Goal: Task Accomplishment & Management: Complete application form

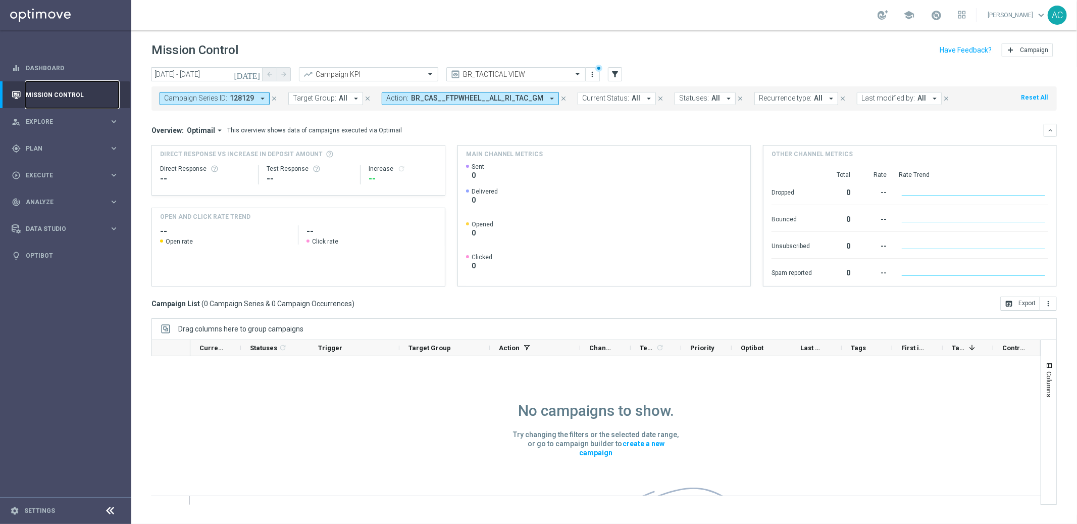
click at [52, 92] on link "Mission Control" at bounding box center [72, 94] width 93 height 27
click at [262, 97] on icon "arrow_drop_down" at bounding box center [262, 98] width 9 height 9
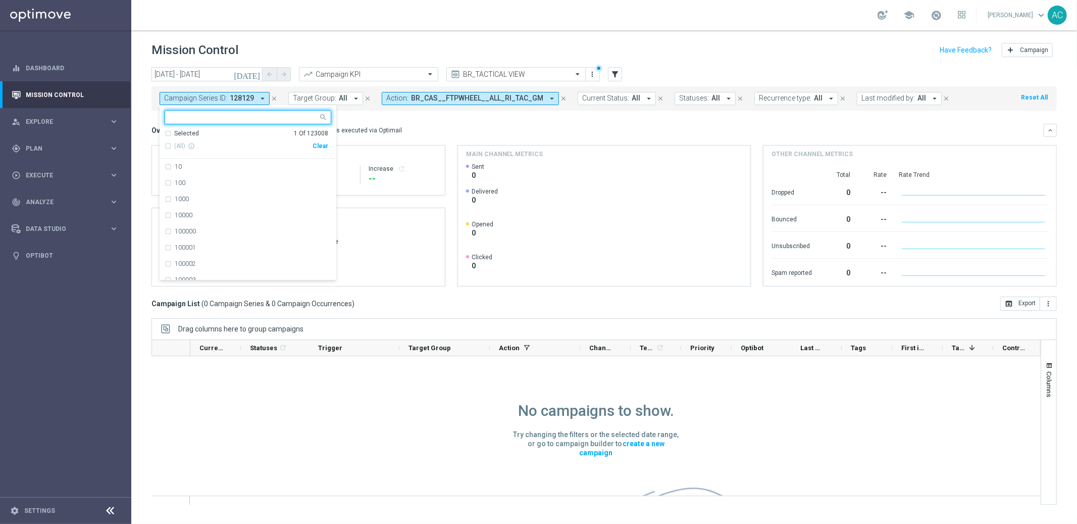
click at [0, 0] on div "Clear" at bounding box center [0, 0] width 0 height 0
click at [452, 126] on div "Overview: Optimail arrow_drop_down This overview shows data of campaigns execut…" at bounding box center [598, 130] width 892 height 9
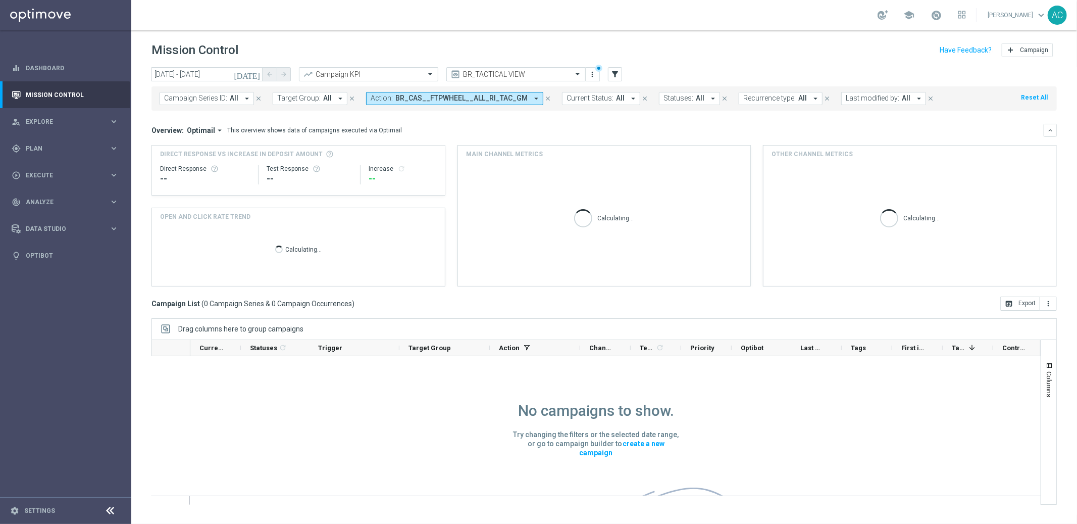
click at [495, 102] on span "BR_CAS__FTPWHEEL__ALL_RI_TAC_GM" at bounding box center [461, 98] width 132 height 9
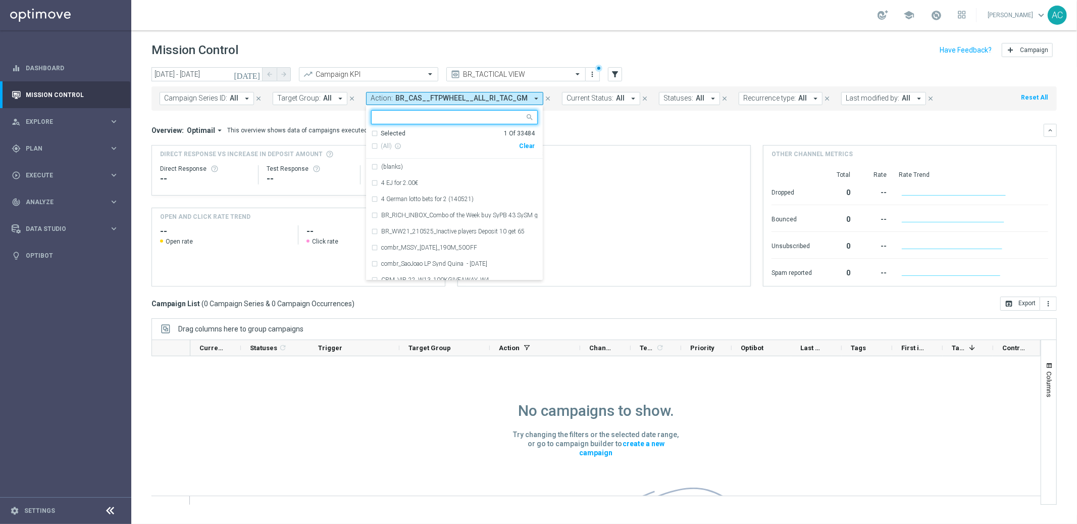
click at [0, 0] on div "Clear" at bounding box center [0, 0] width 0 height 0
click at [621, 119] on mini-dashboard "Overview: Optimail arrow_drop_down This overview shows data of campaigns execut…" at bounding box center [605, 204] width 906 height 186
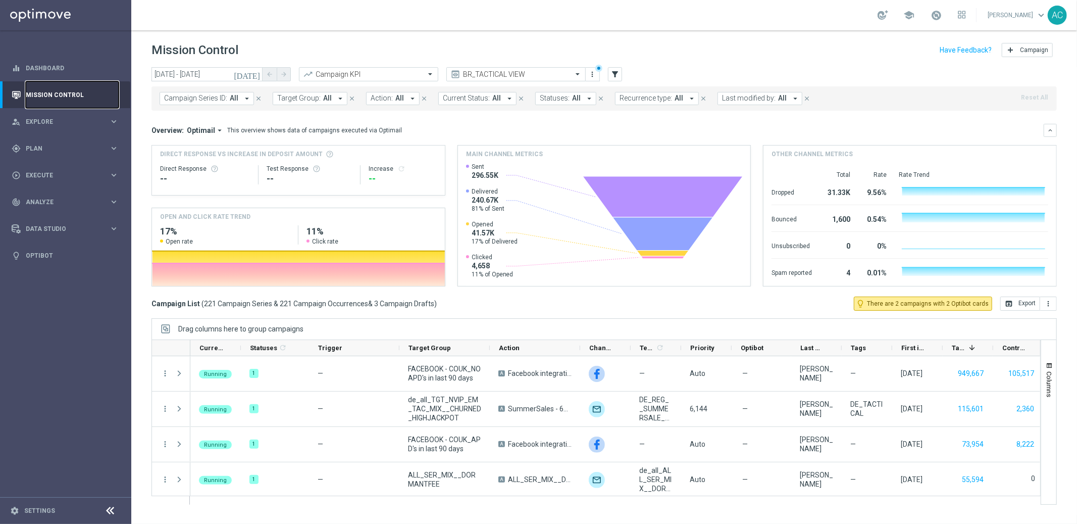
click at [53, 99] on link "Mission Control" at bounding box center [72, 94] width 93 height 27
click at [397, 99] on span "All" at bounding box center [399, 98] width 9 height 9
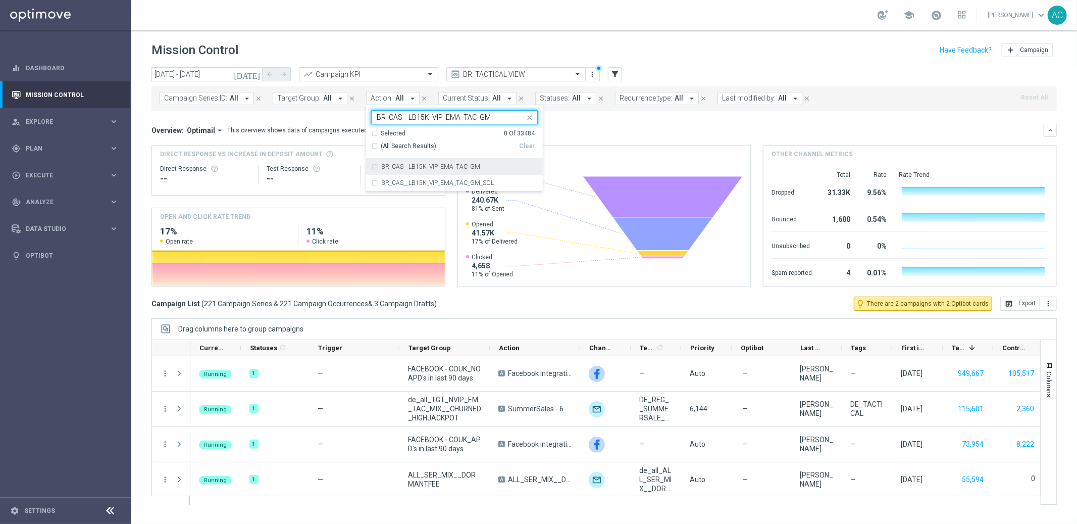
click at [372, 165] on div "BR_CAS__LB15K_VIP_EMA_TAC_GM" at bounding box center [454, 167] width 167 height 16
type input "BR_CAS__LB15K_VIP_EMA_TAC_GM"
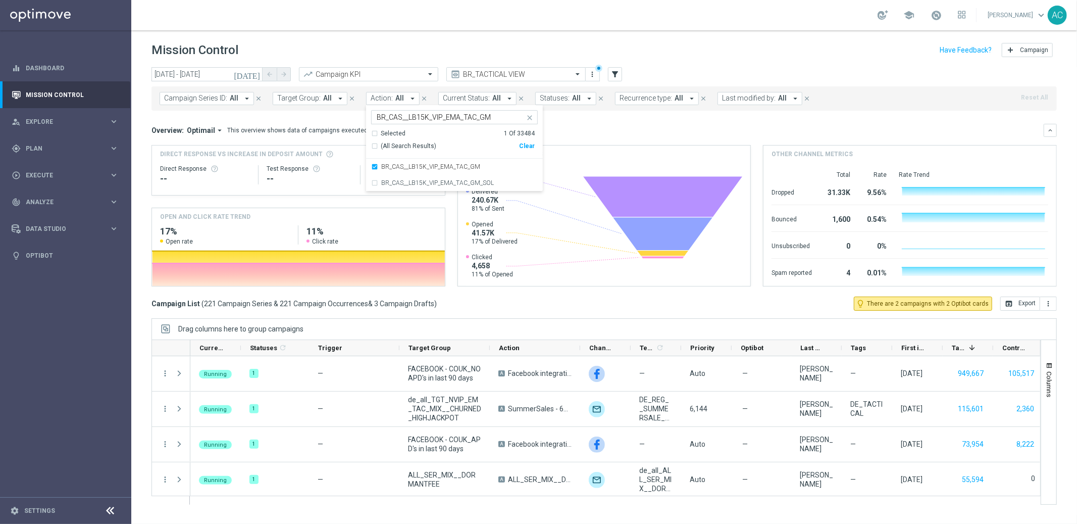
click at [644, 130] on div "Overview: Optimail arrow_drop_down This overview shows data of campaigns execut…" at bounding box center [598, 130] width 892 height 9
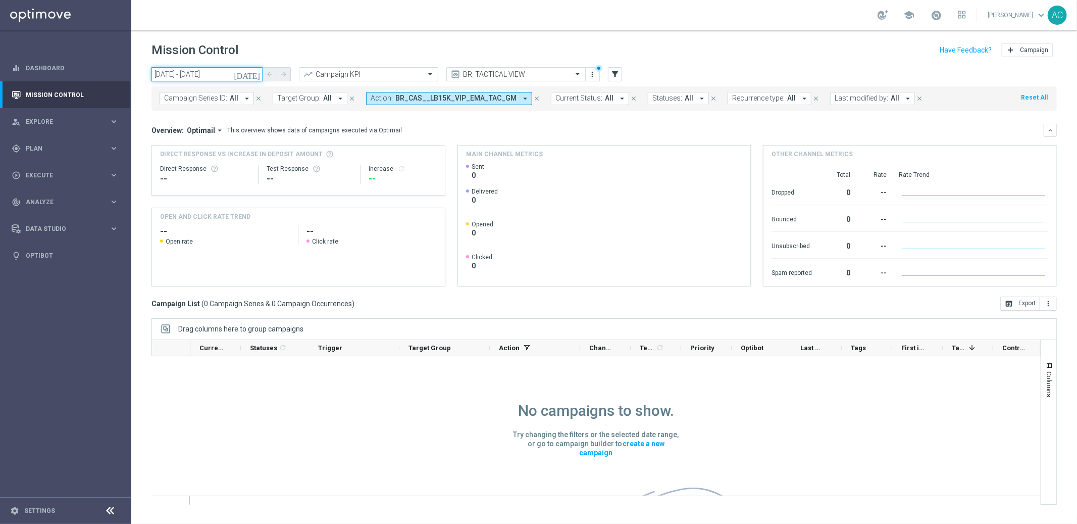
click at [202, 77] on input "[DATE] - [DATE]" at bounding box center [207, 74] width 111 height 14
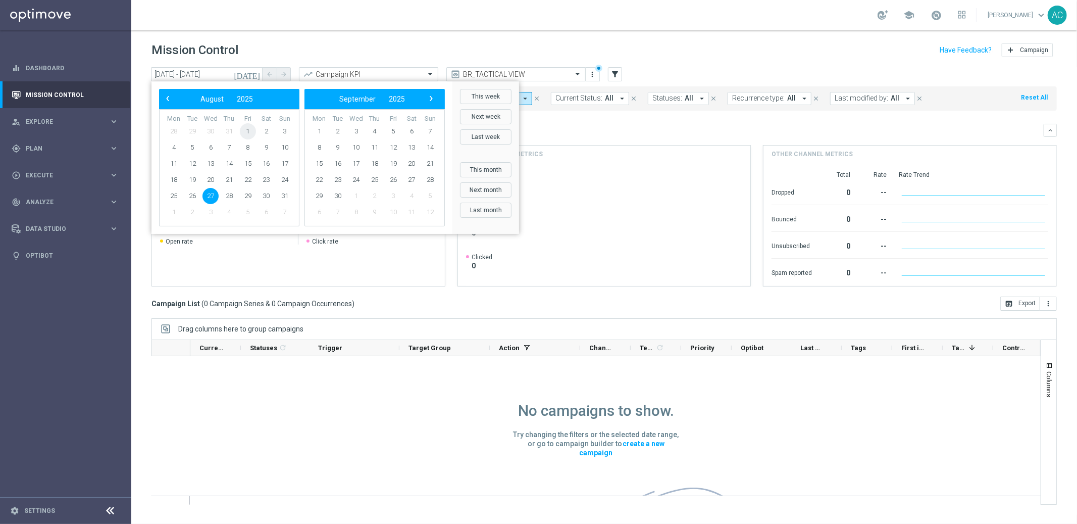
click at [249, 128] on span "1" at bounding box center [248, 131] width 16 height 16
click at [212, 198] on span "27" at bounding box center [211, 196] width 16 height 16
type input "[DATE] - [DATE]"
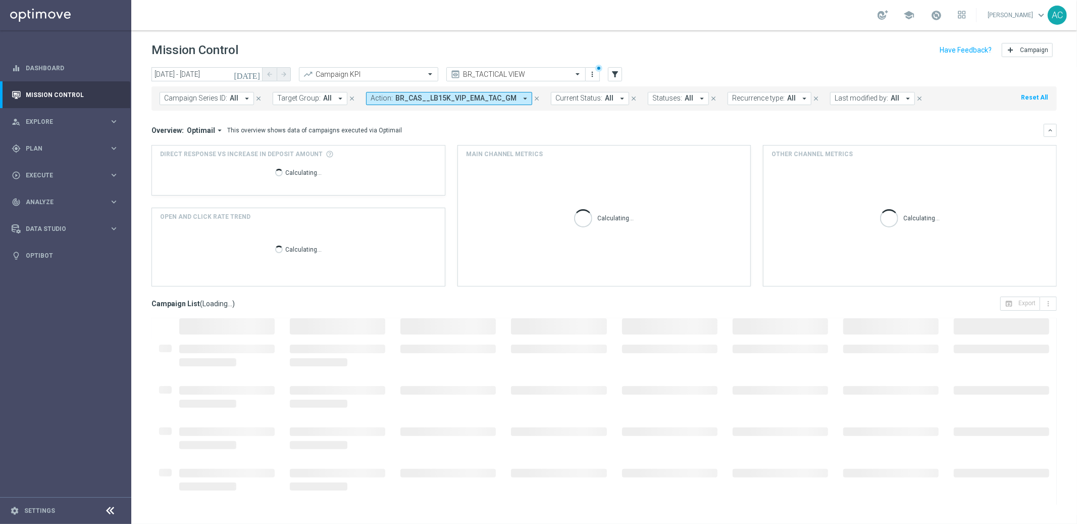
click at [712, 62] on header "Mission Control add Campaign" at bounding box center [604, 48] width 946 height 37
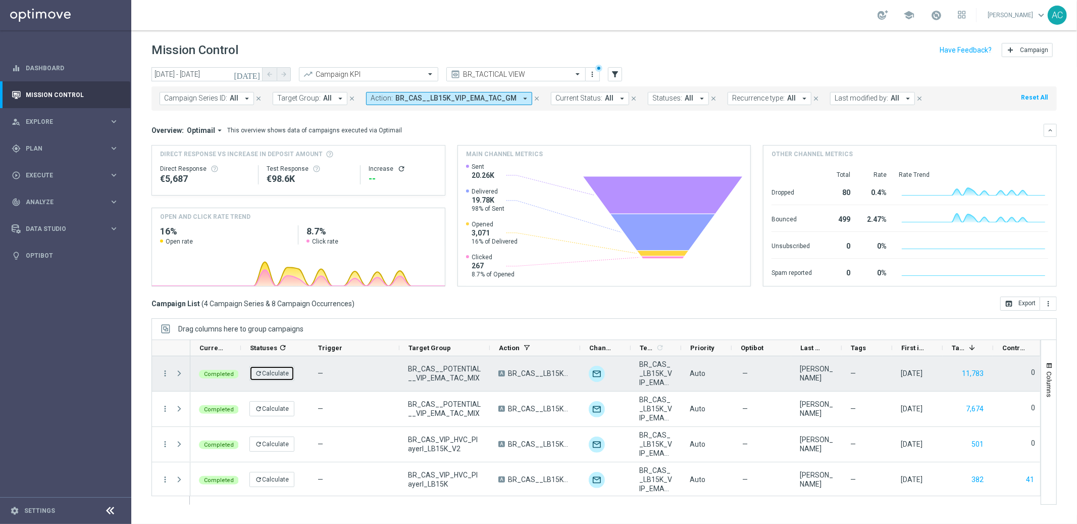
click at [270, 375] on button "refresh Calculate" at bounding box center [271, 373] width 45 height 15
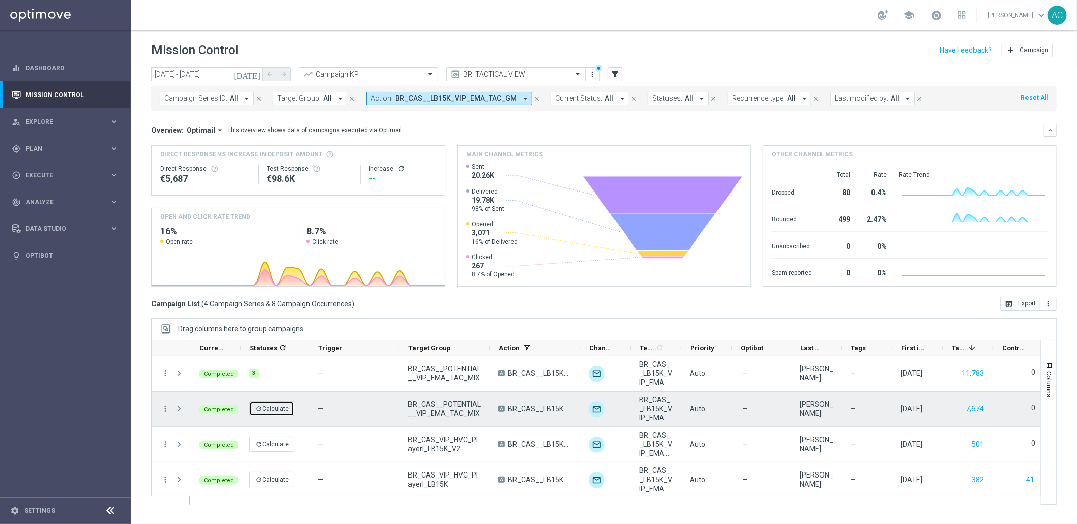
click at [262, 408] on button "refresh Calculate" at bounding box center [271, 408] width 45 height 15
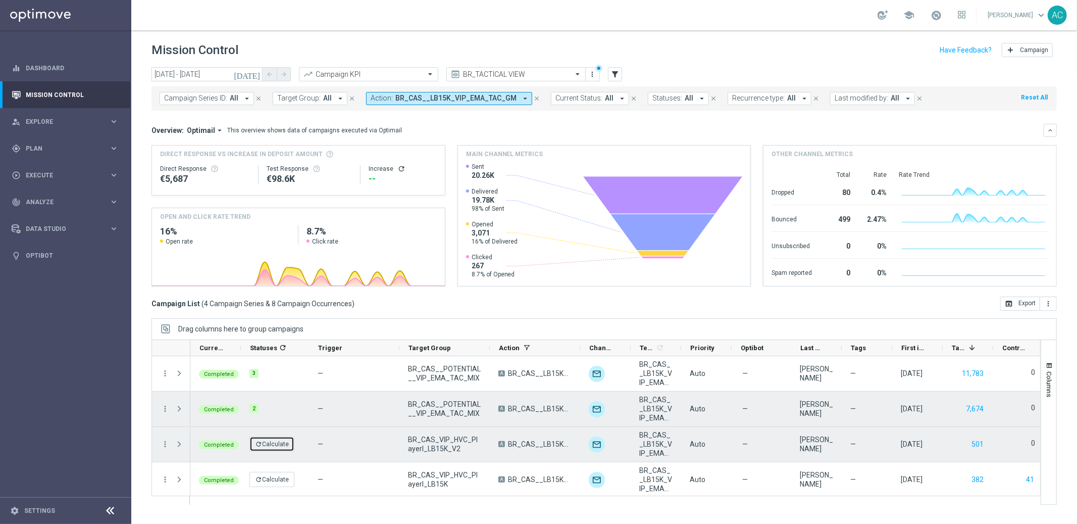
click at [266, 441] on button "refresh Calculate" at bounding box center [271, 443] width 45 height 15
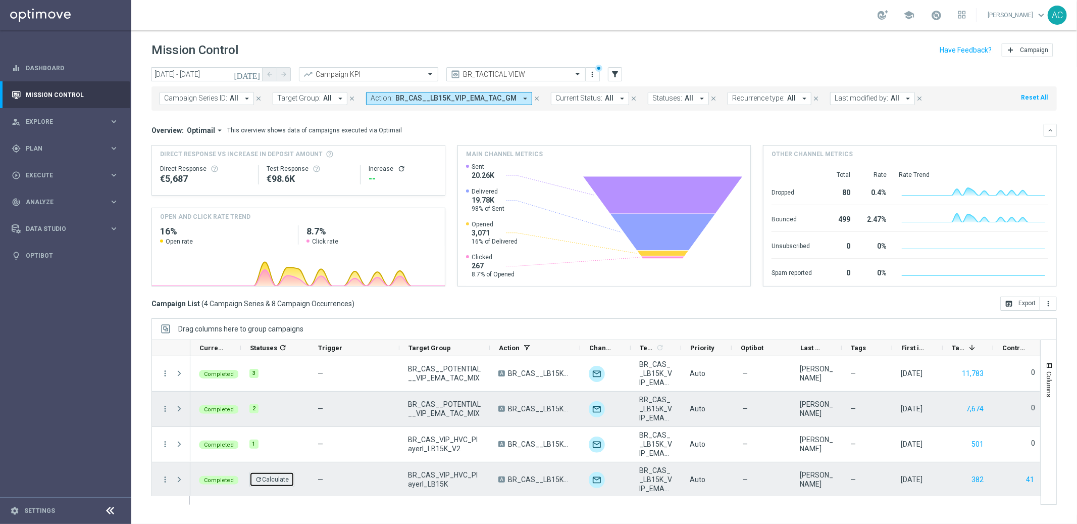
click at [270, 481] on button "refresh Calculate" at bounding box center [271, 479] width 45 height 15
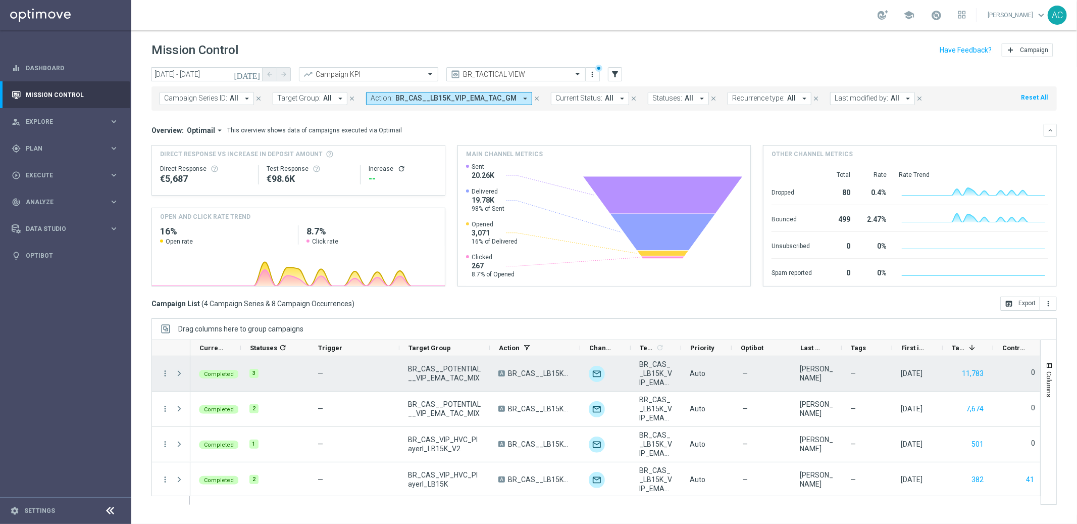
click at [178, 374] on span "Press SPACE to select this row." at bounding box center [179, 373] width 9 height 8
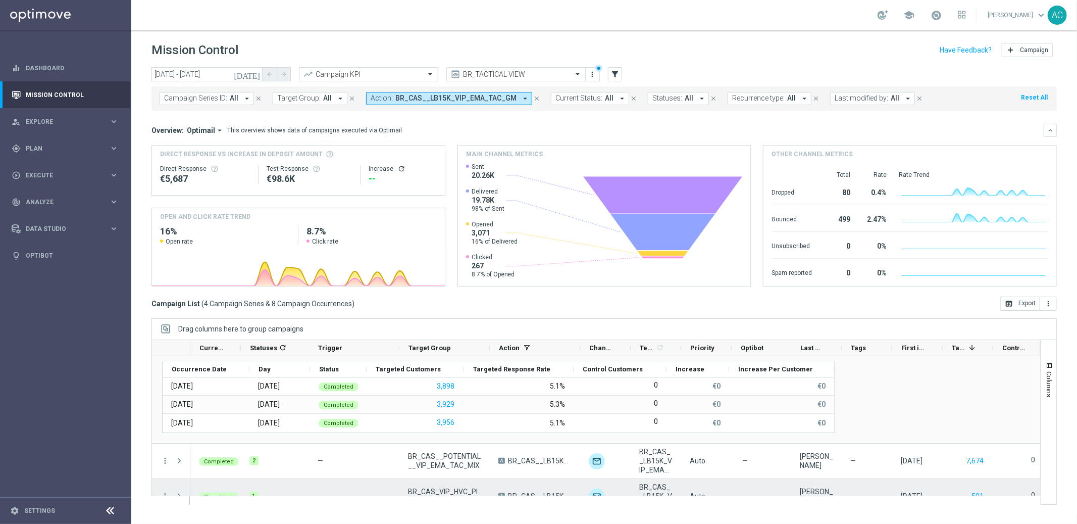
scroll to position [92, 0]
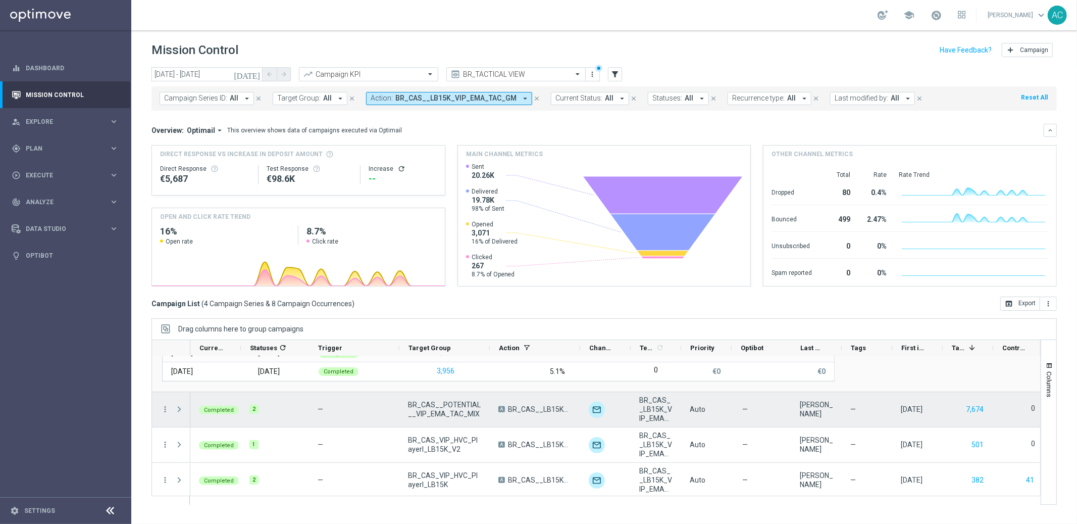
click at [181, 410] on span "Press SPACE to select this row." at bounding box center [179, 409] width 9 height 8
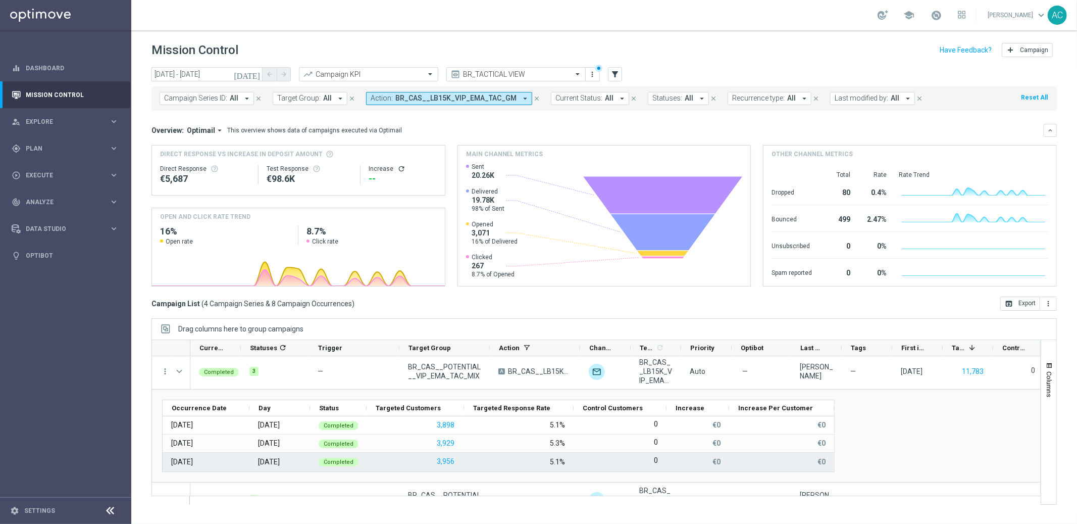
scroll to position [0, 0]
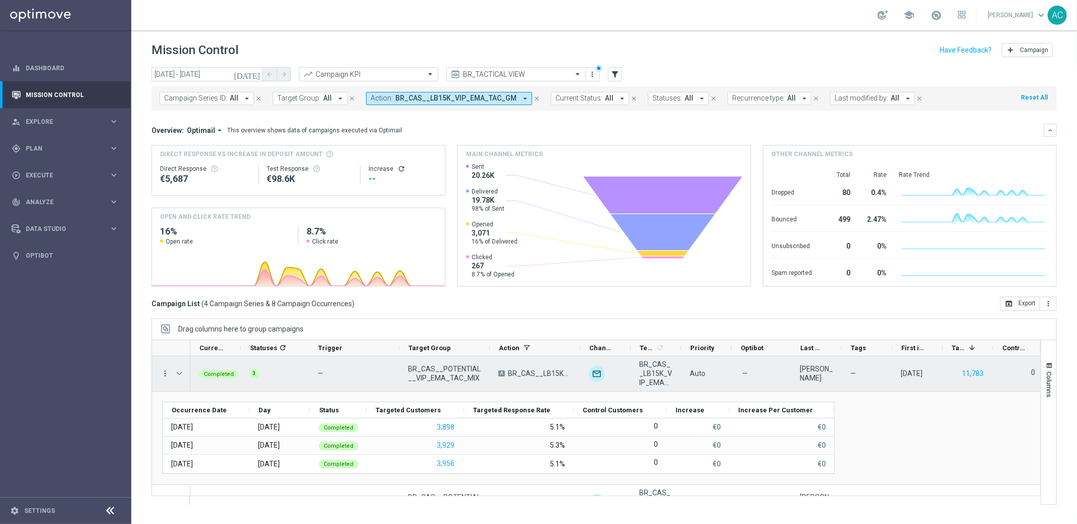
click at [165, 374] on icon "more_vert" at bounding box center [165, 373] width 9 height 9
click at [234, 437] on span "Go to Campaign Analysis" at bounding box center [221, 436] width 72 height 7
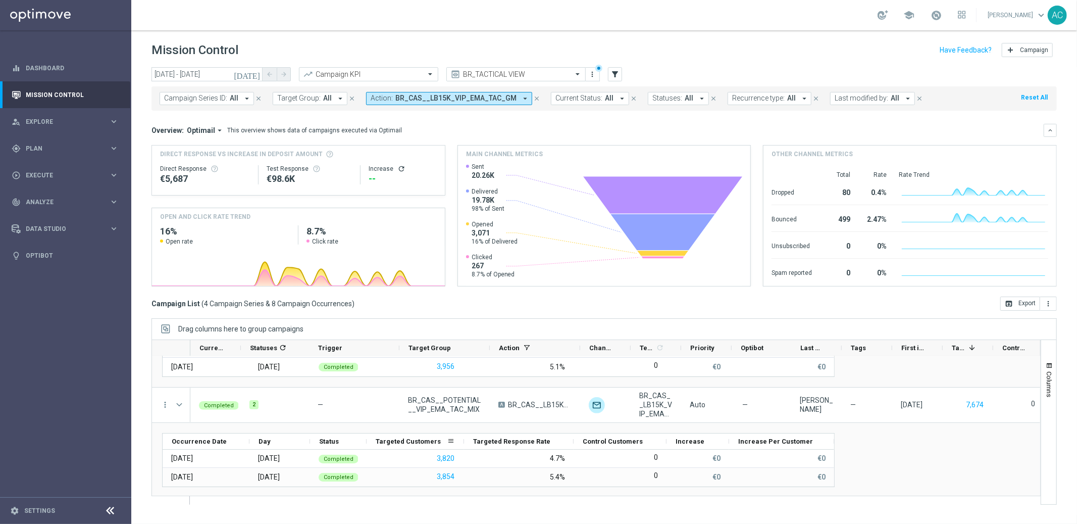
scroll to position [105, 0]
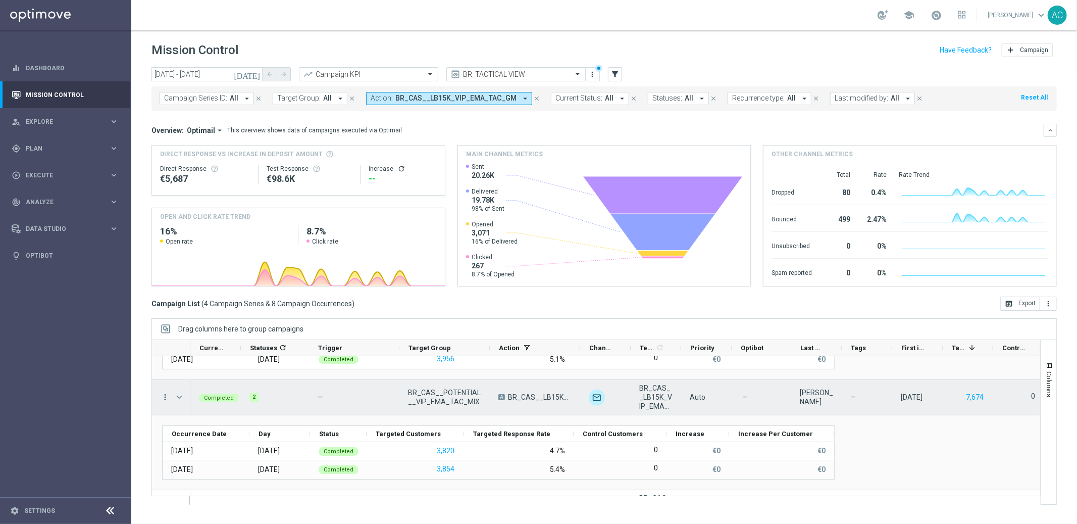
click at [164, 399] on icon "more_vert" at bounding box center [165, 396] width 9 height 9
click at [221, 461] on span "Go to Campaign Analysis" at bounding box center [221, 459] width 72 height 7
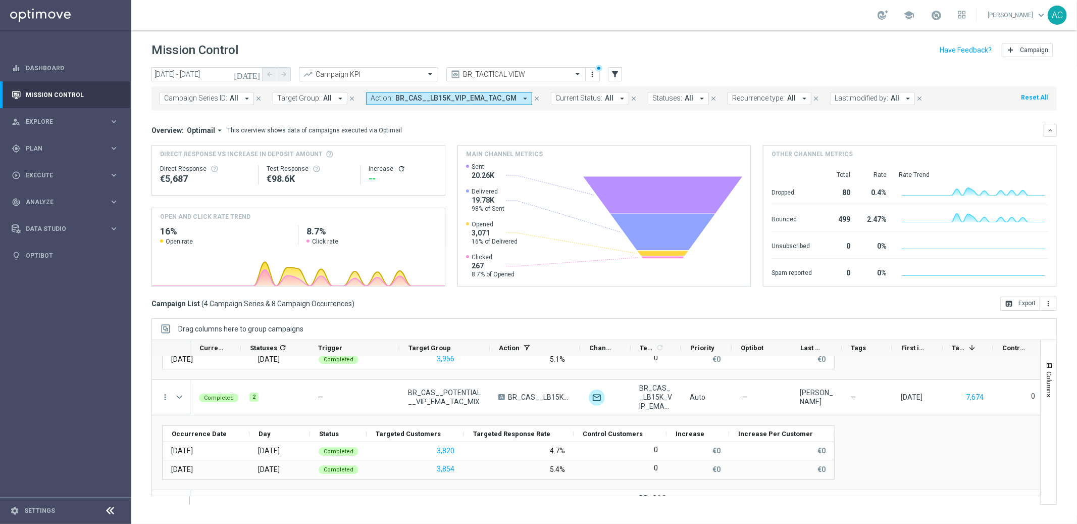
click at [477, 99] on span "BR_CAS__LB15K_VIP_EMA_TAC_GM" at bounding box center [455, 98] width 121 height 9
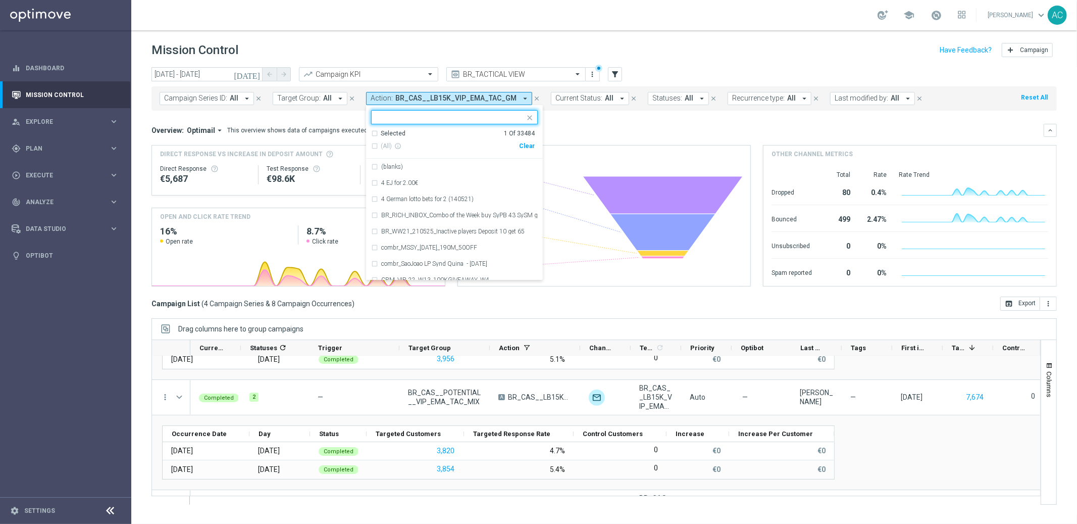
click at [0, 0] on div "Clear" at bounding box center [0, 0] width 0 height 0
click at [602, 126] on div "Overview: Optimail arrow_drop_down This overview shows data of campaigns execut…" at bounding box center [598, 130] width 892 height 9
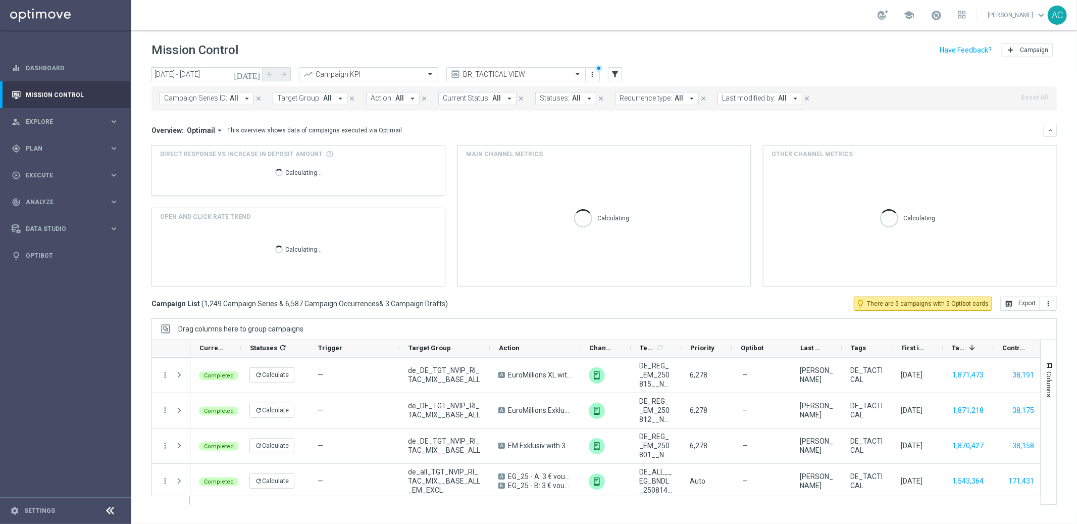
click at [384, 103] on button "Action: All arrow_drop_down" at bounding box center [393, 98] width 54 height 13
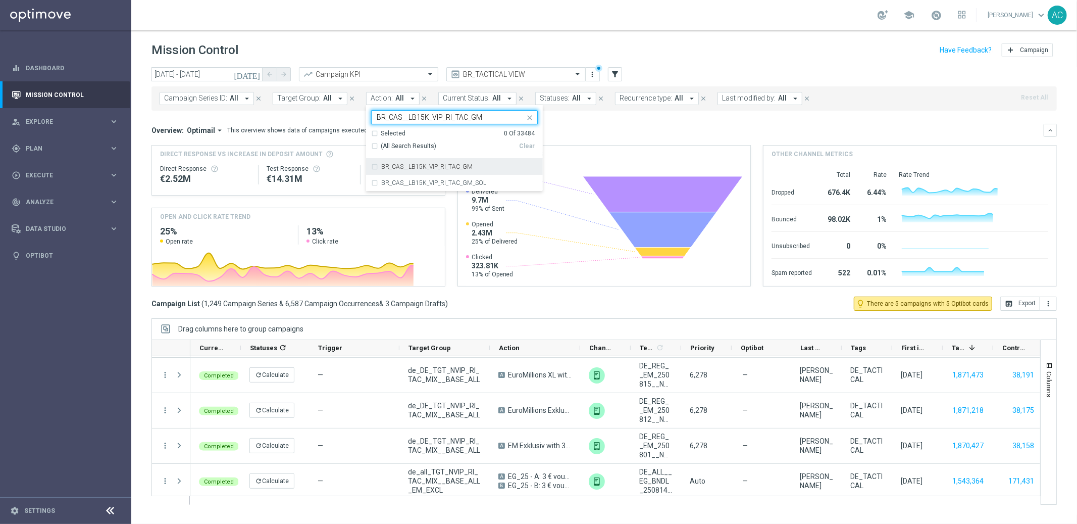
click at [371, 168] on div "BR_CAS__LB15K_VIP_RI_TAC_GM" at bounding box center [454, 167] width 167 height 16
type input "BR_CAS__LB15K_VIP_RI_TAC_GM"
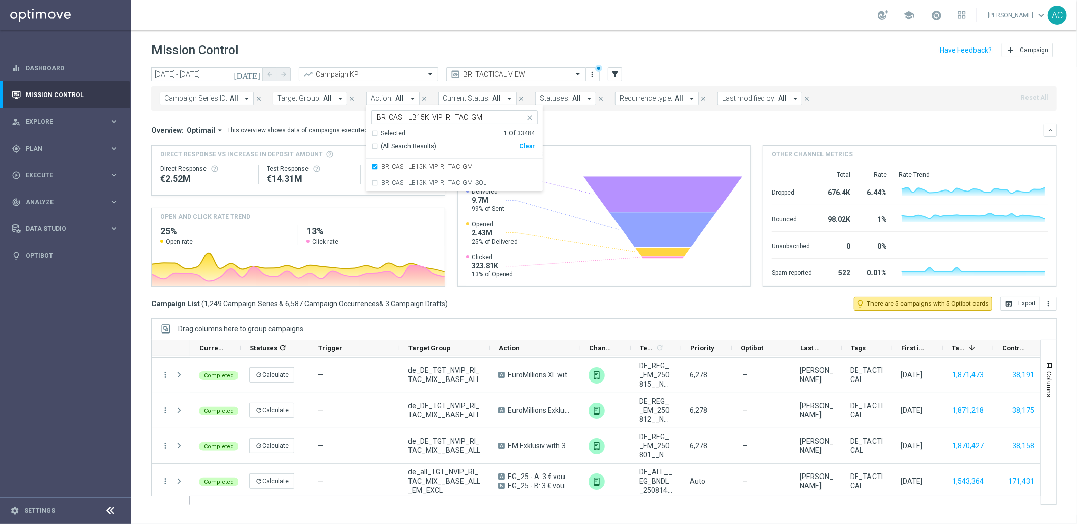
click at [676, 132] on div "Overview: Optimail arrow_drop_down This overview shows data of campaigns execut…" at bounding box center [598, 130] width 892 height 9
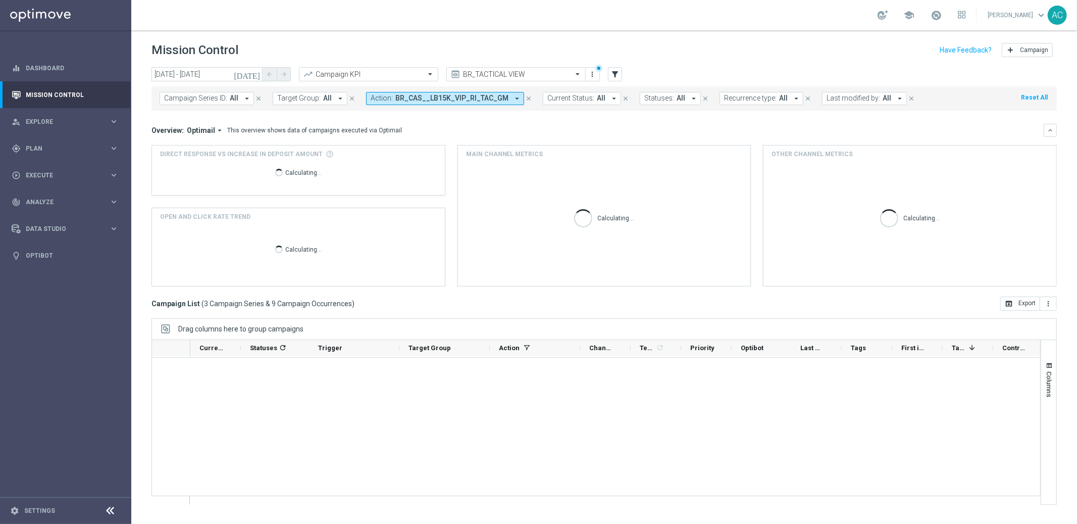
scroll to position [0, 0]
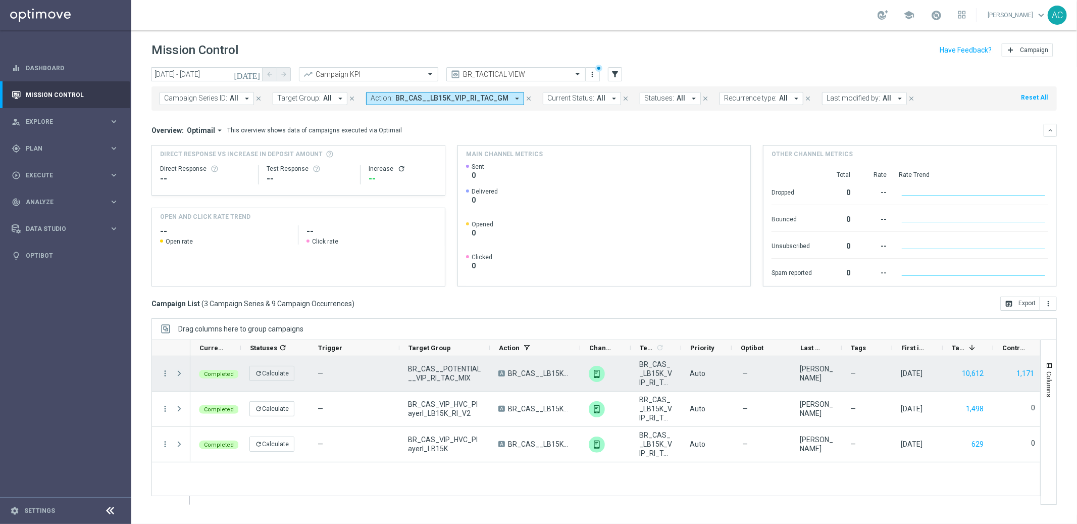
click at [178, 373] on span at bounding box center [179, 373] width 9 height 8
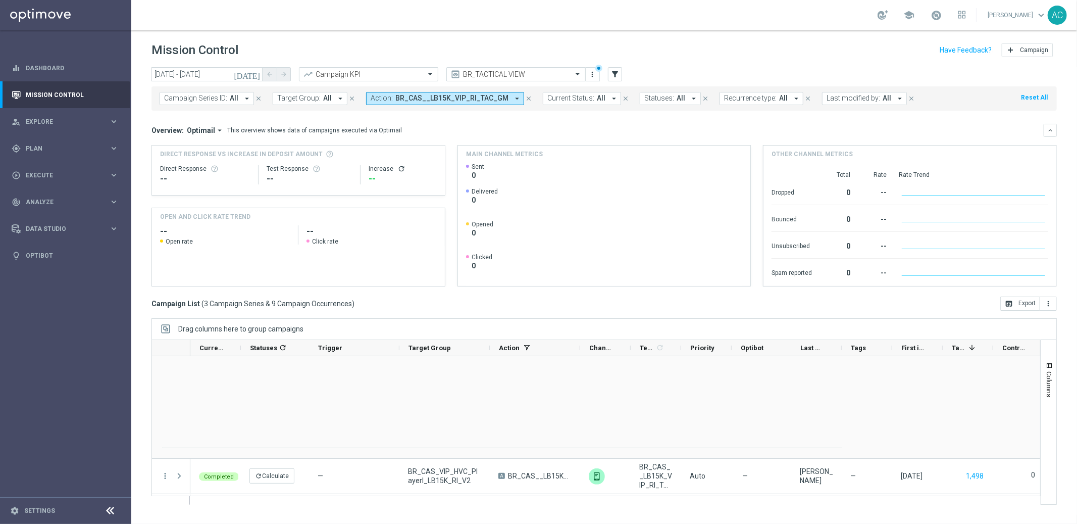
scroll to position [150, 0]
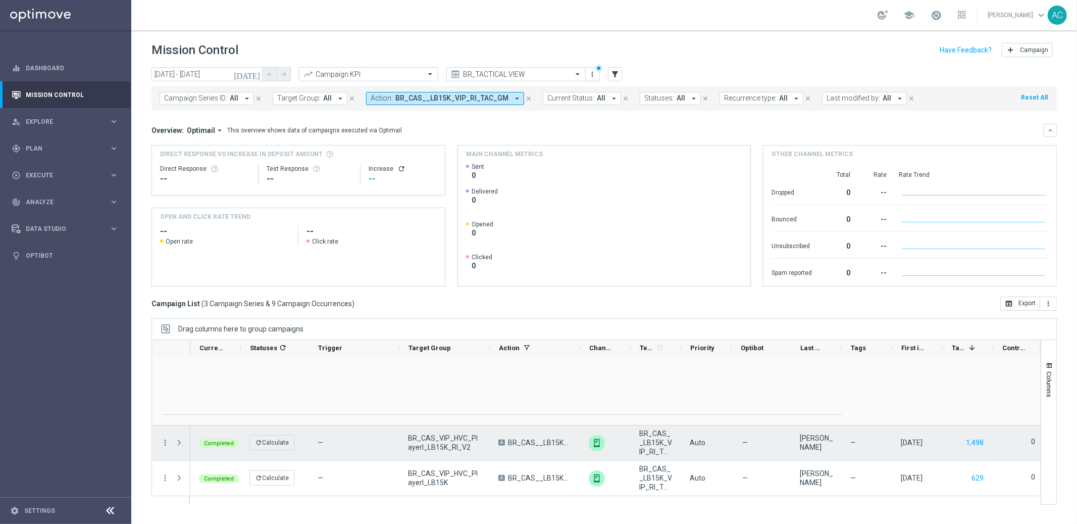
click at [177, 442] on span at bounding box center [179, 442] width 9 height 8
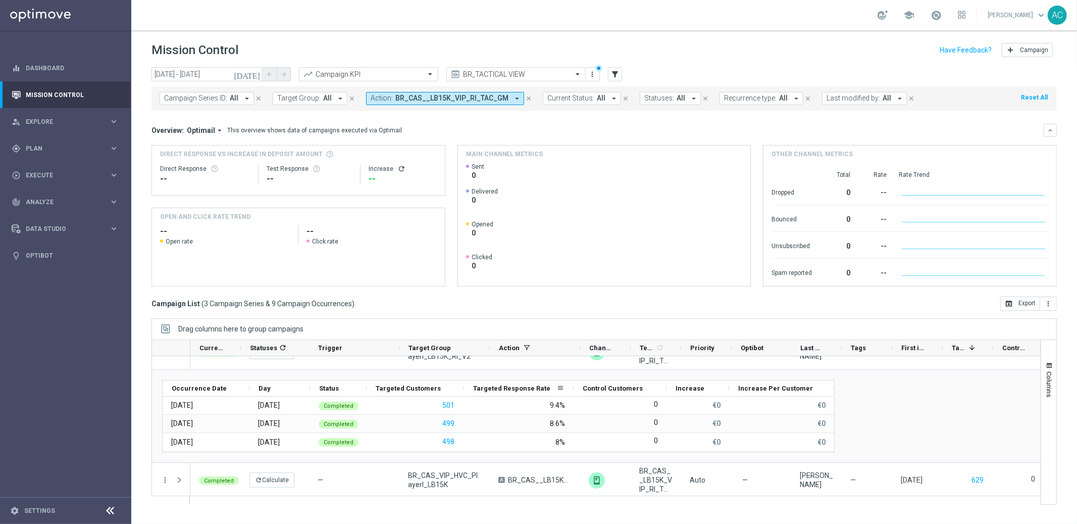
scroll to position [152, 0]
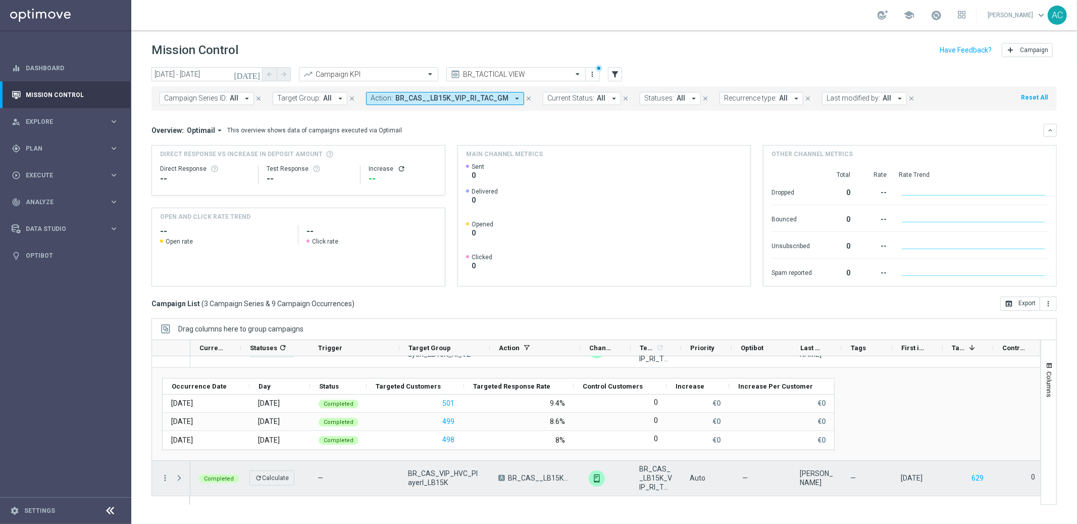
click at [179, 478] on span at bounding box center [179, 478] width 9 height 8
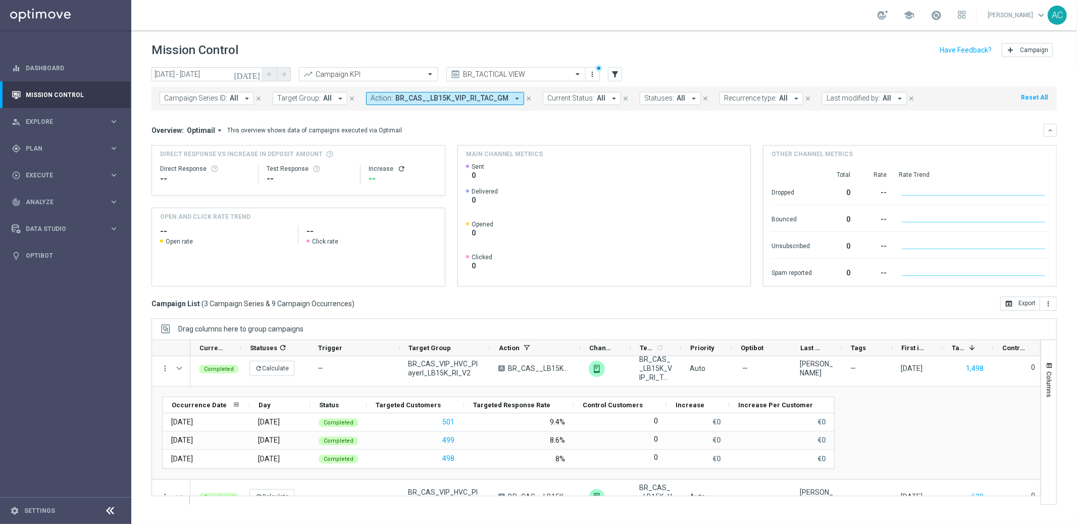
scroll to position [133, 0]
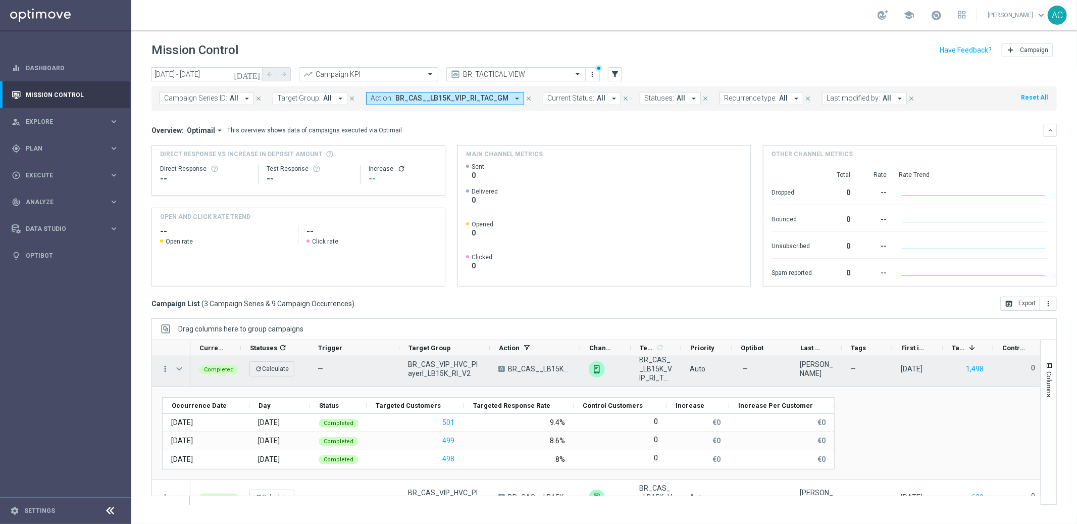
click at [165, 372] on icon "more_vert" at bounding box center [165, 368] width 9 height 9
click at [226, 430] on span "Go to Campaign Analysis" at bounding box center [221, 431] width 72 height 7
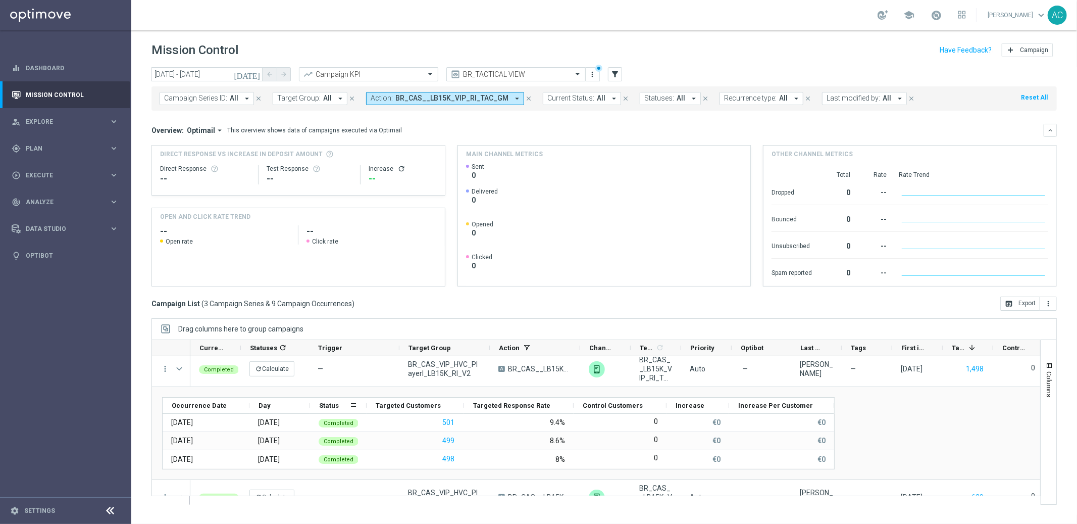
scroll to position [245, 0]
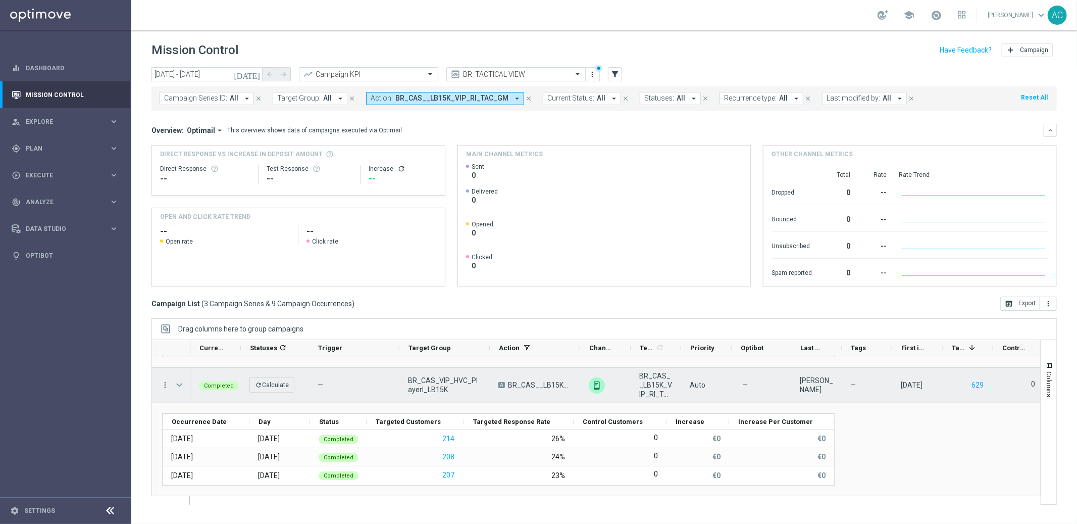
click at [179, 382] on span at bounding box center [179, 385] width 9 height 8
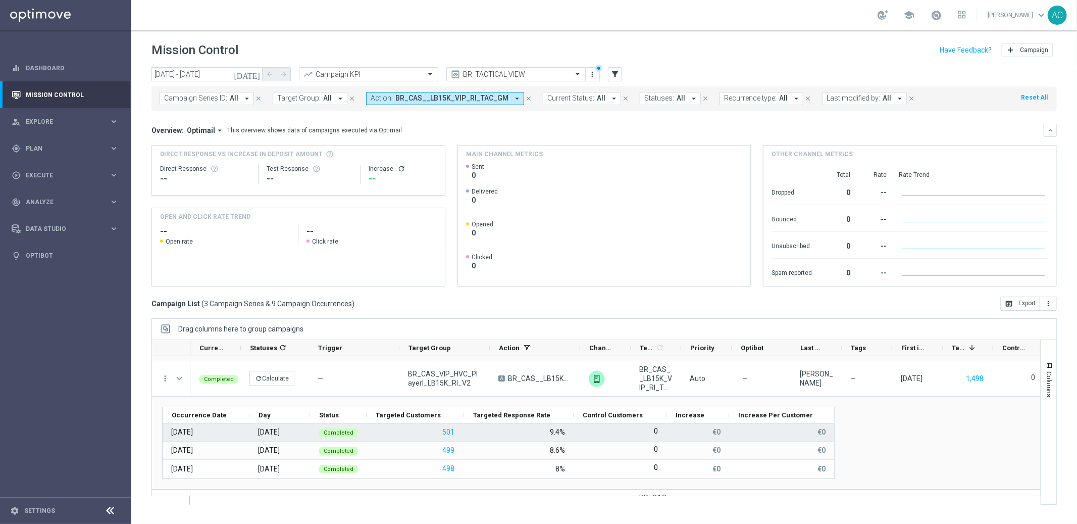
scroll to position [113, 0]
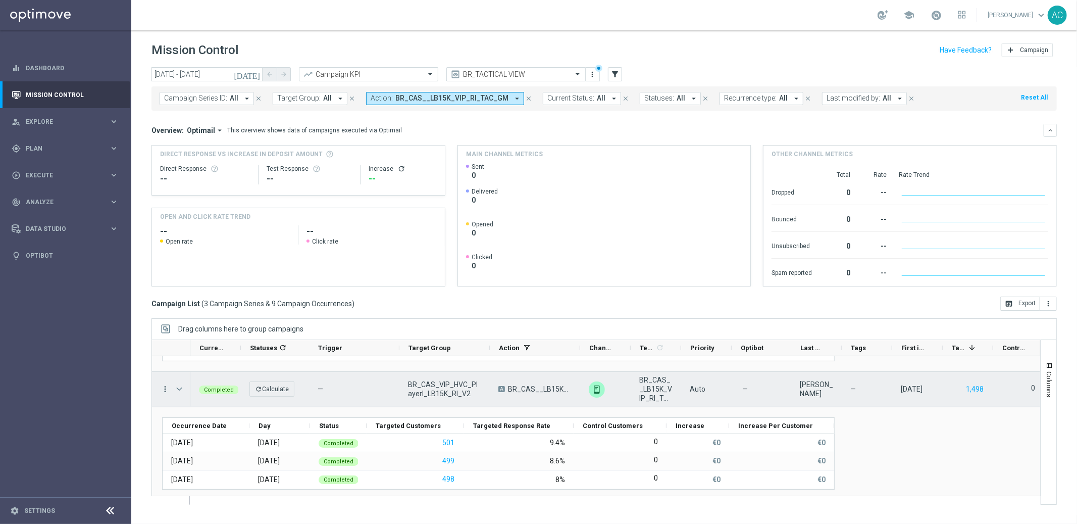
click at [166, 387] on icon "more_vert" at bounding box center [165, 388] width 9 height 9
click at [231, 450] on span "Go to Campaign Analysis" at bounding box center [221, 451] width 72 height 7
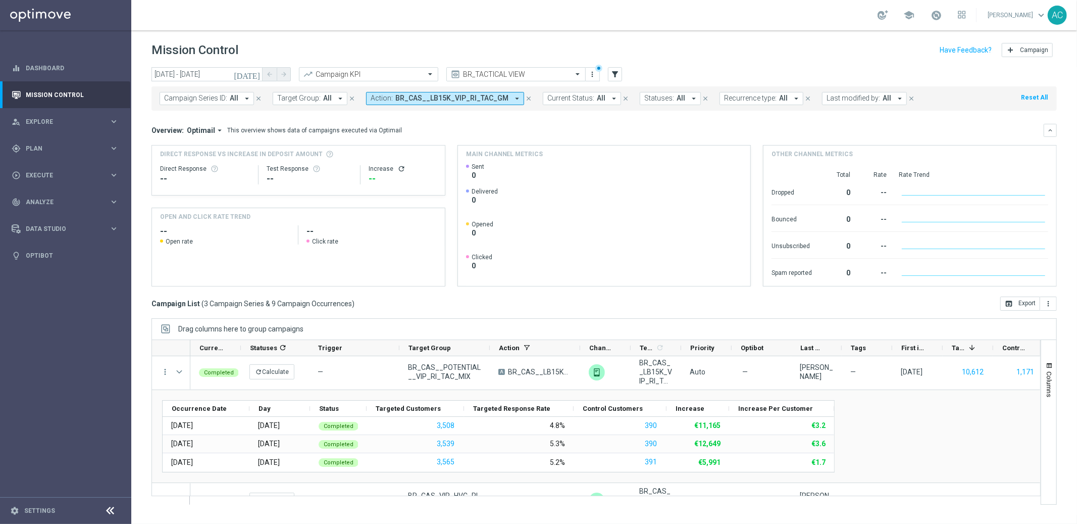
scroll to position [0, 0]
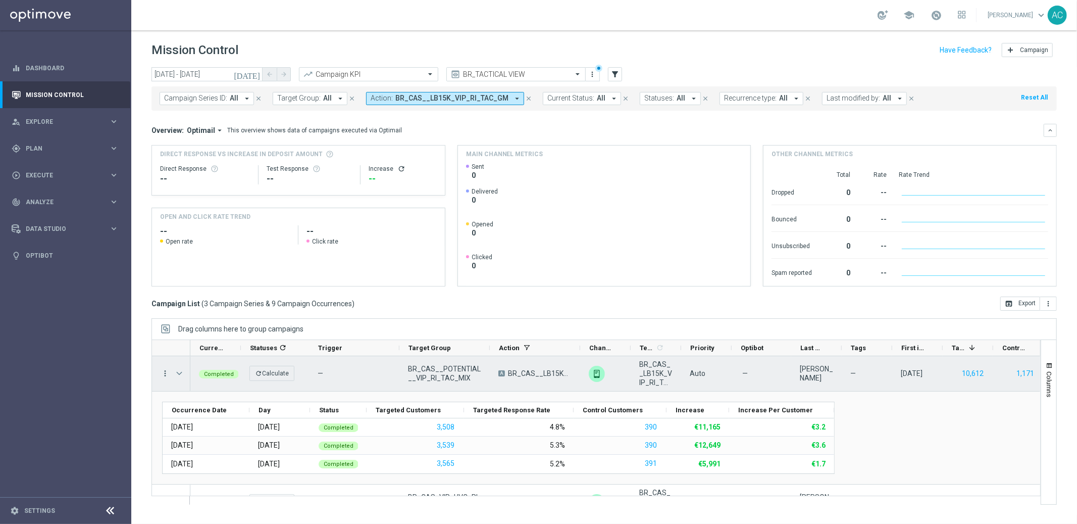
click at [165, 377] on icon "more_vert" at bounding box center [165, 373] width 9 height 9
click at [208, 437] on span "Go to Campaign Analysis" at bounding box center [221, 436] width 72 height 7
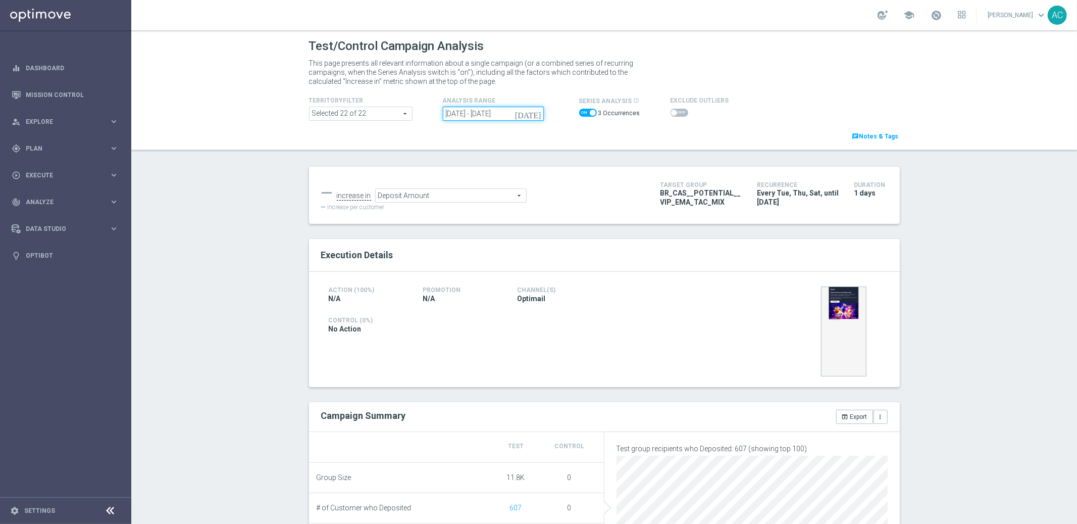
click at [461, 113] on input "[DATE] - [DATE]" at bounding box center [493, 114] width 101 height 14
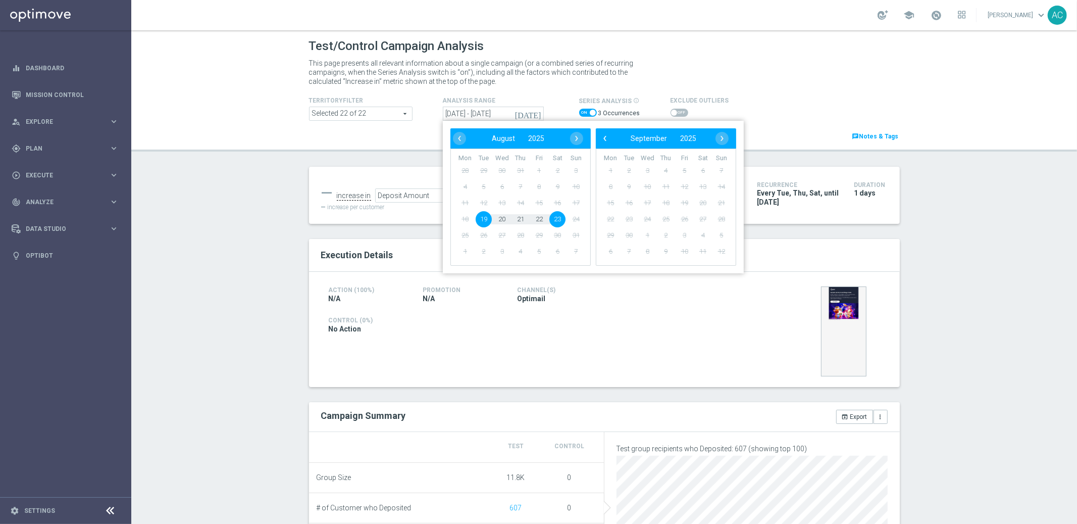
click at [977, 334] on div "Test/Control Campaign Analysis This page presents all relevant information abou…" at bounding box center [604, 276] width 946 height 493
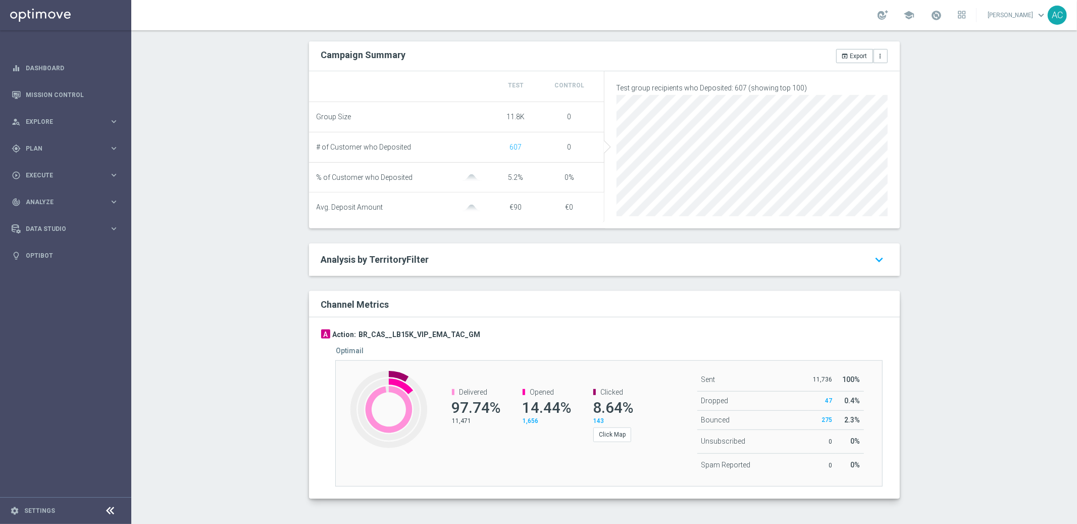
scroll to position [361, 0]
click at [62, 93] on link "Mission Control" at bounding box center [72, 94] width 93 height 27
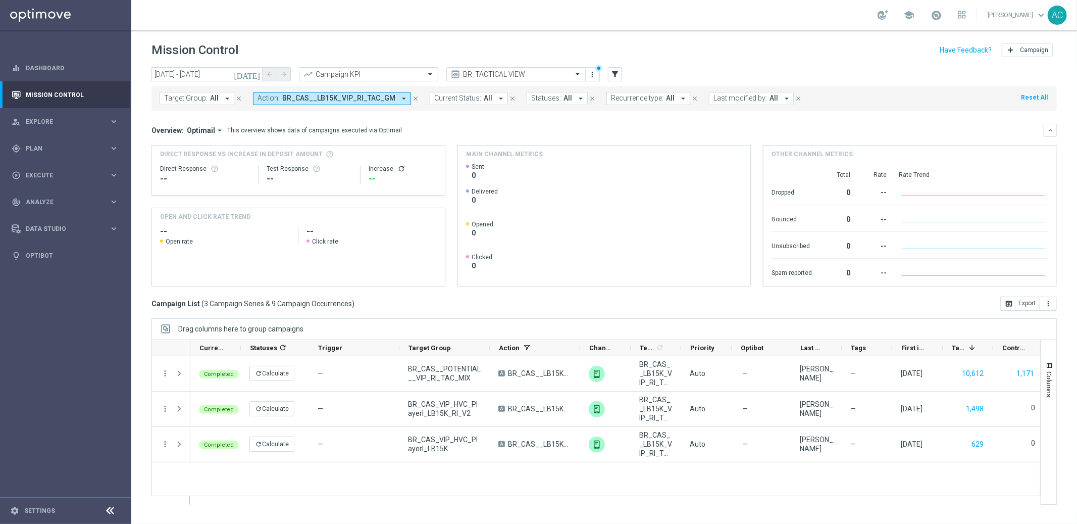
click at [370, 99] on span "BR_CAS__LB15K_VIP_RI_TAC_GM" at bounding box center [338, 98] width 113 height 9
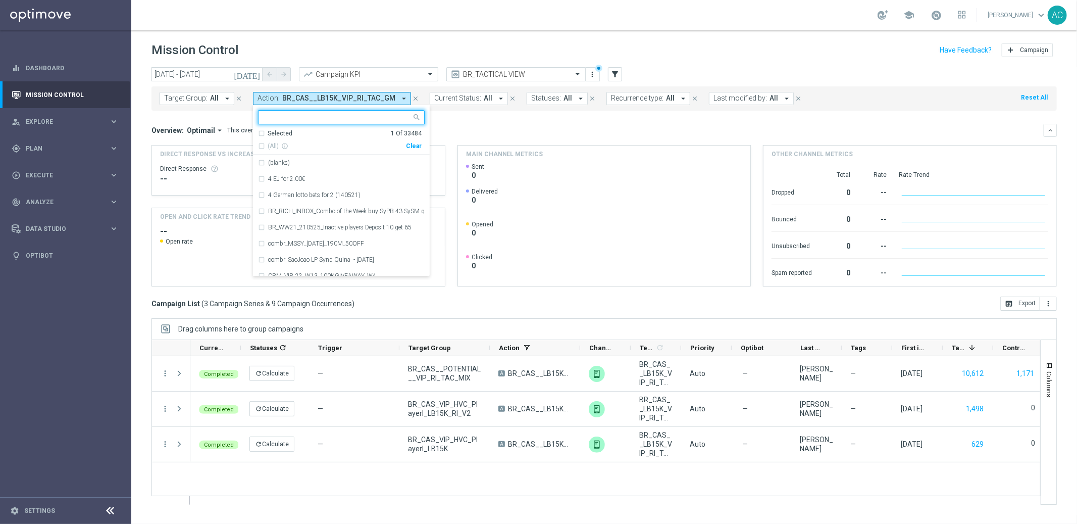
click at [0, 0] on div "Clear" at bounding box center [0, 0] width 0 height 0
click at [479, 123] on mini-dashboard "Overview: Optimail arrow_drop_down This overview shows data of campaigns execut…" at bounding box center [605, 204] width 906 height 186
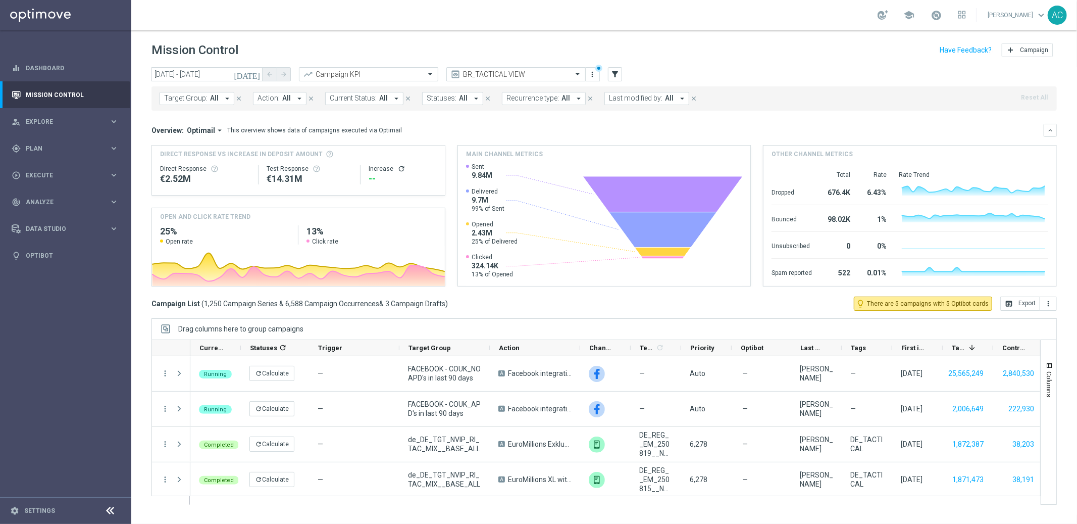
click at [269, 102] on span "Action:" at bounding box center [269, 98] width 22 height 9
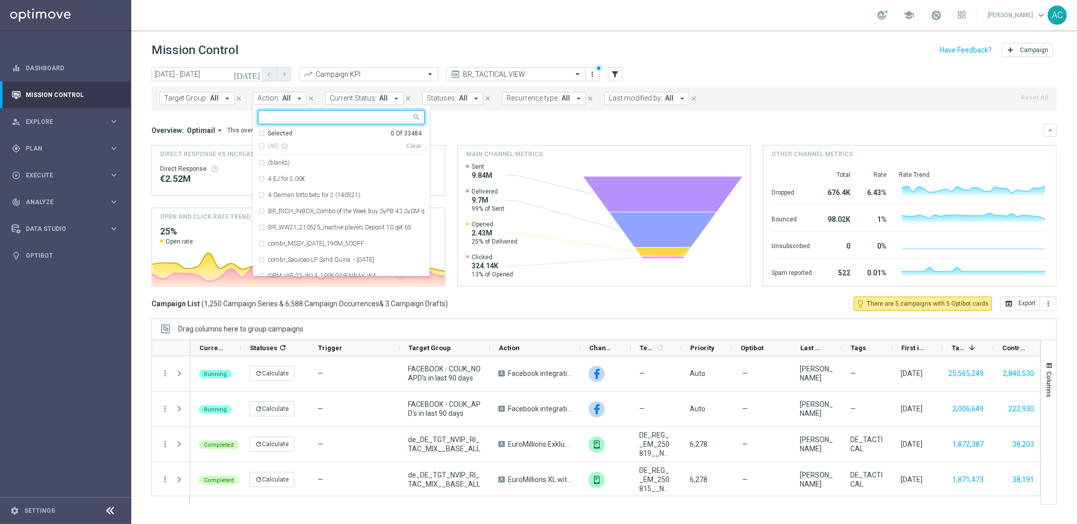
type input "BR_CAS__POTENTIAL__VIP_EMA_TAC_MIX"
click at [343, 119] on input "text" at bounding box center [338, 117] width 148 height 9
paste input "BR_CAS__LB15K_VIP_EMA_TAC_GM"
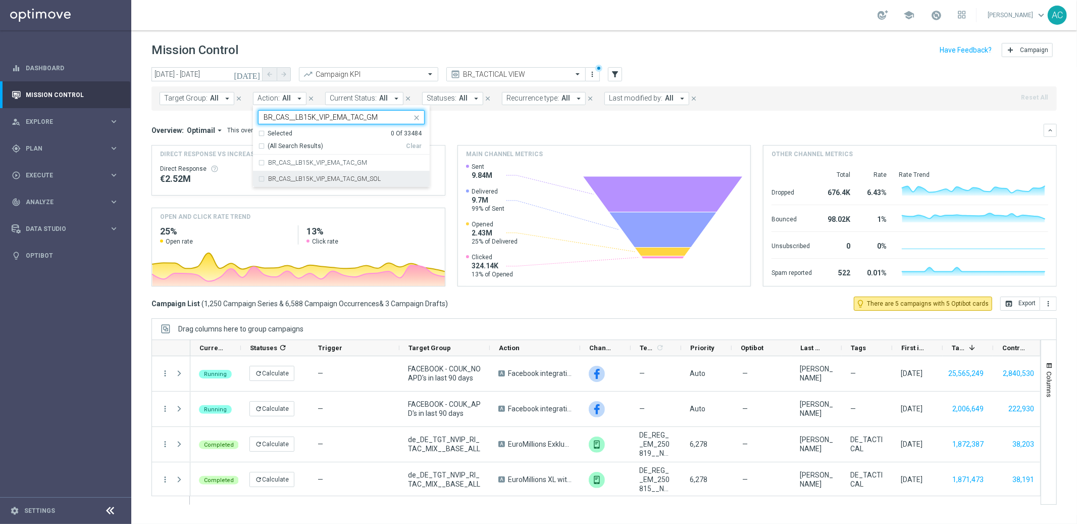
click at [339, 180] on label "BR_CAS__LB15K_VIP_EMA_TAC_GM_SOL" at bounding box center [324, 179] width 113 height 6
type input "BR_CAS__LB15K_VIP_EMA_TAC_GM"
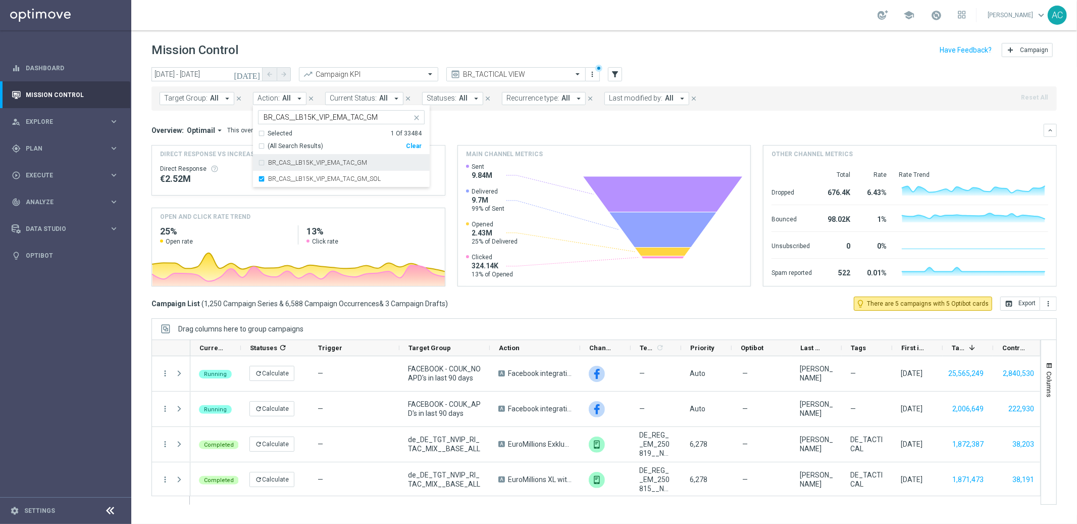
click at [514, 126] on div "Overview: Optimail arrow_drop_down This overview shows data of campaigns execut…" at bounding box center [598, 130] width 892 height 9
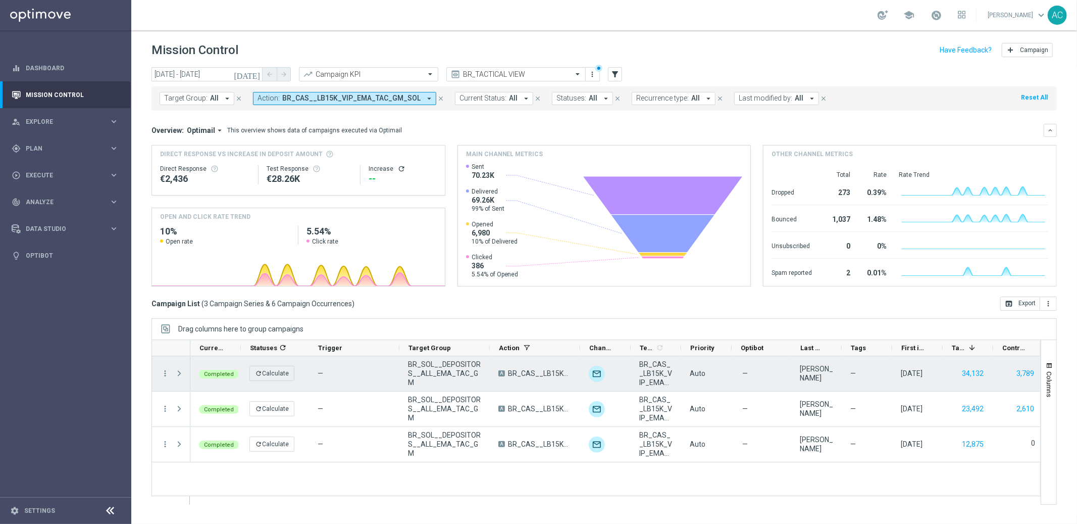
click at [172, 374] on div at bounding box center [180, 373] width 20 height 35
click at [175, 372] on span at bounding box center [179, 373] width 9 height 8
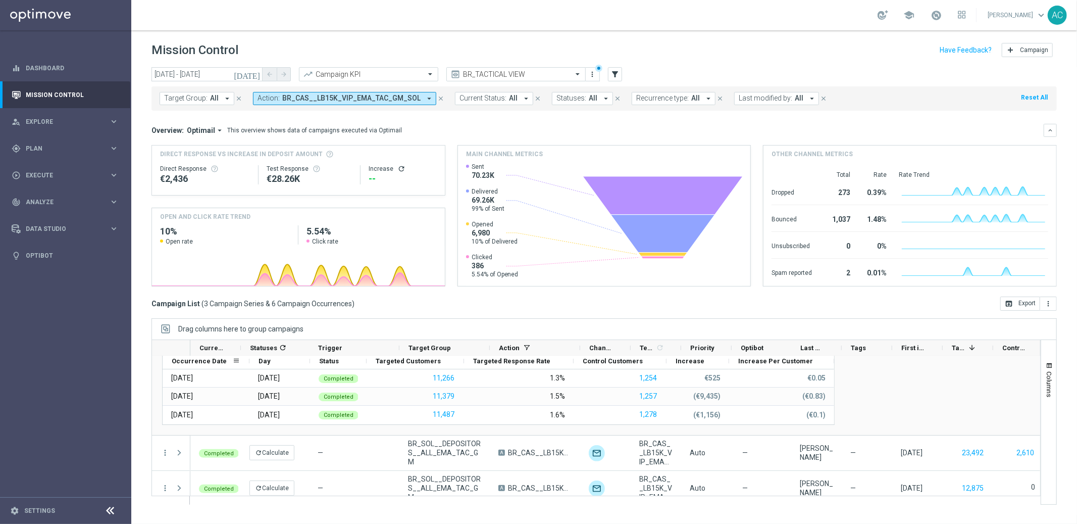
scroll to position [59, 0]
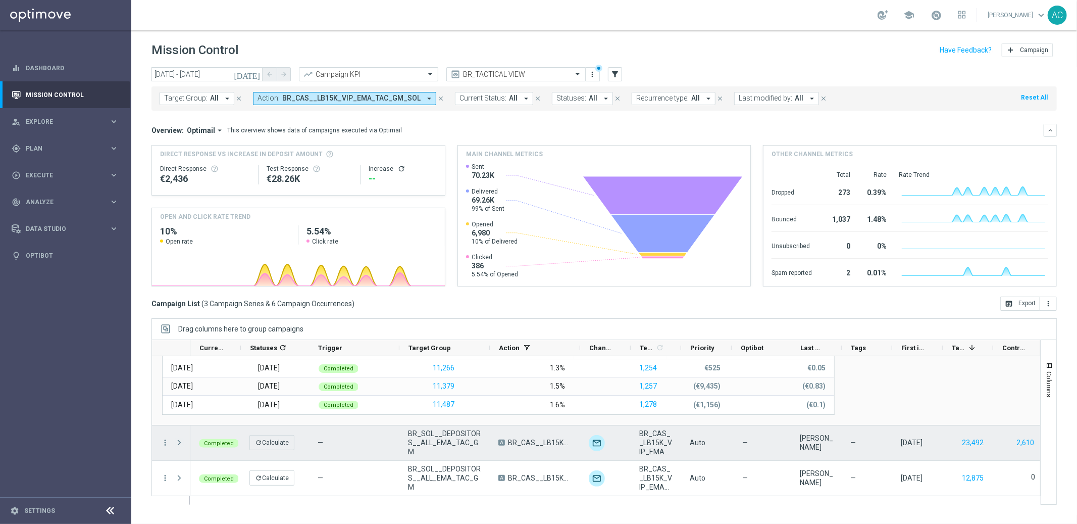
click at [175, 441] on span at bounding box center [179, 442] width 9 height 8
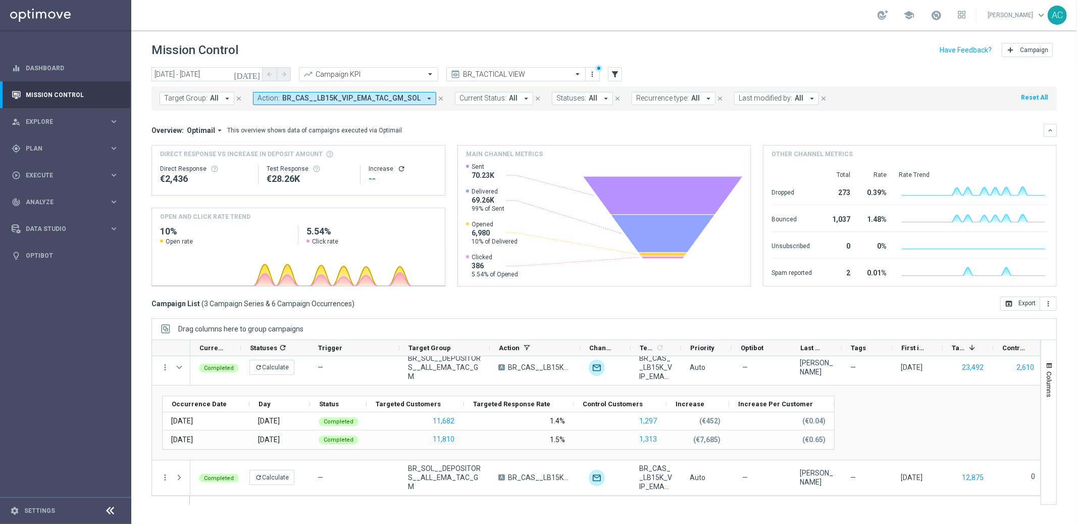
scroll to position [134, 0]
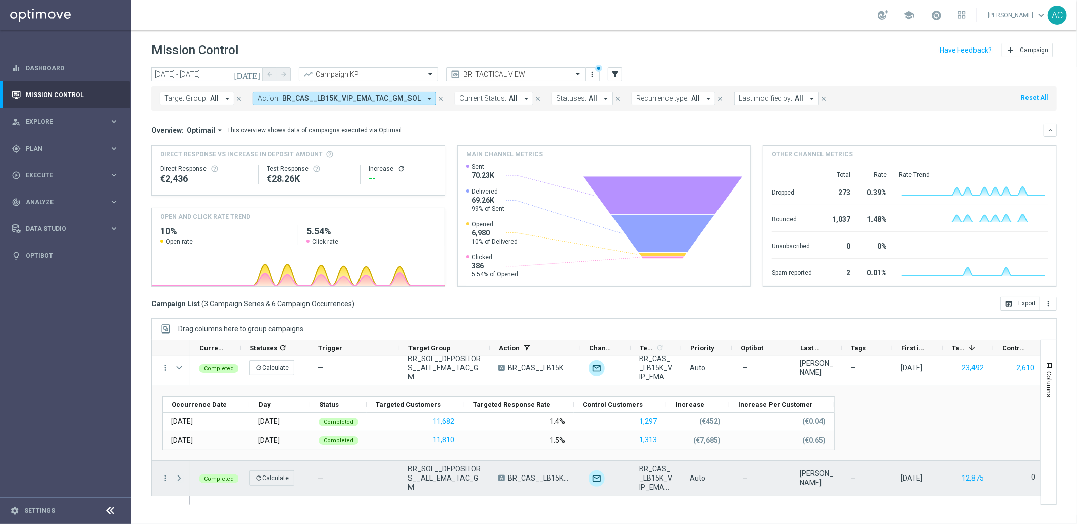
click at [176, 477] on span at bounding box center [179, 478] width 9 height 8
click at [181, 474] on span at bounding box center [179, 478] width 9 height 8
click at [179, 478] on span at bounding box center [179, 478] width 9 height 8
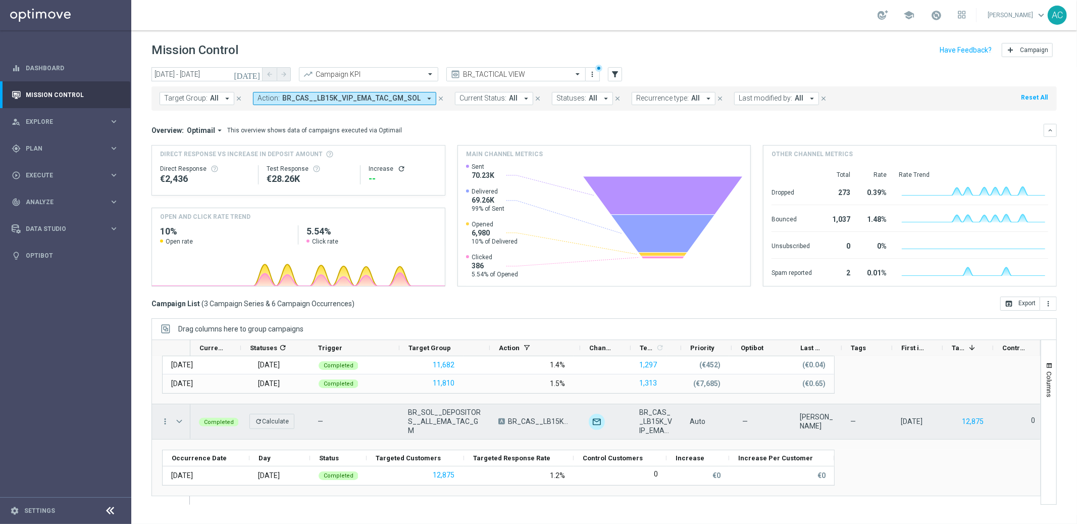
scroll to position [0, 0]
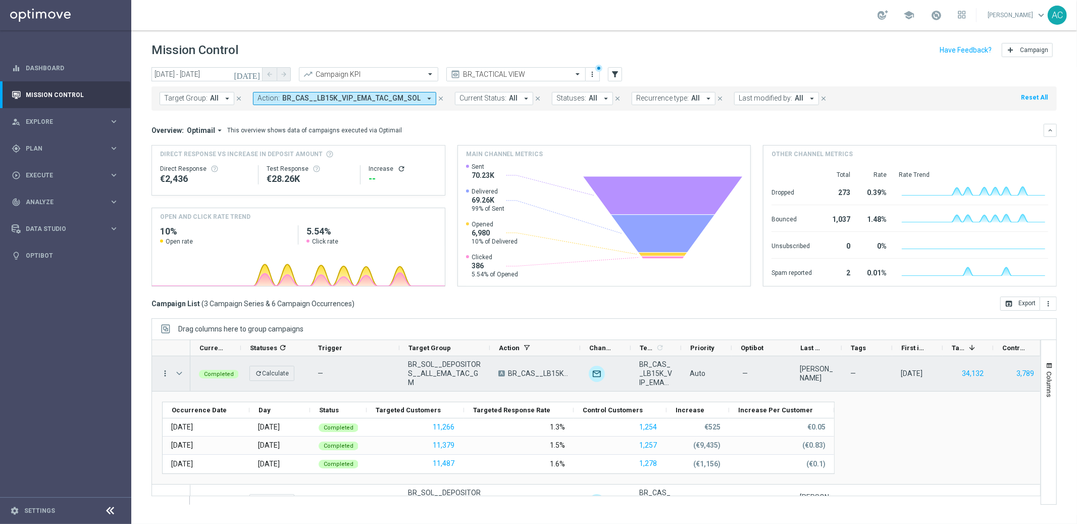
click at [166, 375] on icon "more_vert" at bounding box center [165, 373] width 9 height 9
click at [222, 439] on span "Go to Campaign Analysis" at bounding box center [221, 436] width 72 height 7
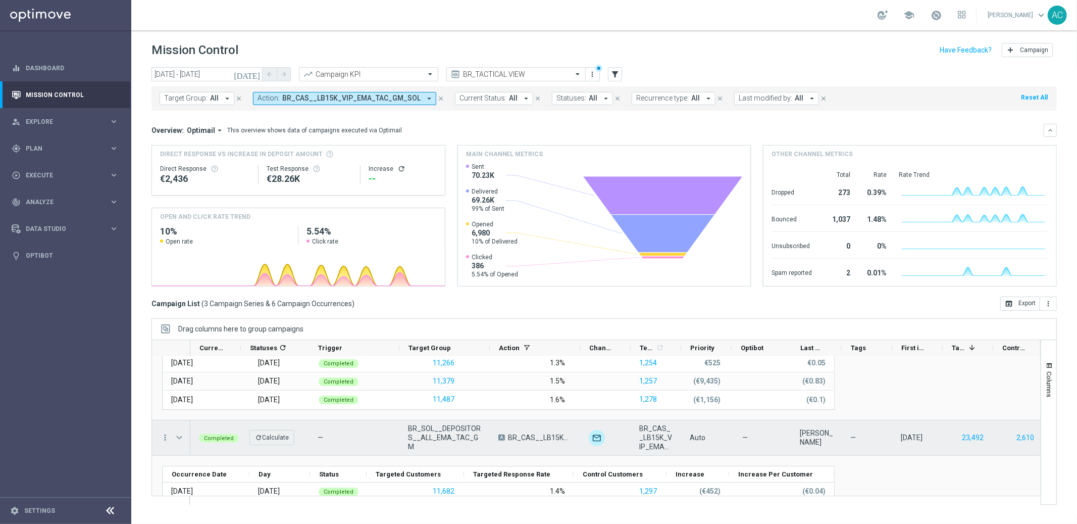
scroll to position [66, 0]
click at [167, 436] on icon "more_vert" at bounding box center [165, 435] width 9 height 9
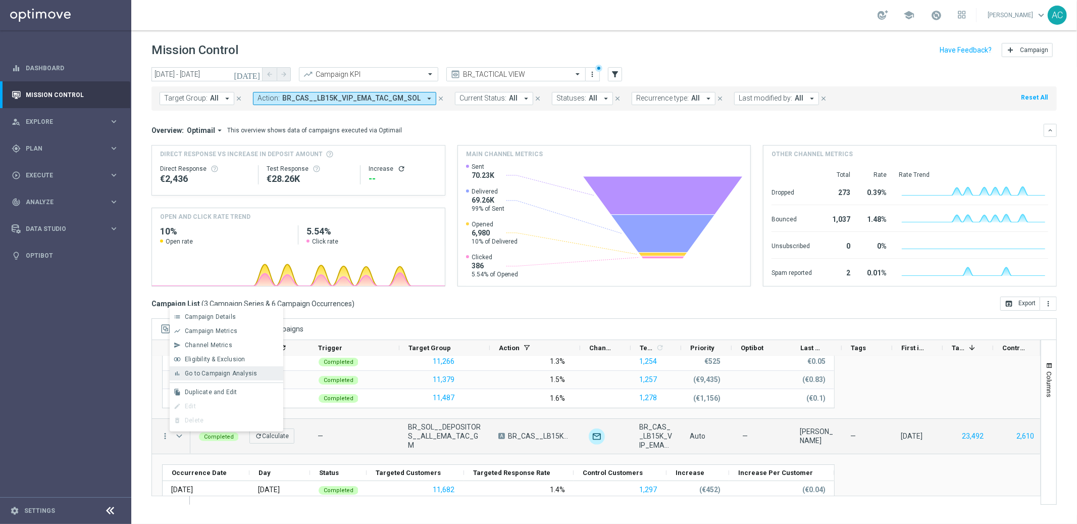
click at [236, 378] on div "bar_chart Go to Campaign Analysis" at bounding box center [227, 373] width 114 height 14
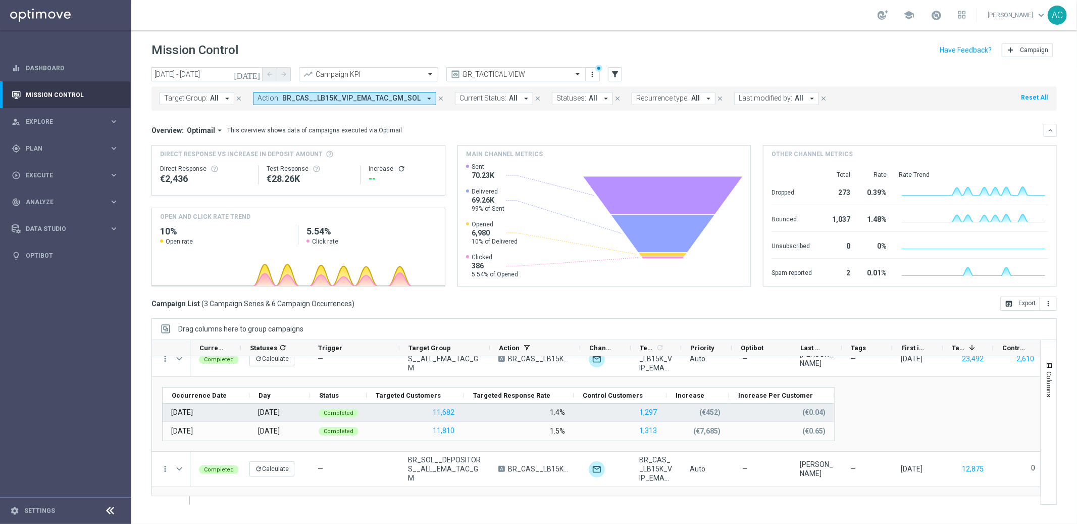
scroll to position [135, 0]
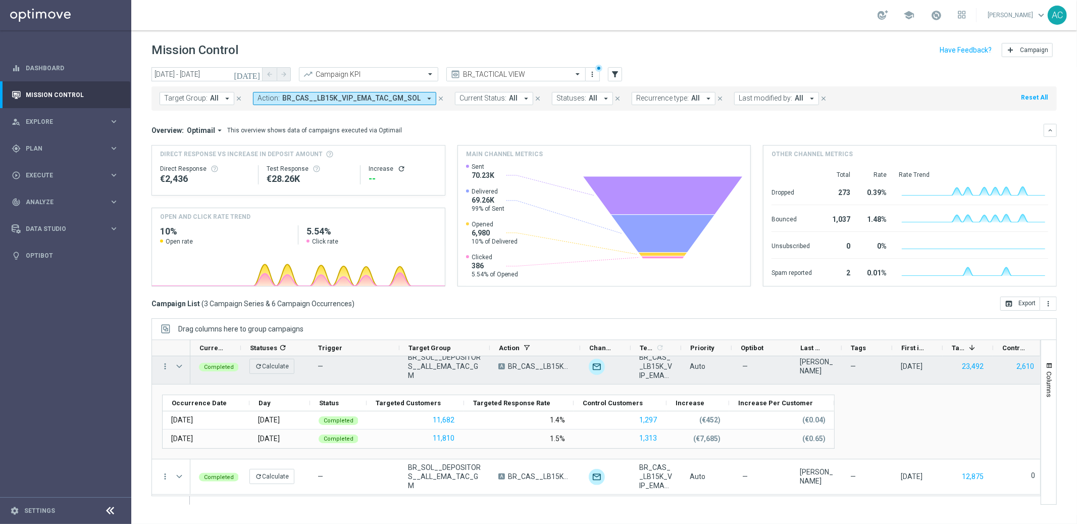
click at [162, 371] on div "more_vert" at bounding box center [161, 366] width 18 height 35
click at [165, 367] on icon "more_vert" at bounding box center [165, 366] width 9 height 9
click at [209, 432] on div "Go to Campaign Analysis" at bounding box center [232, 428] width 94 height 7
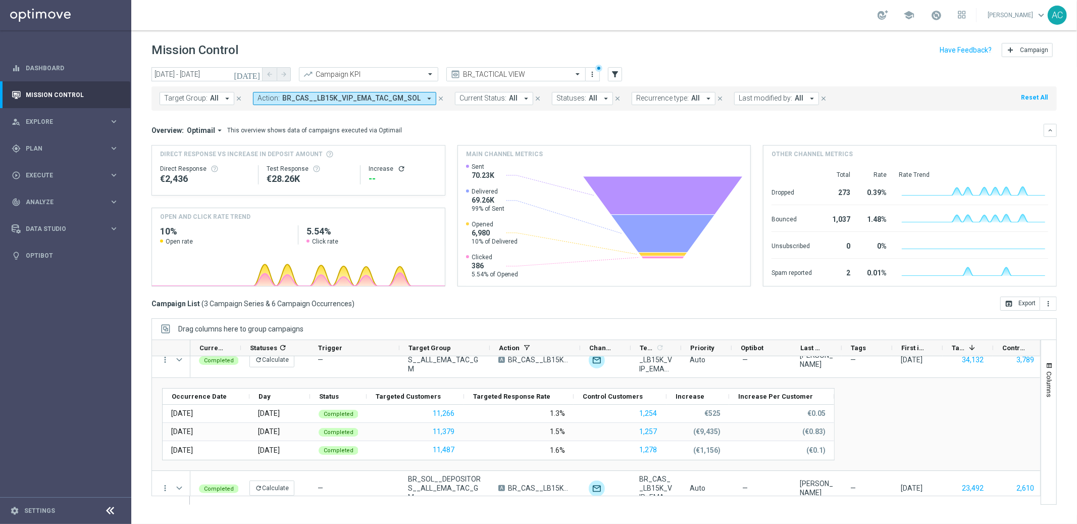
scroll to position [0, 0]
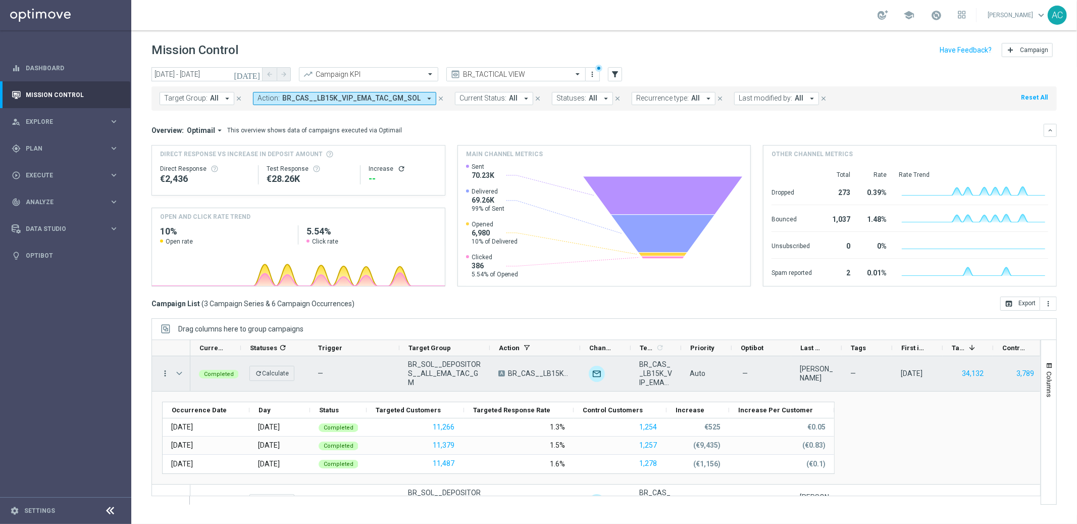
click at [164, 374] on icon "more_vert" at bounding box center [165, 373] width 9 height 9
click at [217, 436] on span "Go to Campaign Analysis" at bounding box center [221, 436] width 72 height 7
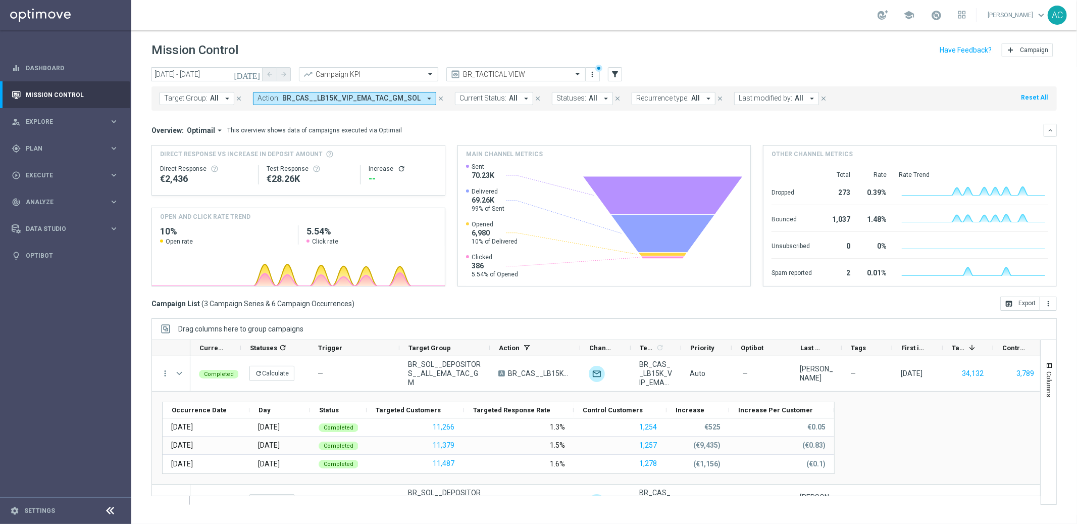
click at [409, 99] on span "BR_CAS__LB15K_VIP_EMA_TAC_GM_SOL" at bounding box center [351, 98] width 138 height 9
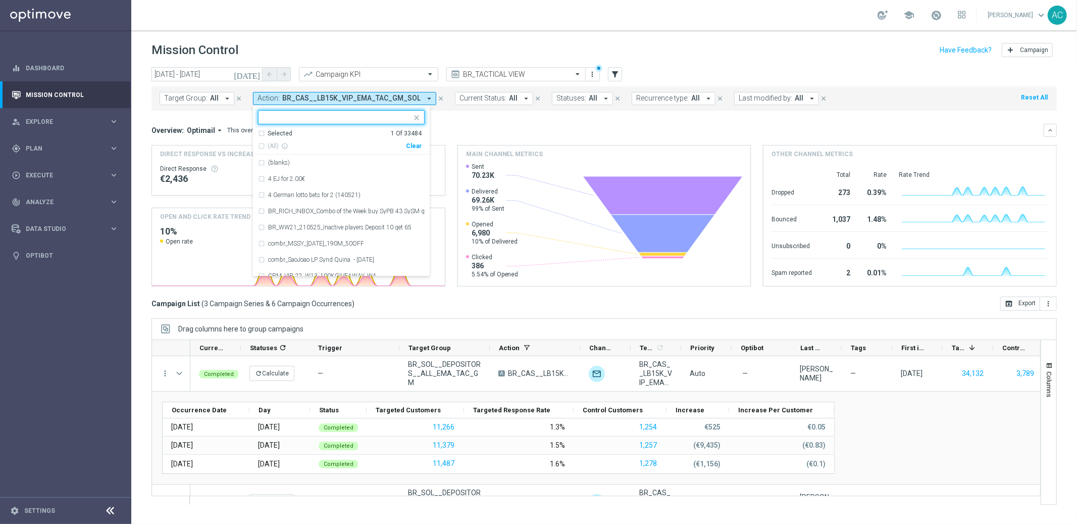
click at [0, 0] on div "Clear" at bounding box center [0, 0] width 0 height 0
click at [478, 114] on mini-dashboard "Overview: Optimail arrow_drop_down This overview shows data of campaigns execut…" at bounding box center [605, 204] width 906 height 186
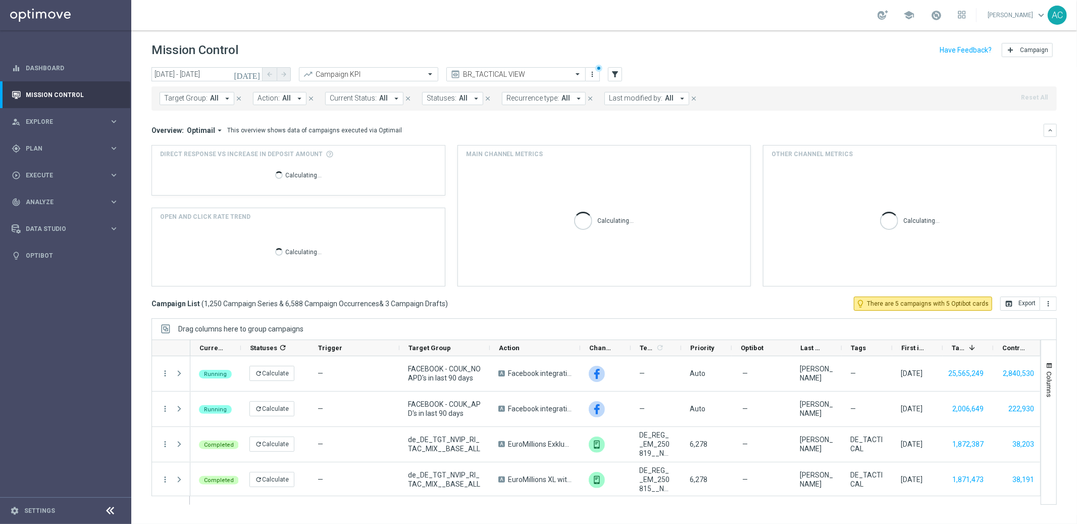
click at [277, 101] on button "Action: All arrow_drop_down" at bounding box center [280, 98] width 54 height 13
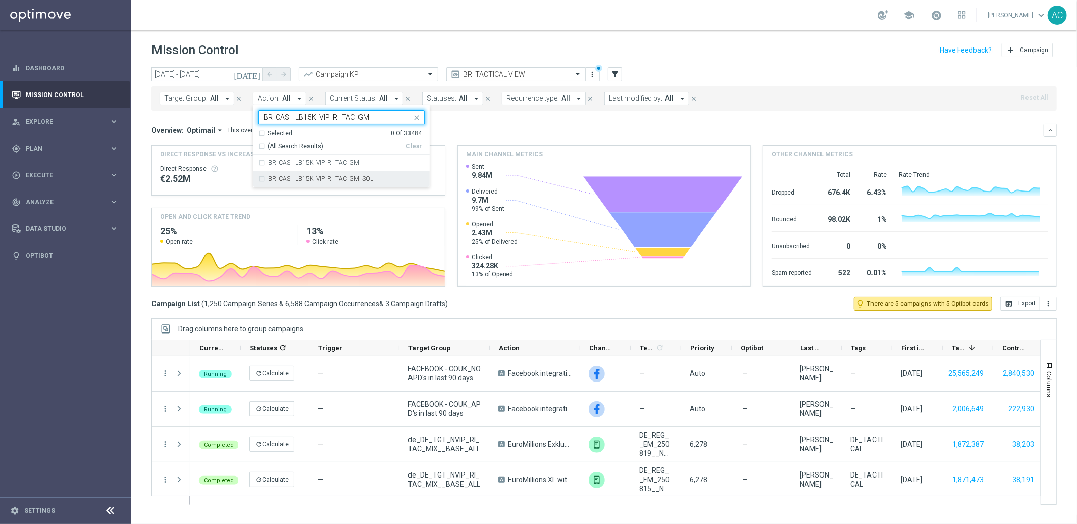
click at [288, 177] on label "BR_CAS__LB15K_VIP_RI_TAC_GM_SOL" at bounding box center [320, 179] width 105 height 6
type input "BR_CAS__LB15K_VIP_RI_TAC_GM"
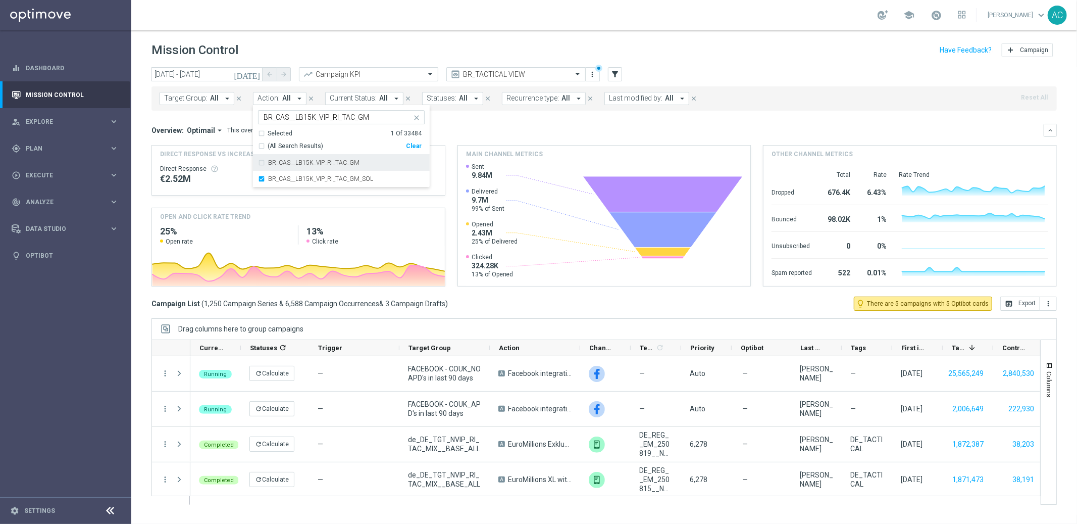
click at [463, 131] on div "Overview: Optimail arrow_drop_down This overview shows data of campaigns execut…" at bounding box center [598, 130] width 892 height 9
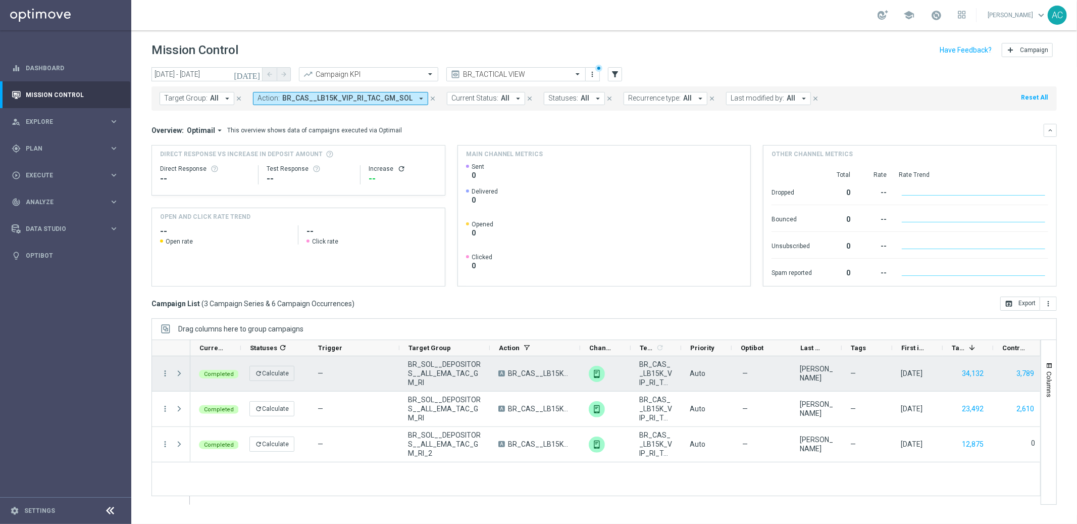
click at [177, 373] on span at bounding box center [179, 373] width 9 height 8
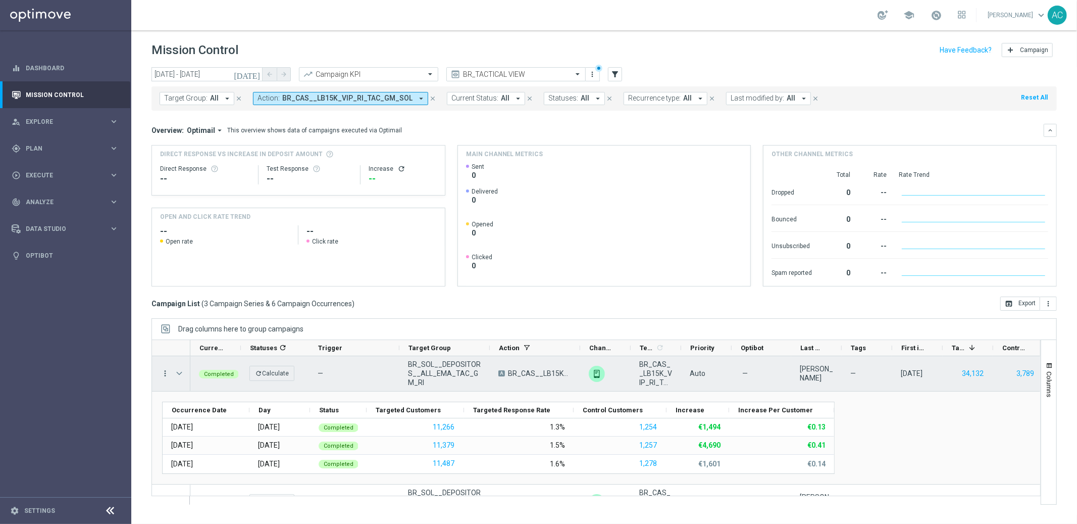
click at [163, 376] on icon "more_vert" at bounding box center [165, 373] width 9 height 9
click at [221, 436] on span "Go to Campaign Analysis" at bounding box center [221, 436] width 72 height 7
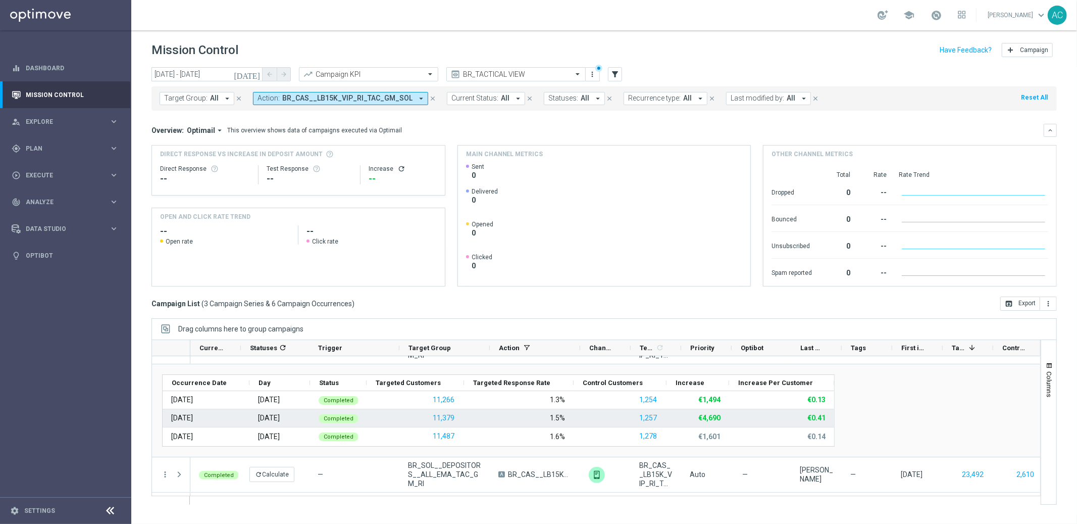
scroll to position [59, 0]
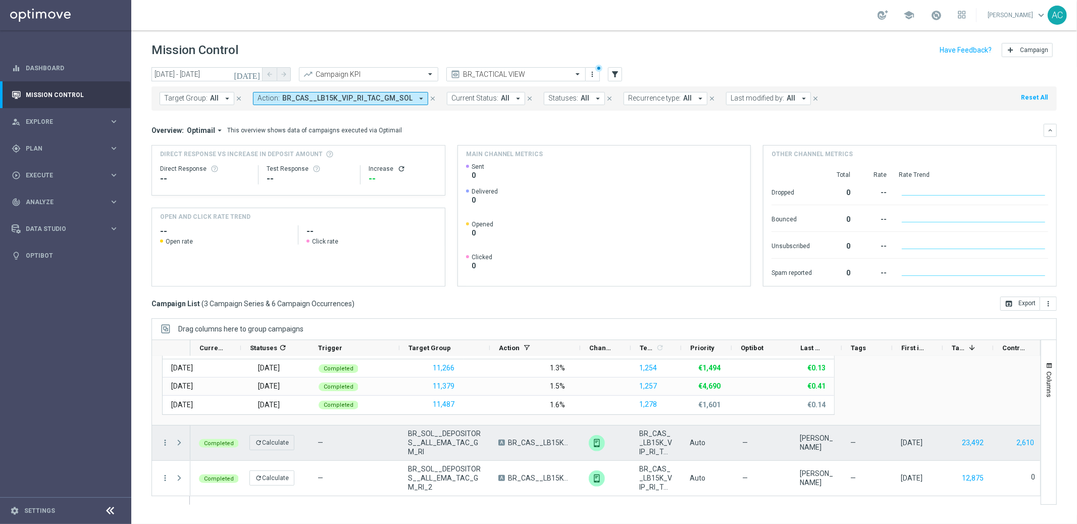
click at [177, 443] on span at bounding box center [179, 442] width 9 height 8
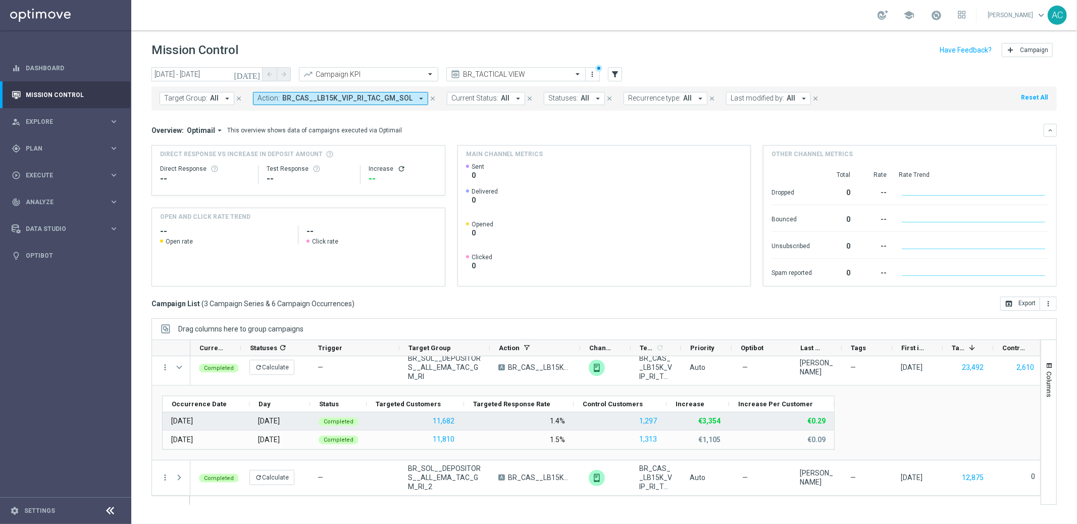
scroll to position [134, 0]
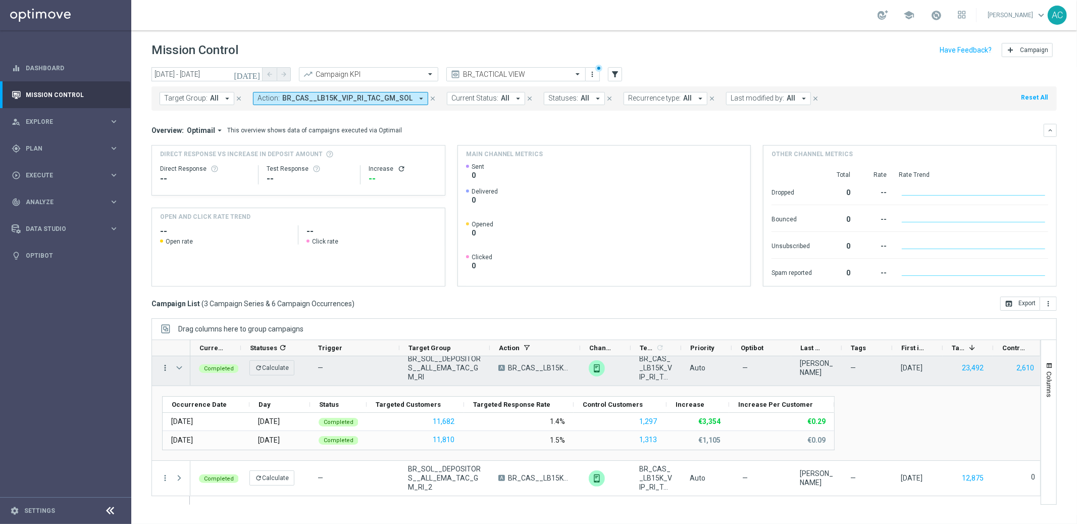
click at [165, 368] on icon "more_vert" at bounding box center [165, 367] width 9 height 9
click at [223, 432] on span "Go to Campaign Analysis" at bounding box center [221, 430] width 72 height 7
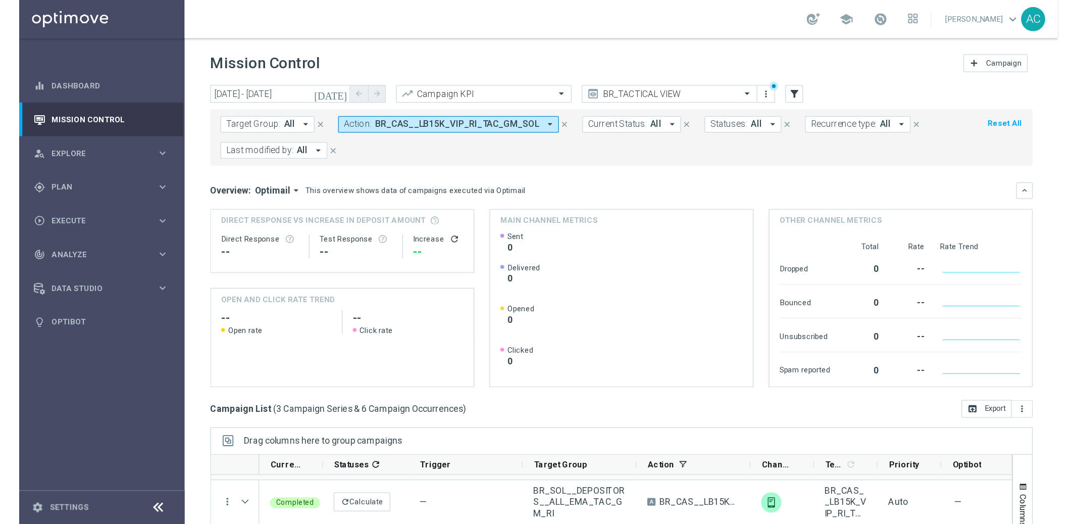
scroll to position [133, 0]
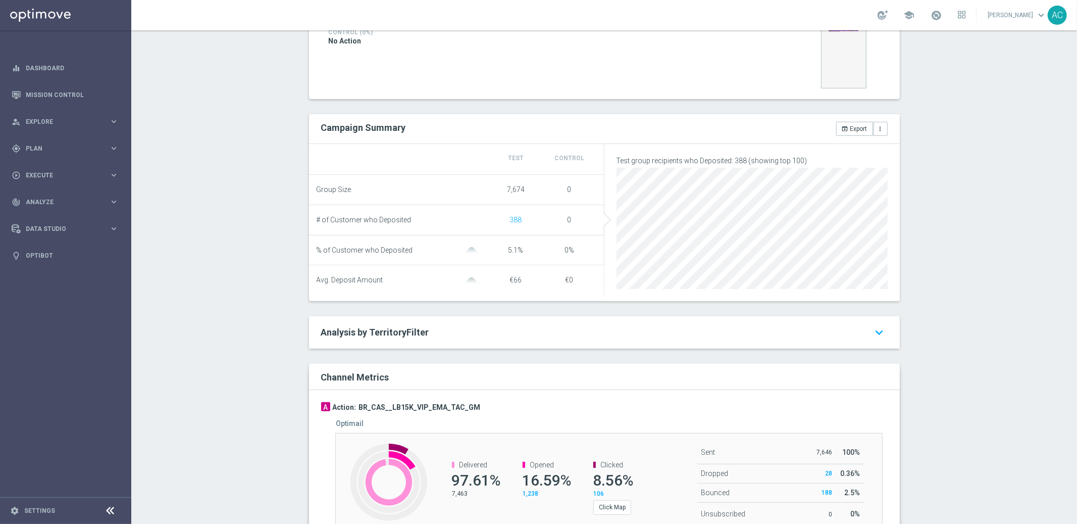
scroll to position [365, 0]
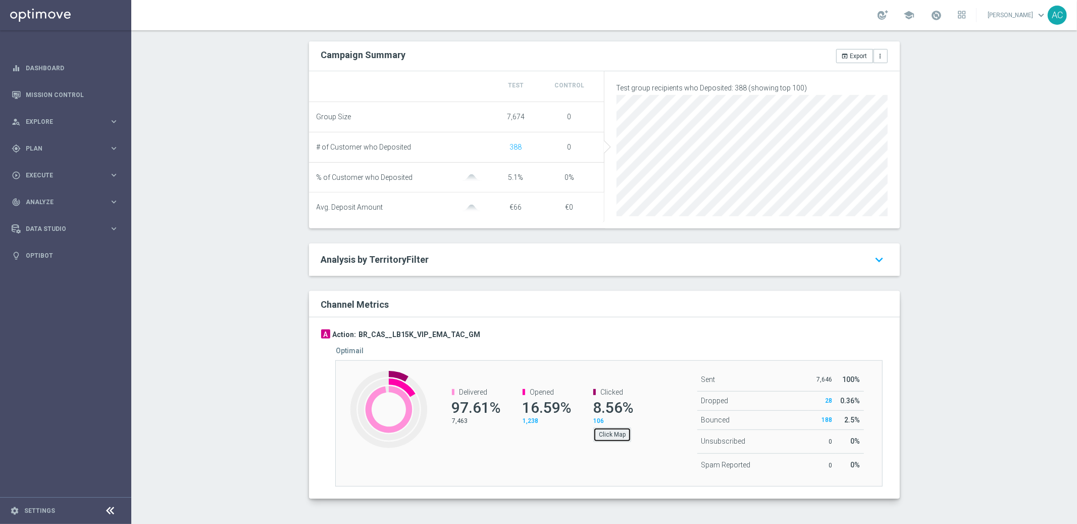
click at [609, 436] on button "Click Map" at bounding box center [612, 434] width 38 height 14
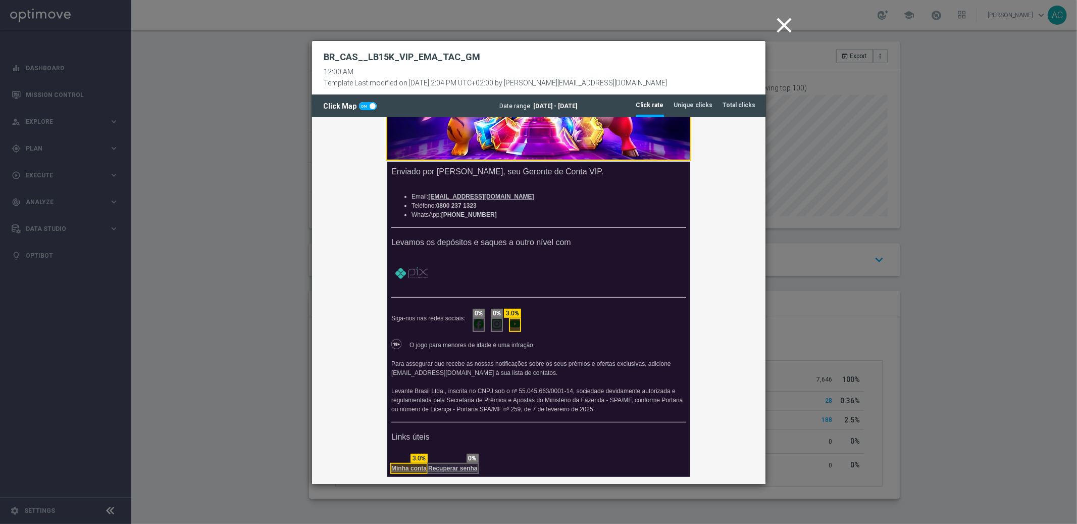
scroll to position [0, 0]
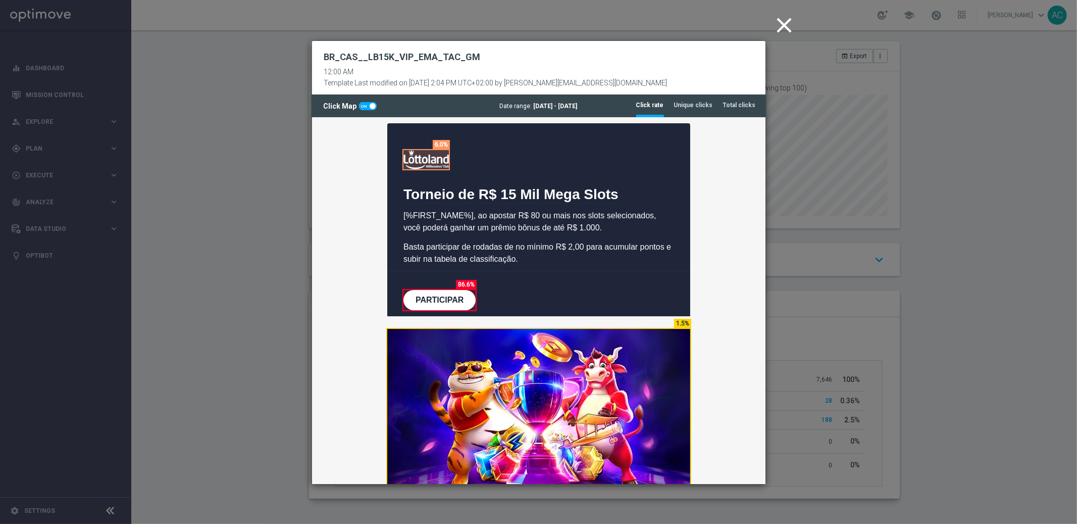
click at [782, 27] on icon "close" at bounding box center [784, 25] width 25 height 25
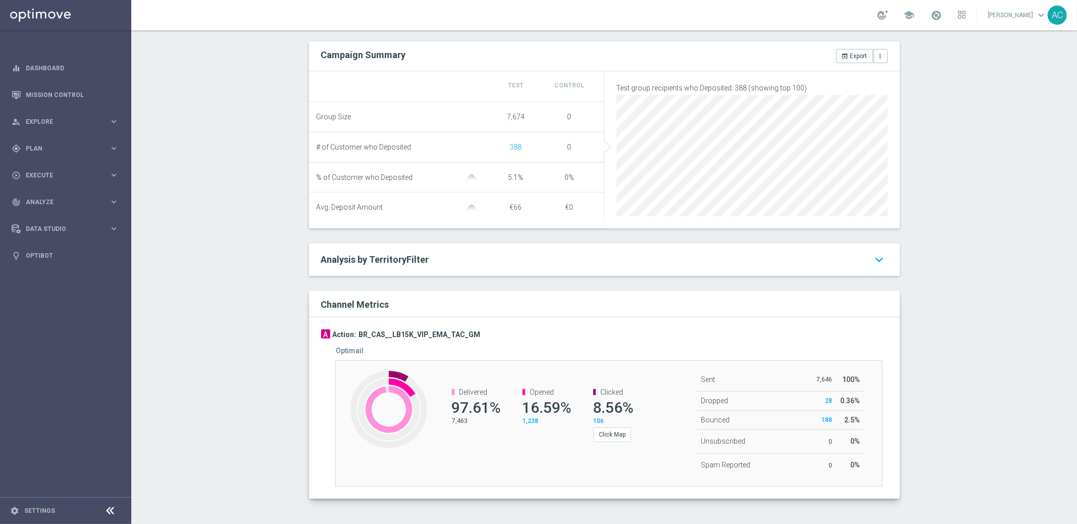
click at [534, 455] on div "Created with Highcharts 9.3.3 Delivered 97.61% 7,463 Opened 16.59% 1,238 Clicke…" at bounding box center [608, 423] width 547 height 126
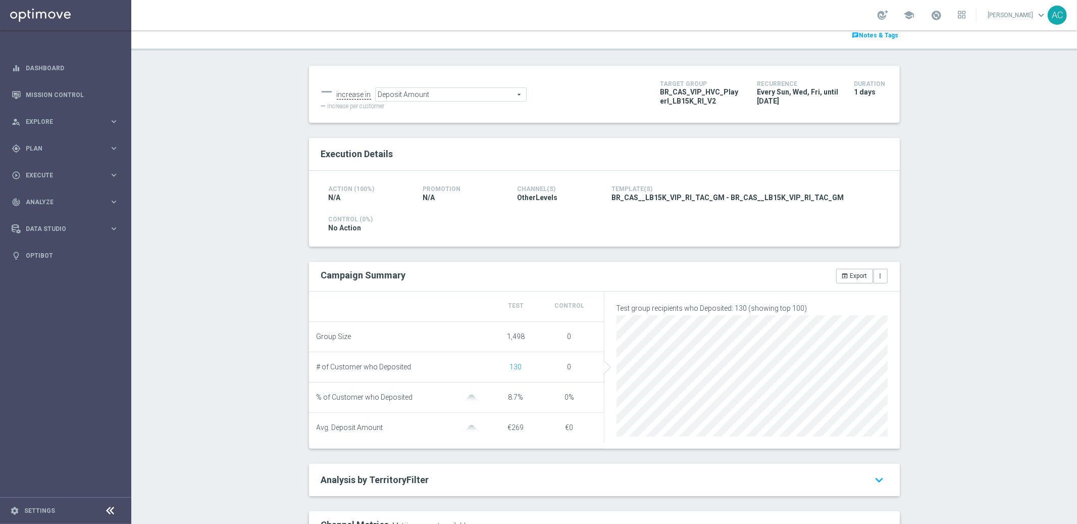
scroll to position [143, 0]
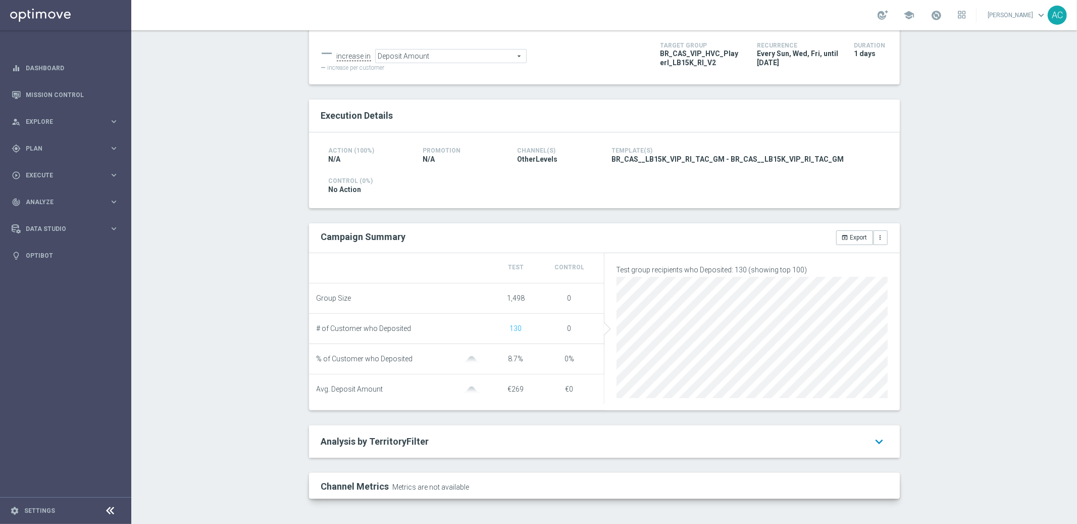
click at [876, 438] on icon "keyboard_arrow_down" at bounding box center [880, 441] width 16 height 18
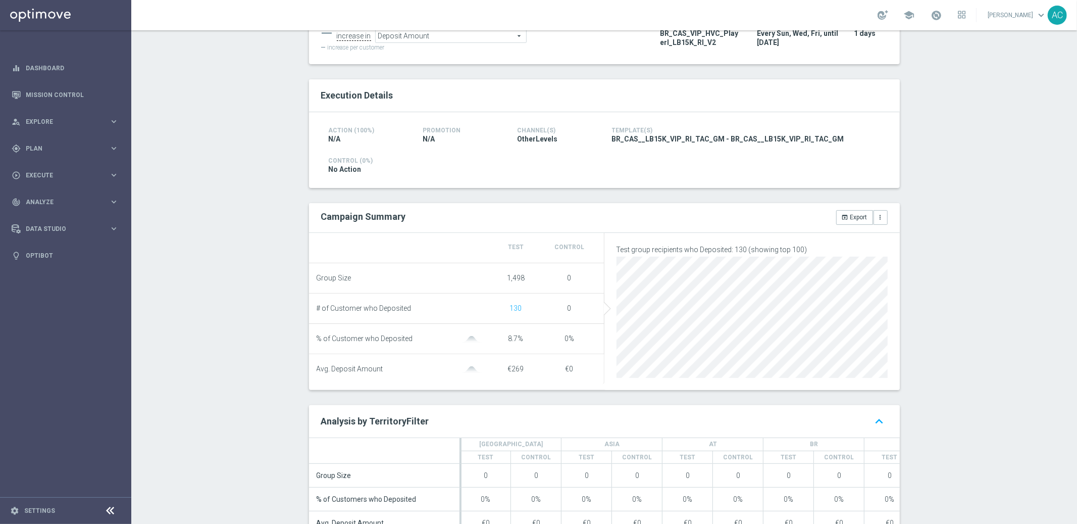
scroll to position [160, 0]
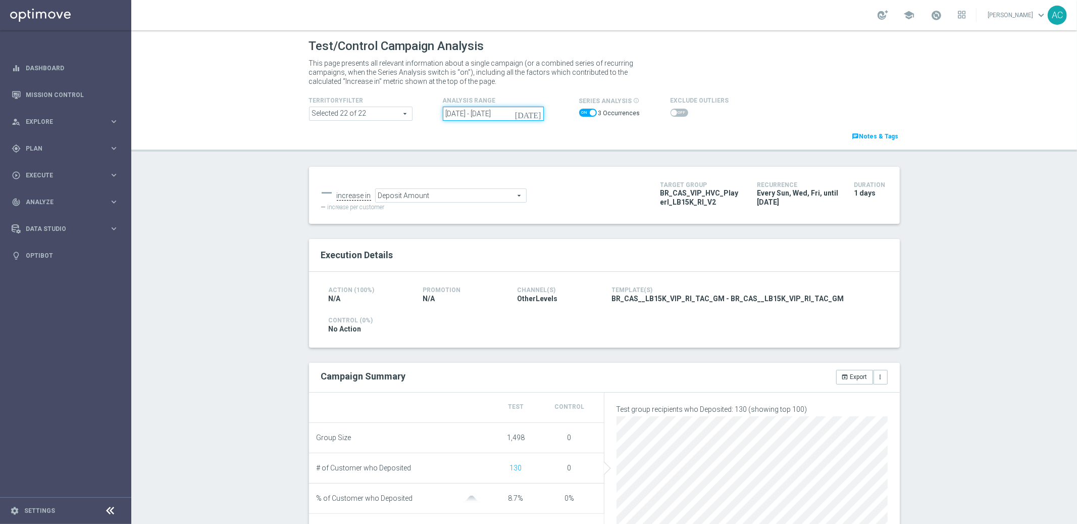
click at [486, 116] on input "13 Aug 2025 - 17 Aug 2025" at bounding box center [493, 114] width 101 height 14
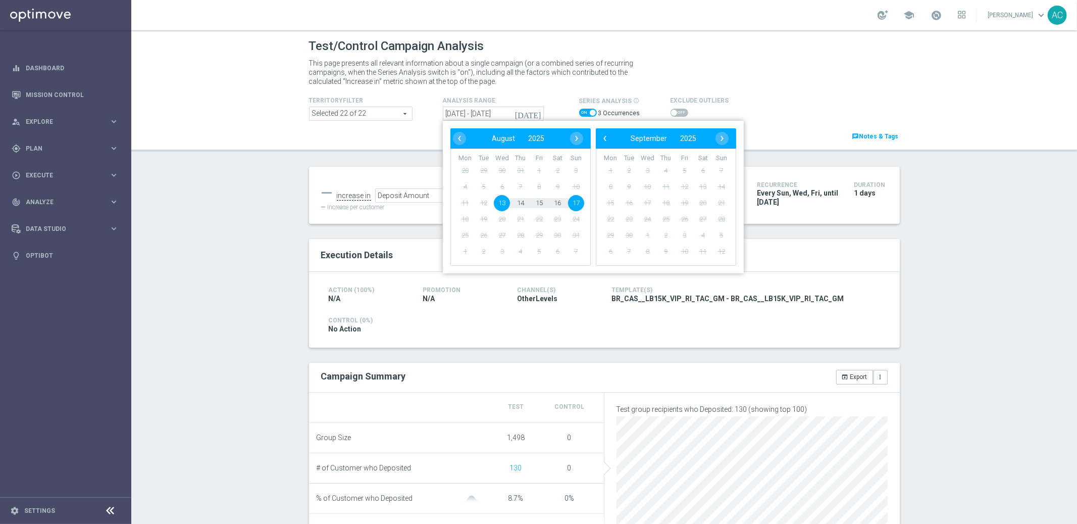
click at [805, 89] on div "TerritoryFilter Selected 22 of 22 arrow_drop_down search Show Selected 22 of 22…" at bounding box center [605, 115] width 606 height 54
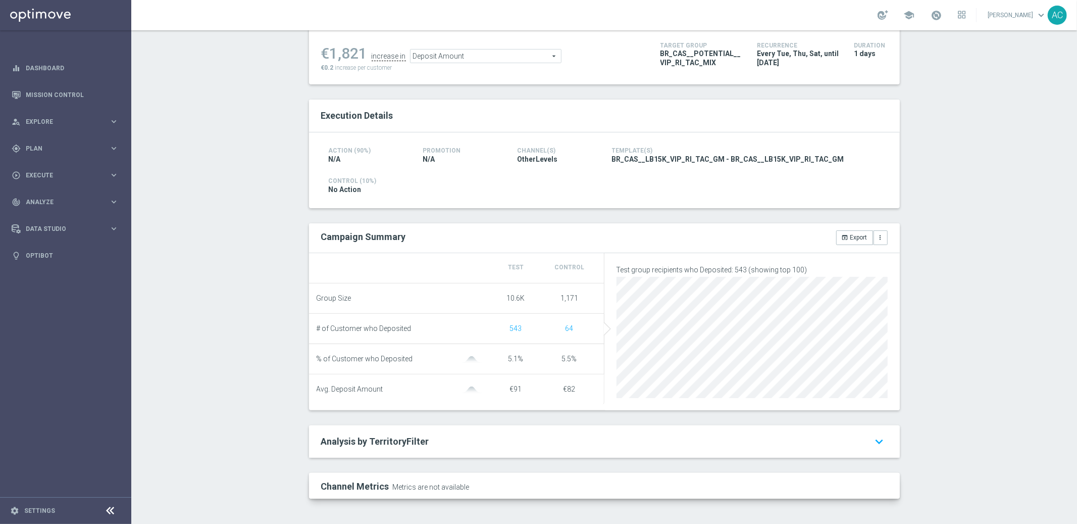
scroll to position [142, 0]
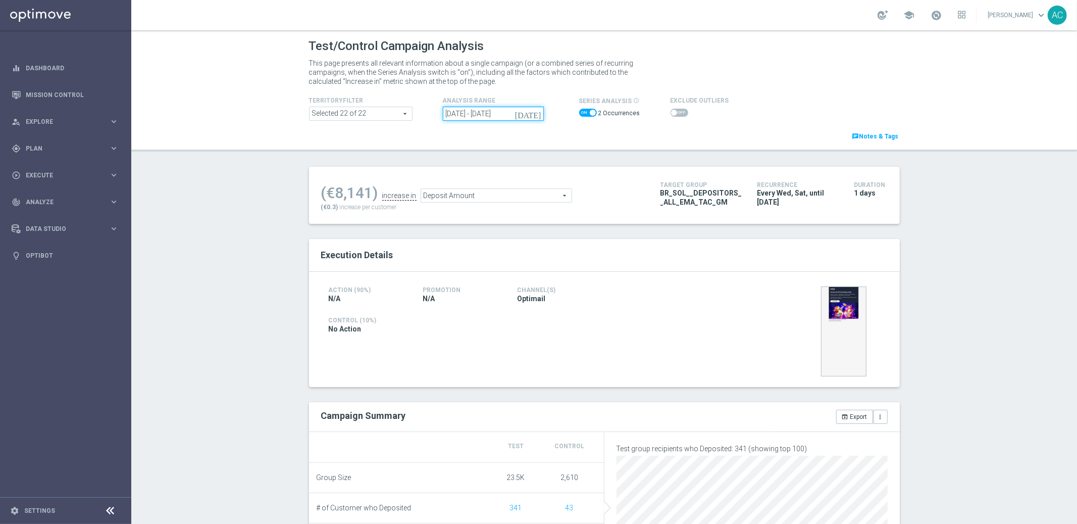
click at [445, 111] on input "20 Aug 2025 - 23 Aug 2025" at bounding box center [493, 114] width 101 height 14
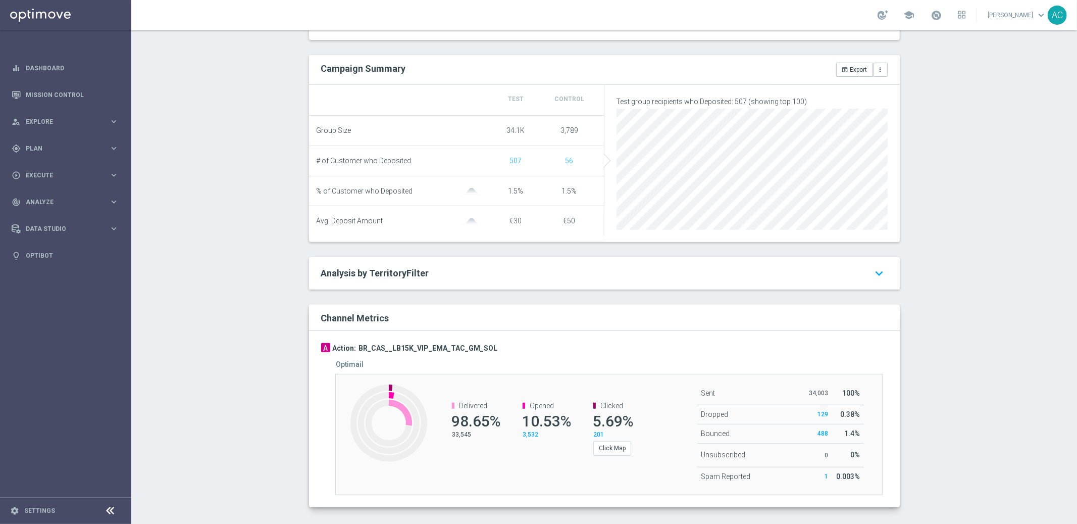
scroll to position [360, 0]
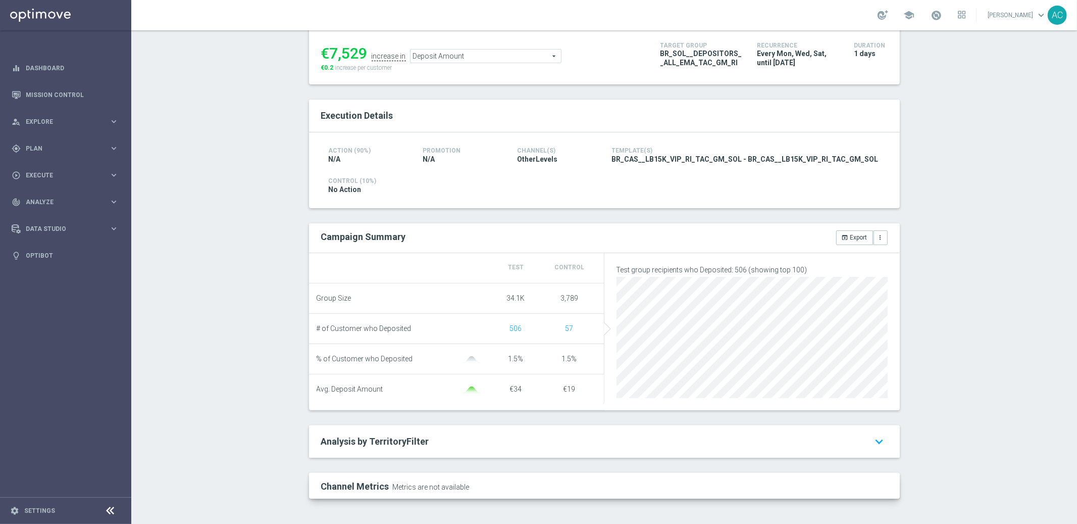
scroll to position [143, 0]
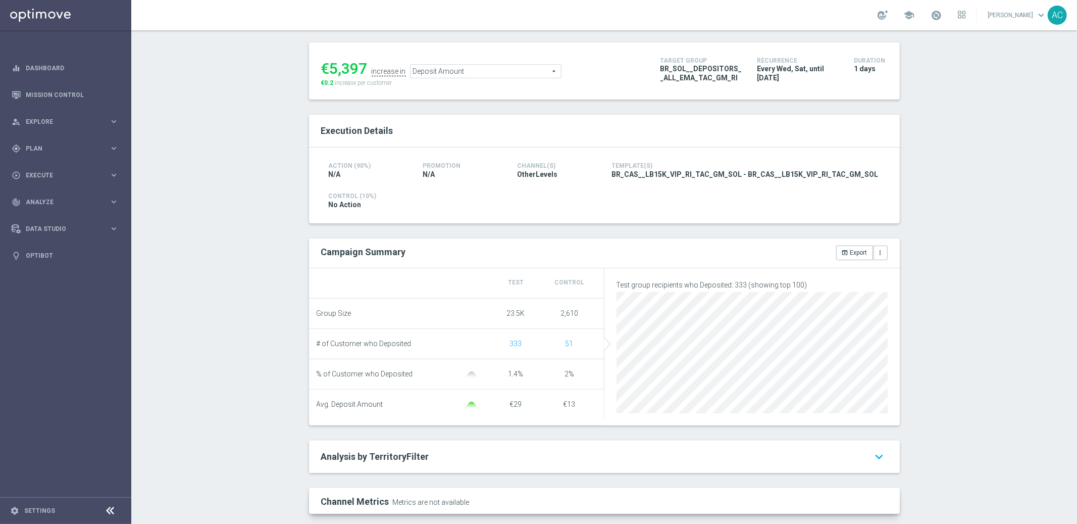
scroll to position [126, 0]
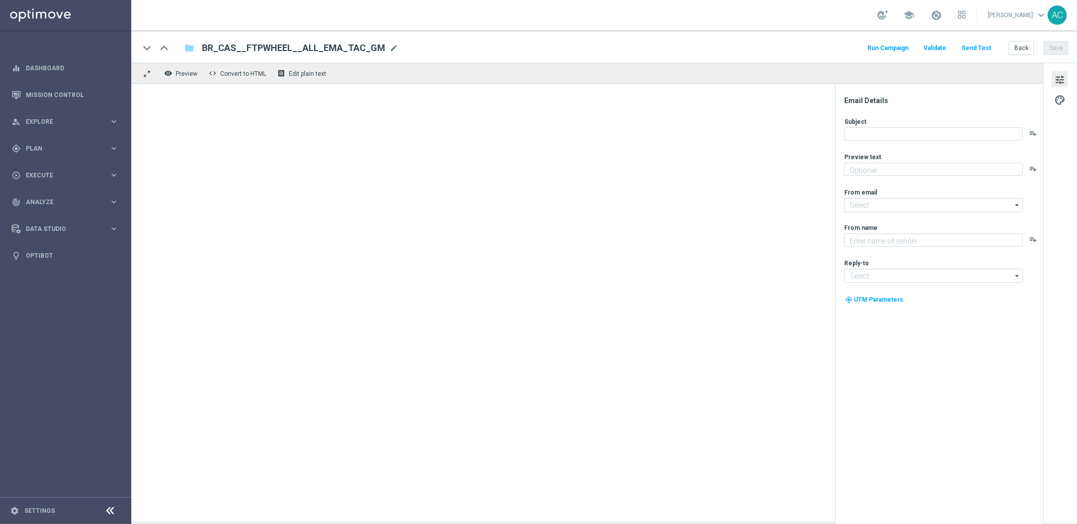
type textarea "Jogue GRÁTIS todas as semanas para ter a chance de ganhar PRÊMIOS INCRÍVEIS!"
type input "[EMAIL_ADDRESS][DOMAIN_NAME]"
type textarea "Lottoland"
type input "[EMAIL_ADDRESS][DOMAIN_NAME]"
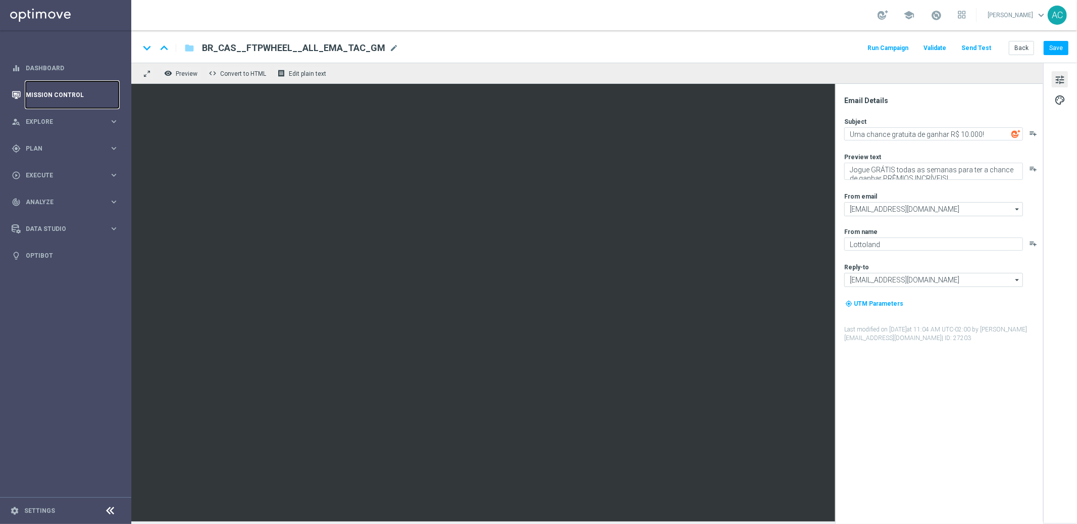
click at [59, 97] on link "Mission Control" at bounding box center [72, 94] width 93 height 27
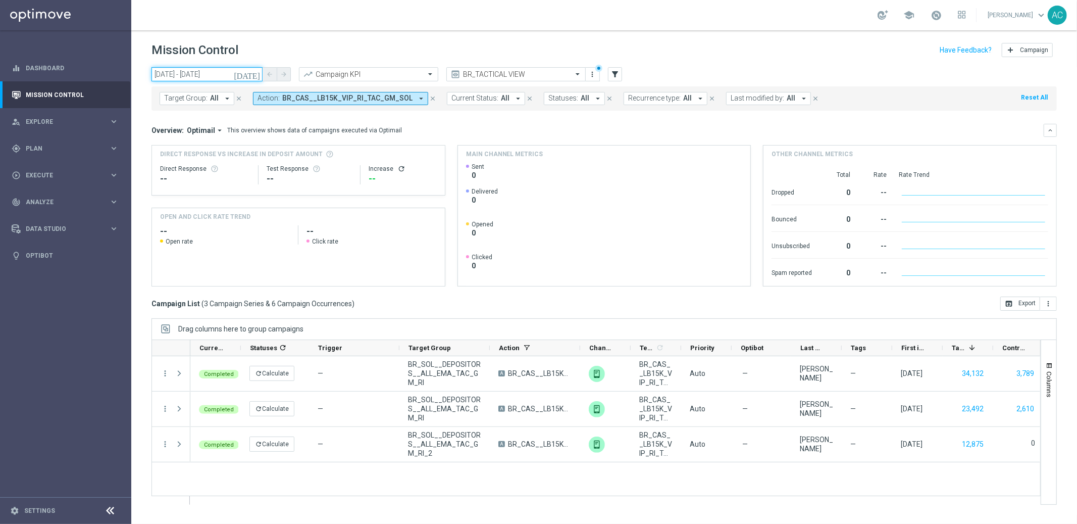
click at [228, 74] on input "[DATE] - [DATE]" at bounding box center [207, 74] width 111 height 14
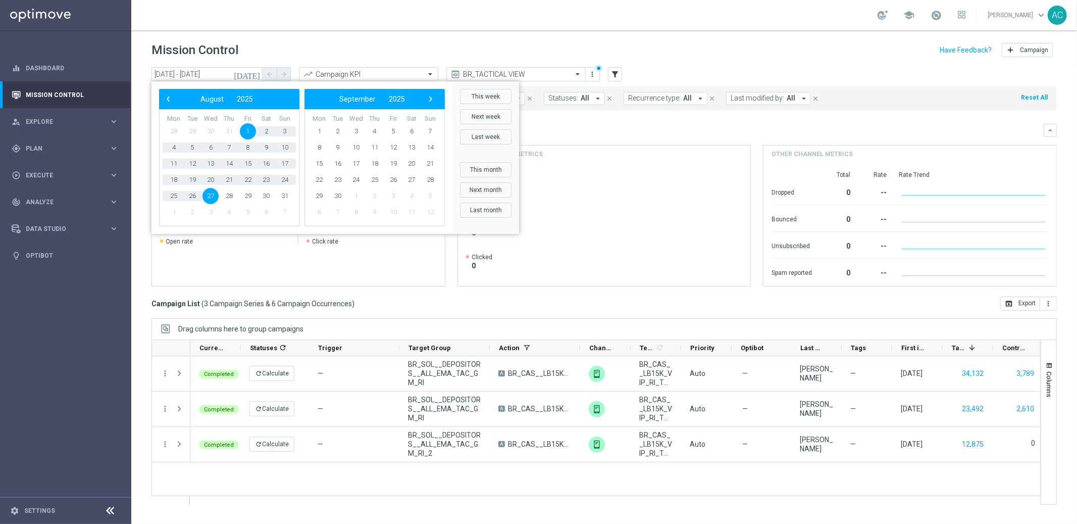
click at [206, 196] on span "27" at bounding box center [211, 196] width 16 height 16
click at [209, 196] on span "27" at bounding box center [211, 196] width 16 height 16
type input "[DATE] - [DATE]"
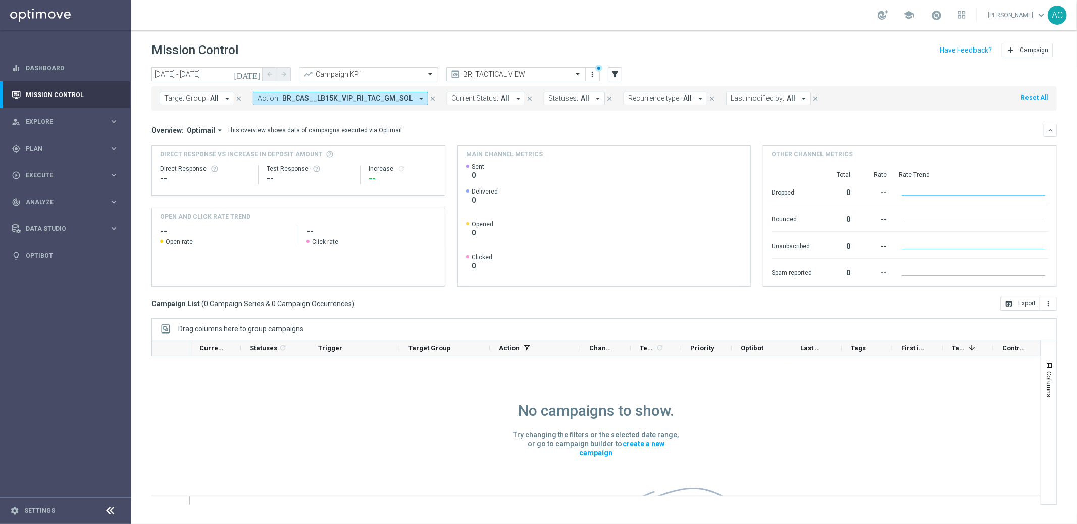
click at [384, 101] on span "BR_CAS__LB15K_VIP_RI_TAC_GM_SOL" at bounding box center [347, 98] width 130 height 9
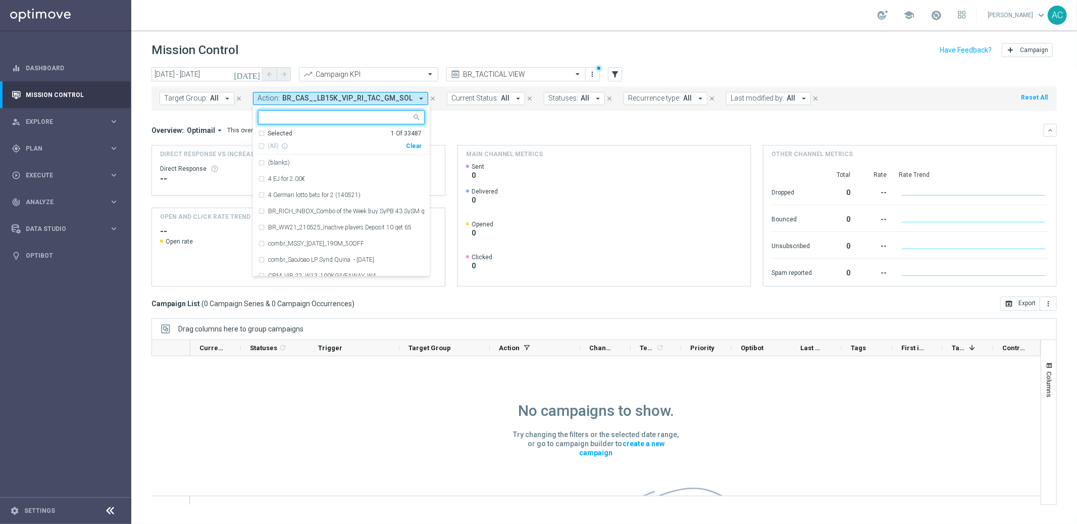
click at [0, 0] on div "Clear" at bounding box center [0, 0] width 0 height 0
click at [480, 122] on mini-dashboard "Overview: Optimail arrow_drop_down This overview shows data of campaigns execut…" at bounding box center [605, 204] width 906 height 186
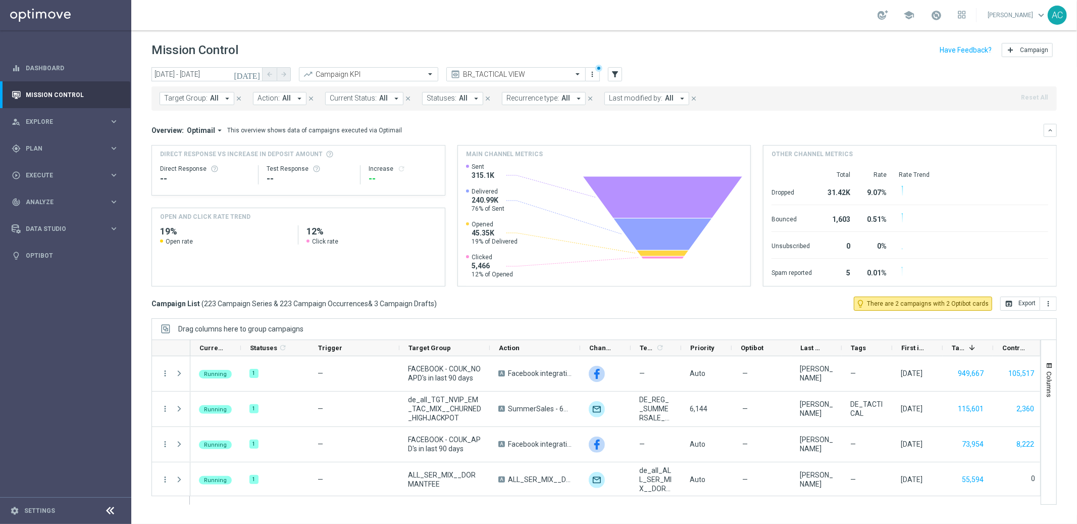
click at [282, 102] on span "All" at bounding box center [286, 98] width 9 height 9
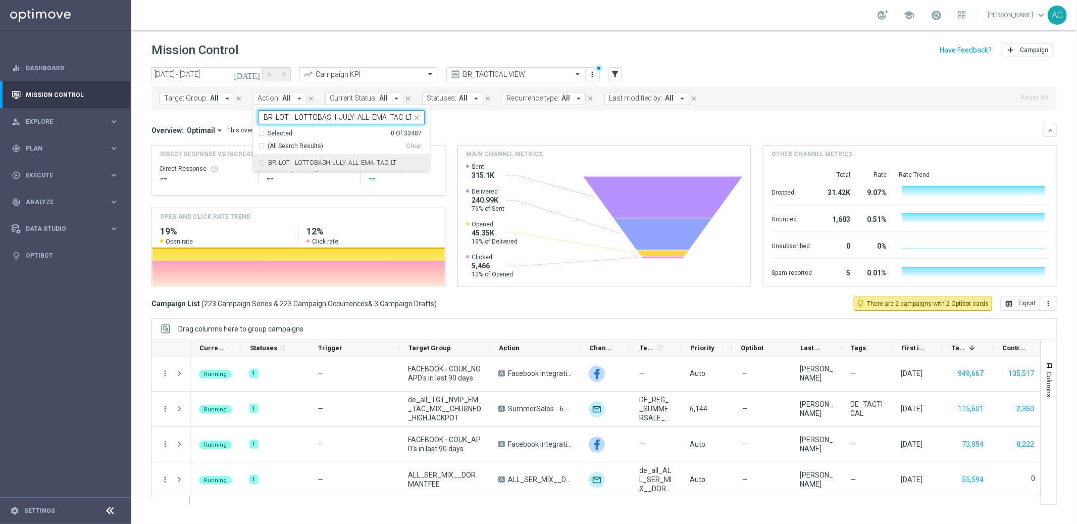
click at [263, 164] on div "BR_LOT__LOTTOBASH_JULY_ALL_EMA_TAC_LT" at bounding box center [341, 163] width 167 height 16
type input "BR_LOT__LOTTOBASH_JULY_ALL_EMA_TAC_LT"
click at [528, 124] on div "Overview: Optimail arrow_drop_down This overview shows data of campaigns execut…" at bounding box center [605, 130] width 906 height 13
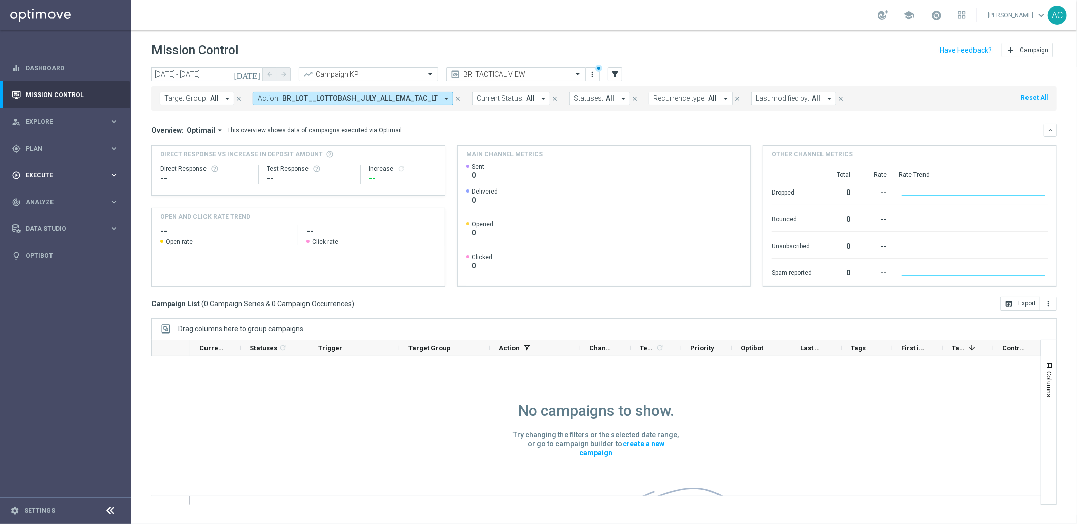
click at [53, 174] on span "Execute" at bounding box center [67, 175] width 83 height 6
click at [60, 193] on link "Campaign Builder" at bounding box center [65, 196] width 79 height 8
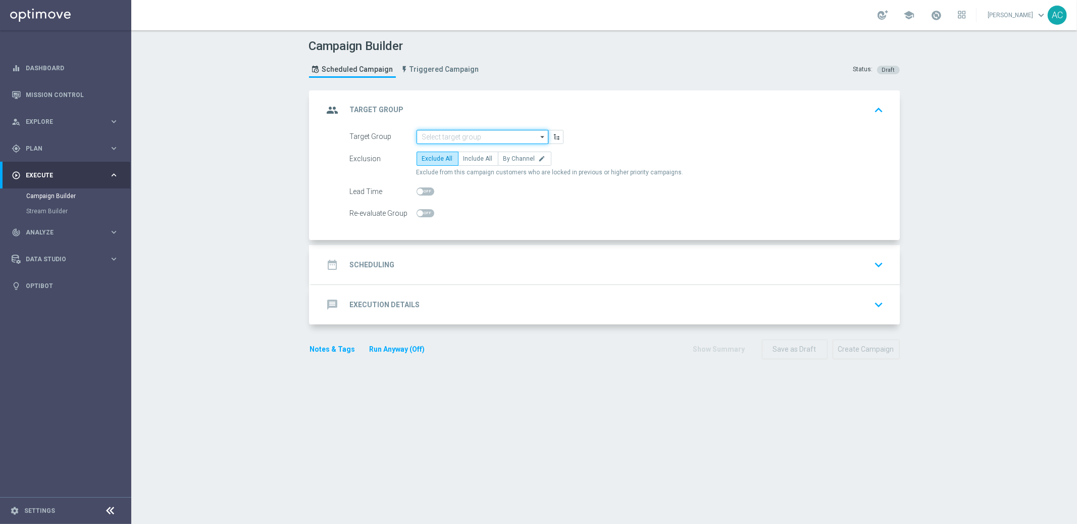
click at [487, 134] on input at bounding box center [483, 137] width 132 height 14
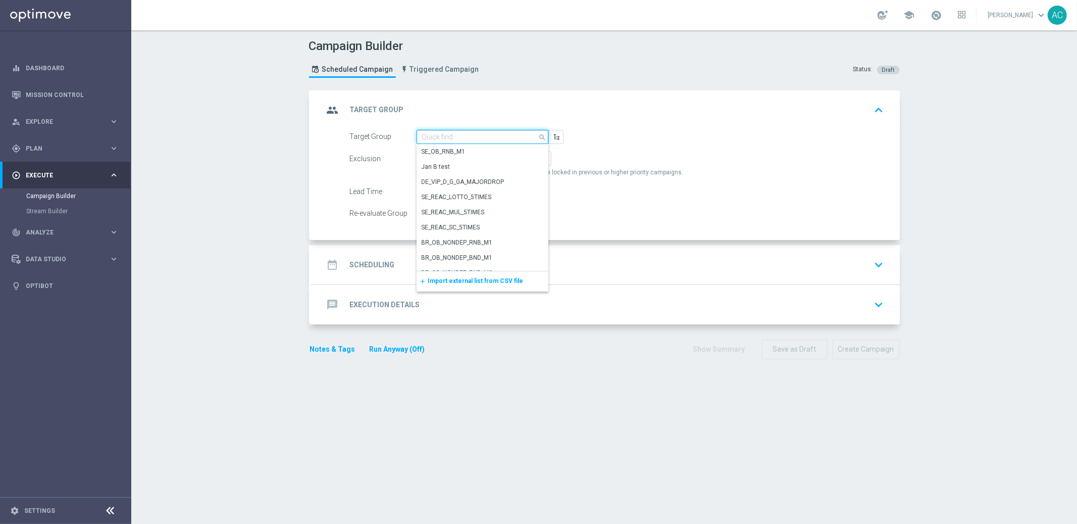
paste input "BR_LOT__ACTIVE_LOTTO__ALL_EMA_TAC_LT_TG"
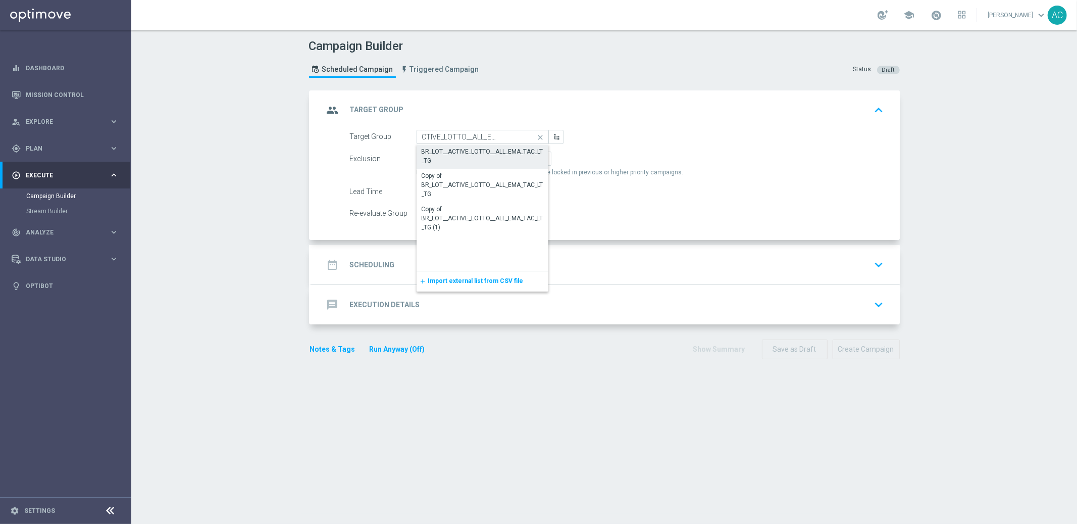
click at [472, 157] on div "BR_LOT__ACTIVE_LOTTO__ALL_EMA_TAC_LT_TG" at bounding box center [483, 156] width 122 height 18
type input "BR_LOT__ACTIVE_LOTTO__ALL_EMA_TAC_LT_TG"
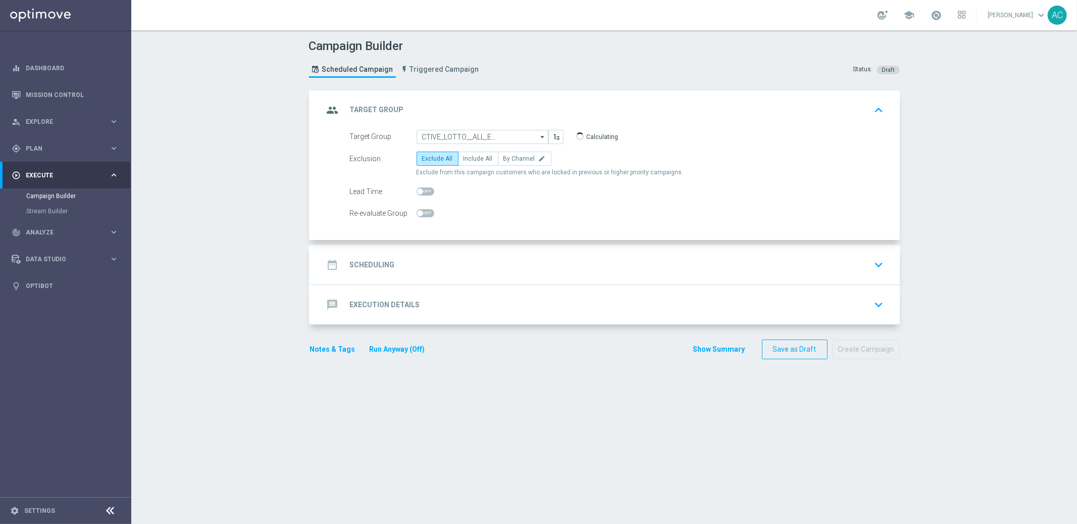
scroll to position [0, 0]
click at [383, 264] on h2 "Scheduling" at bounding box center [372, 265] width 45 height 10
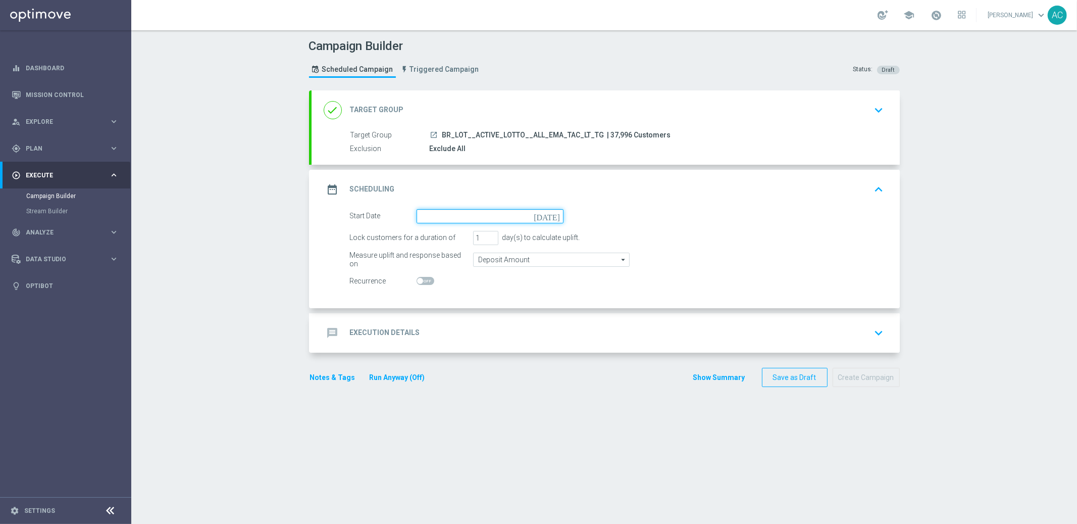
click at [493, 214] on input at bounding box center [490, 216] width 147 height 14
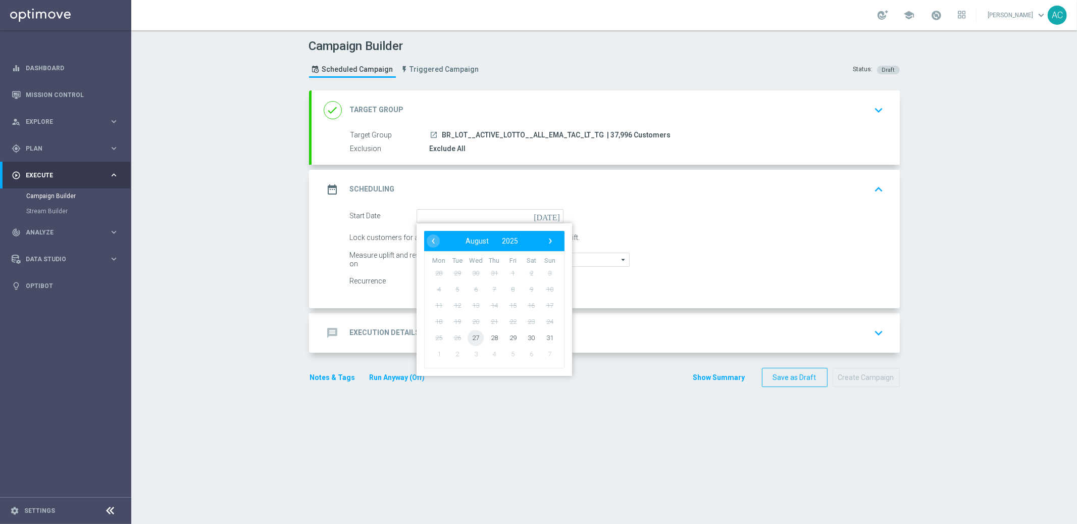
click at [472, 332] on span "27" at bounding box center [476, 337] width 16 height 16
type input "[DATE]"
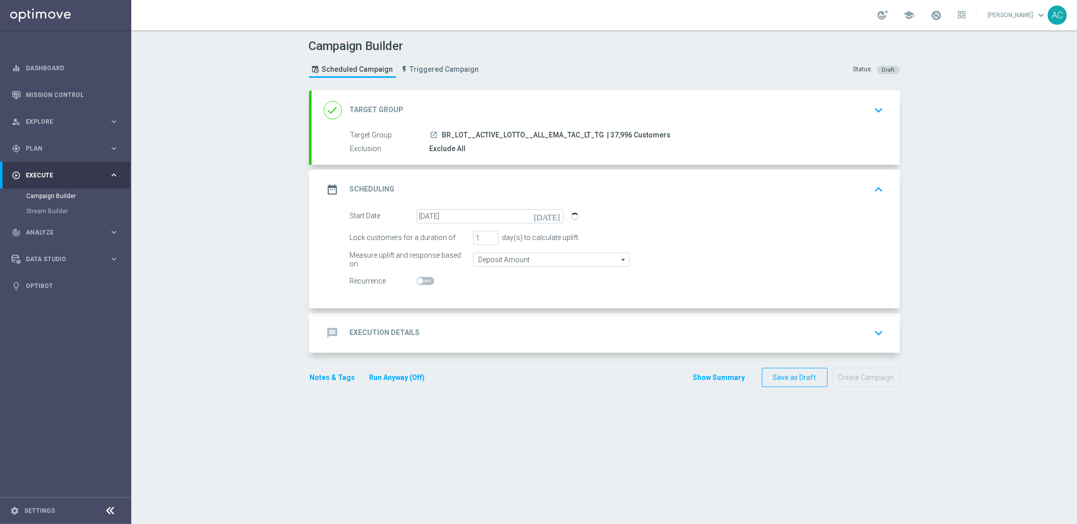
click at [438, 332] on div "message Execution Details keyboard_arrow_down" at bounding box center [606, 332] width 564 height 19
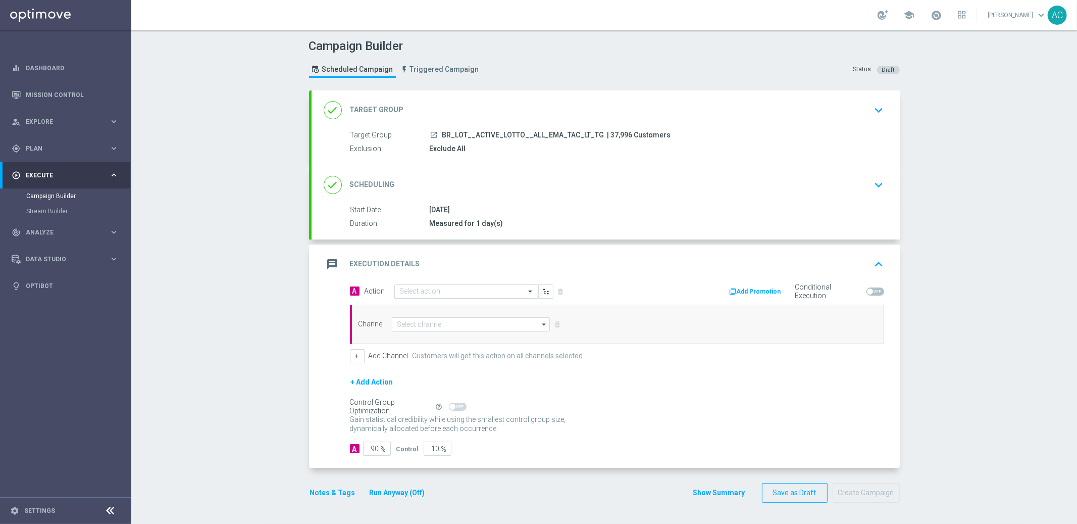
click at [464, 288] on input "text" at bounding box center [456, 291] width 113 height 9
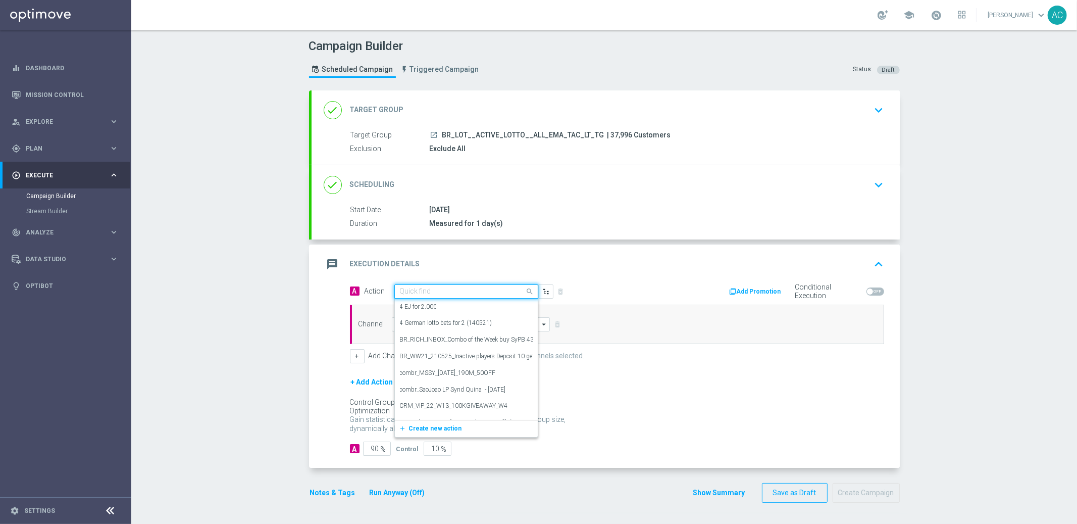
paste input "BR_LOT_LFI_SYNDPED_COM__ALL_EMA_TAC_LT"
type input "BR_LOT_LFI_SYNDPED_COM__ALL_EMA_TAC_LT"
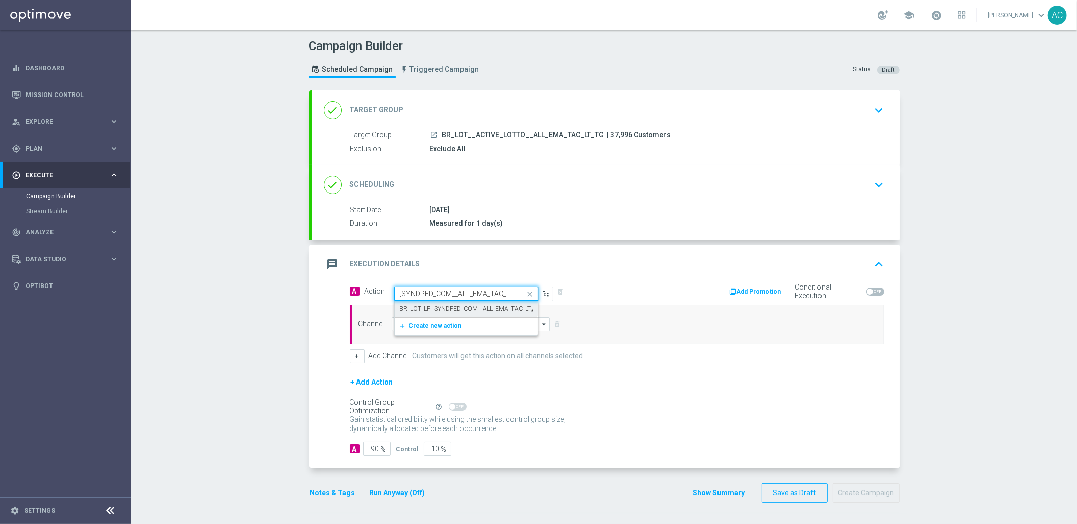
click at [438, 307] on label "BR_LOT_LFI_SYNDPED_COM__ALL_EMA_TAC_LT" at bounding box center [465, 309] width 131 height 9
click at [424, 324] on input at bounding box center [471, 324] width 159 height 14
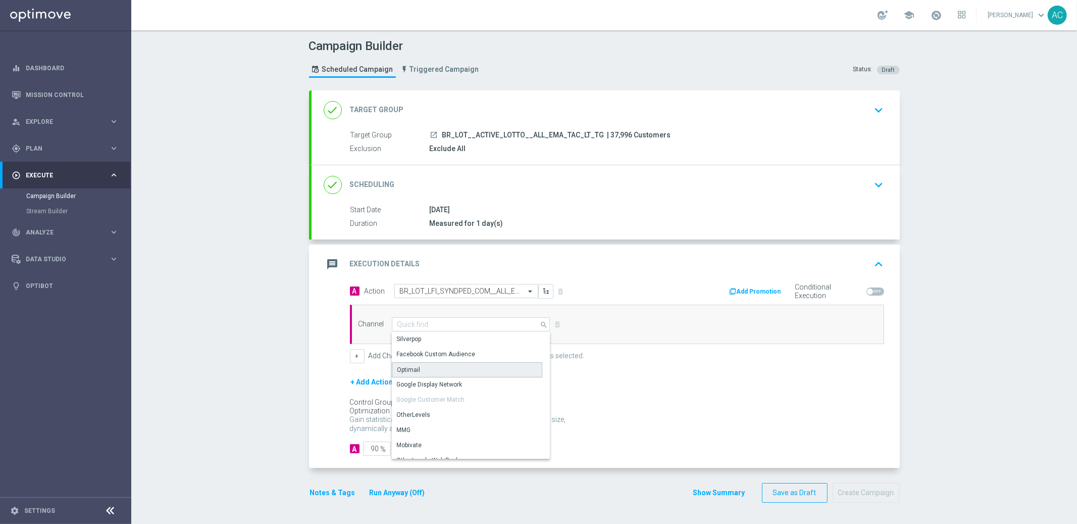
click at [432, 374] on div "Optimail" at bounding box center [467, 369] width 151 height 15
type input "Optimail"
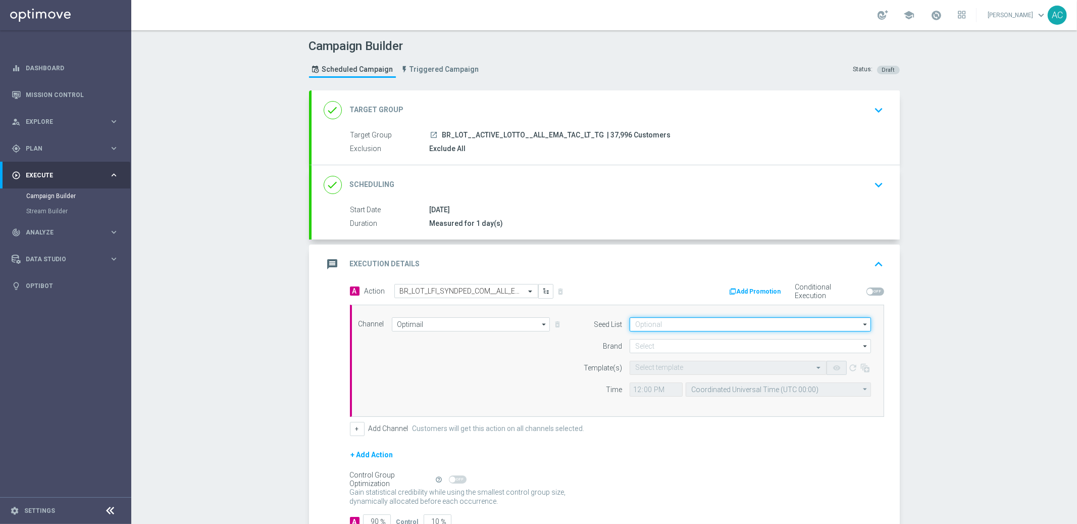
click at [704, 324] on input at bounding box center [750, 324] width 241 height 14
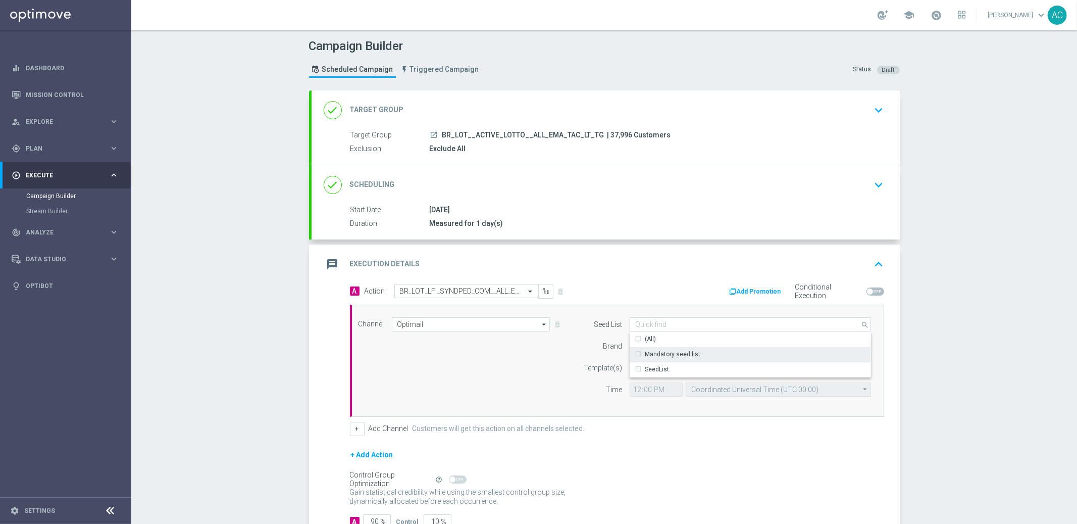
click at [681, 355] on div "Mandatory seed list" at bounding box center [673, 353] width 56 height 9
click at [483, 377] on div "Channel Optimail Optimail arrow_drop_down Drag here to set row groups Drag here…" at bounding box center [615, 360] width 528 height 87
type input "Mandatory seed list"
click at [654, 344] on input at bounding box center [750, 346] width 241 height 14
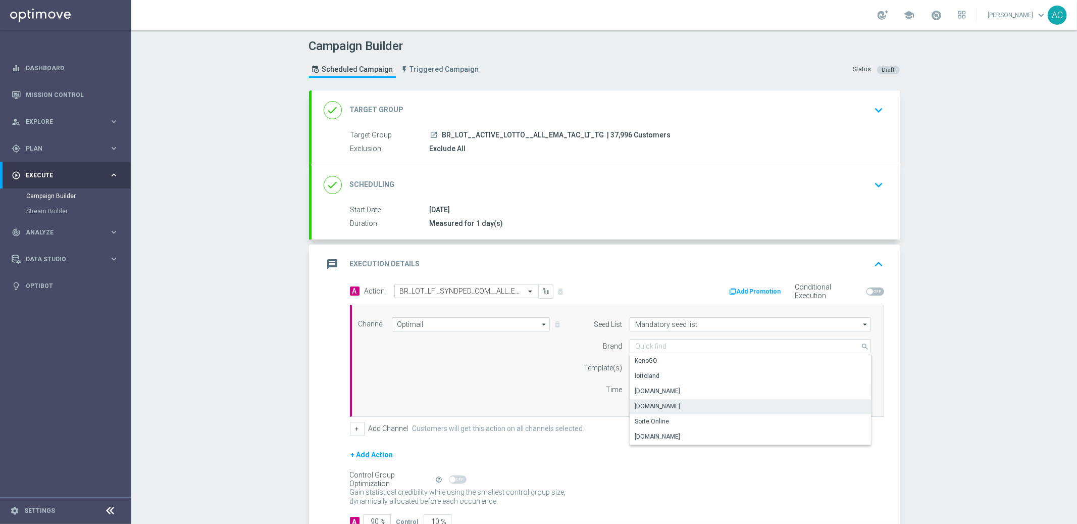
click at [667, 402] on div "[DOMAIN_NAME]" at bounding box center [657, 406] width 45 height 9
type input "[DOMAIN_NAME]"
drag, startPoint x: 469, startPoint y: 381, endPoint x: 557, endPoint y: 368, distance: 88.4
click at [469, 381] on div "Channel Optimail Optimail arrow_drop_down Drag here to set row groups Drag here…" at bounding box center [615, 360] width 528 height 87
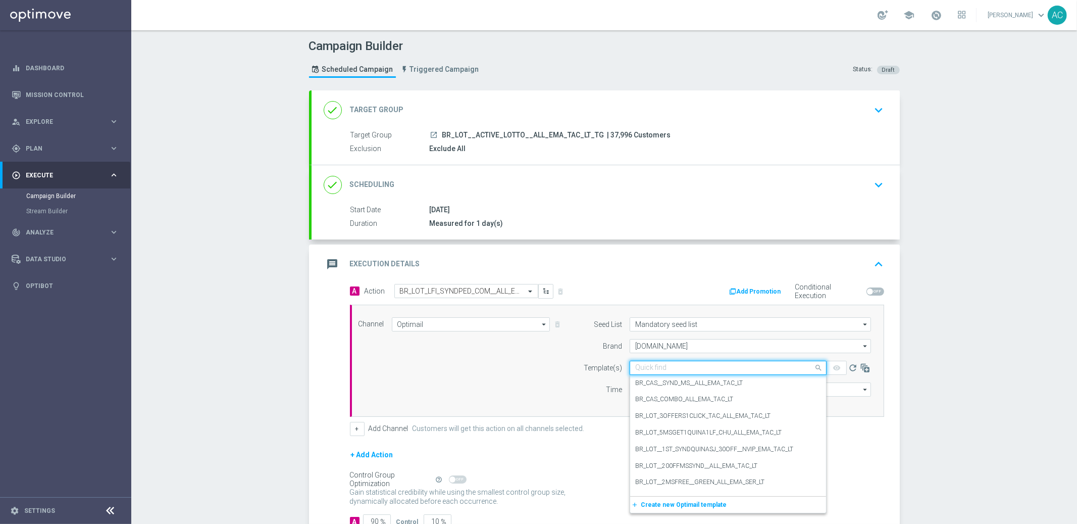
click at [662, 365] on input "text" at bounding box center [718, 368] width 166 height 9
paste input "BR_LOT_LFI_SYNDPED_COM__ALL_EMA_TAC_LT"
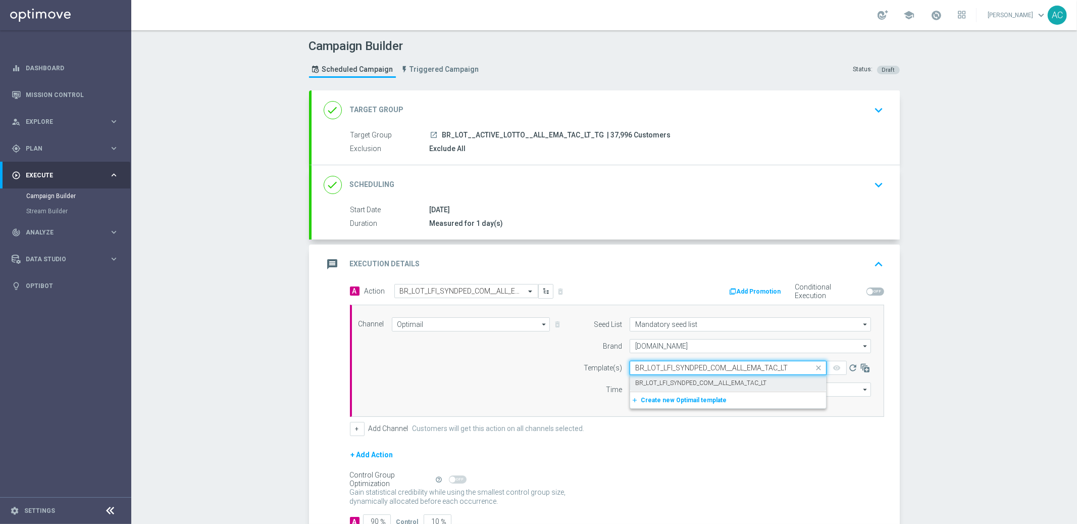
click at [696, 381] on label "BR_LOT_LFI_SYNDPED_COM__ALL_EMA_TAC_LT" at bounding box center [700, 383] width 131 height 9
type input "BR_LOT_LFI_SYNDPED_COM__ALL_EMA_TAC_LT"
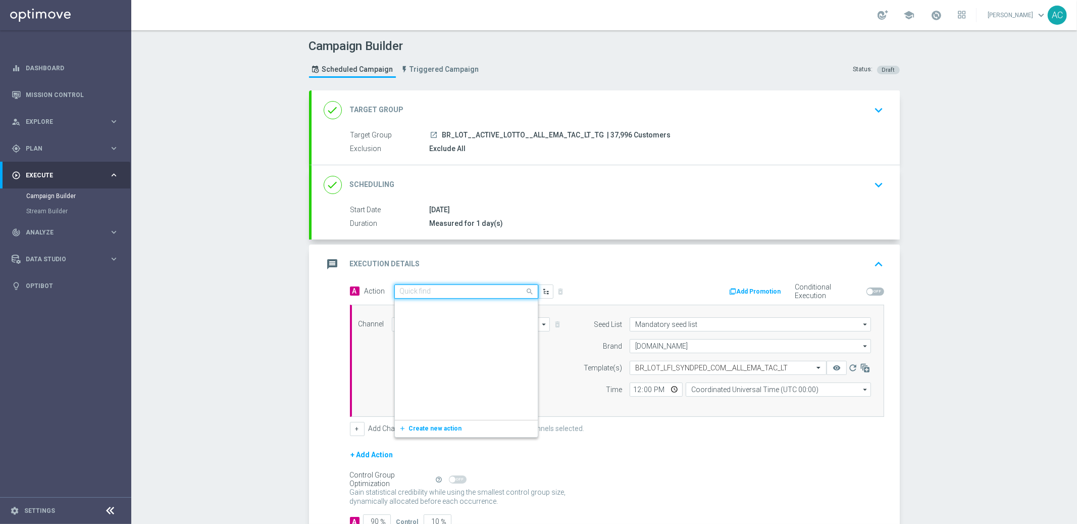
click at [464, 292] on input "text" at bounding box center [456, 291] width 113 height 9
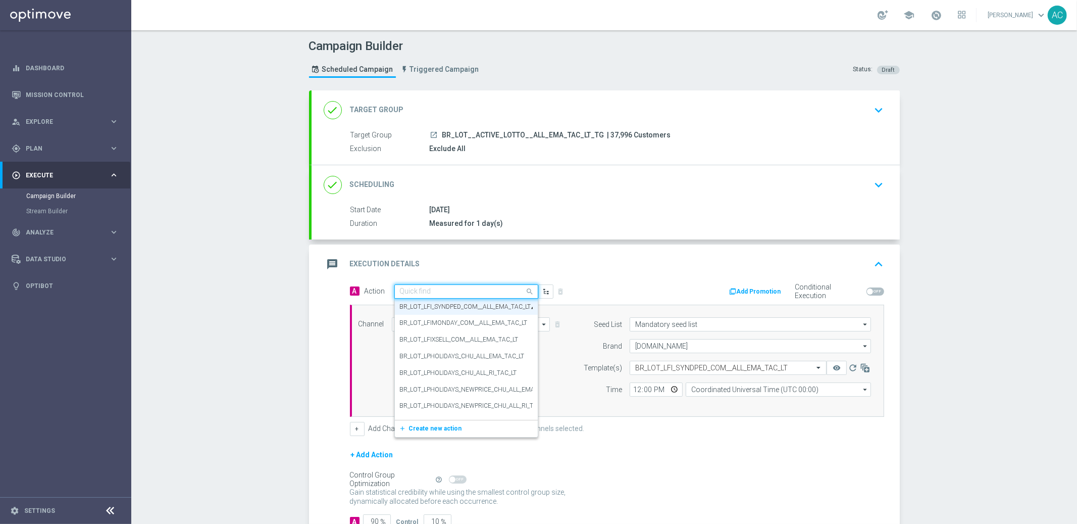
paste input "BR_LOT_LFI_INFOS_COM__ALL_EMA_TAC_LT"
type input "BR_LOT_LFI_INFOS_COM__ALL_EMA_TAC_LT"
click at [430, 326] on button "add_new Create new action" at bounding box center [464, 323] width 139 height 12
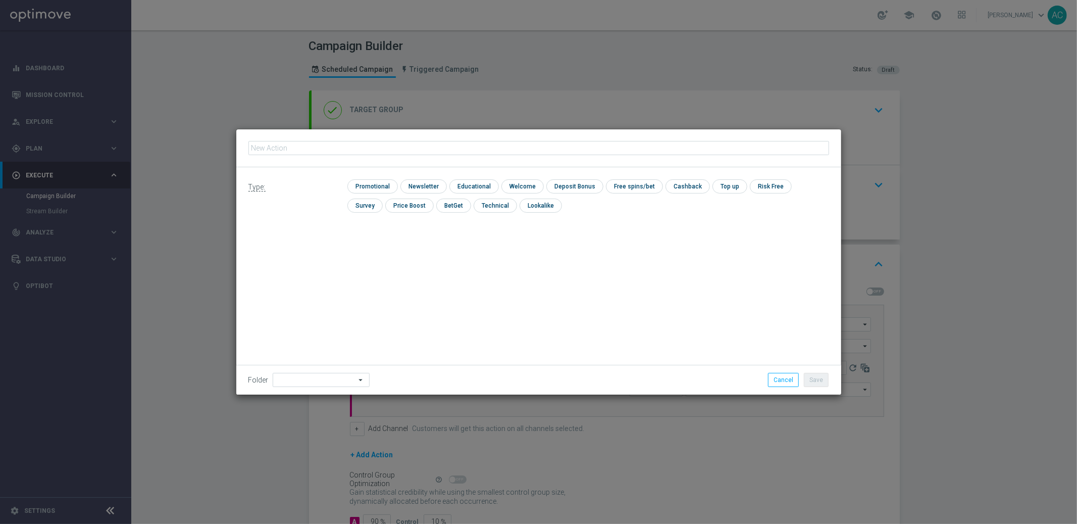
type input "BR_LOT_LFI_INFOS_COM__ALL_EMA_TAC_LT"
click at [411, 186] on input "checkbox" at bounding box center [422, 186] width 44 height 14
checkbox input "true"
click at [816, 380] on button "Save" at bounding box center [816, 380] width 25 height 14
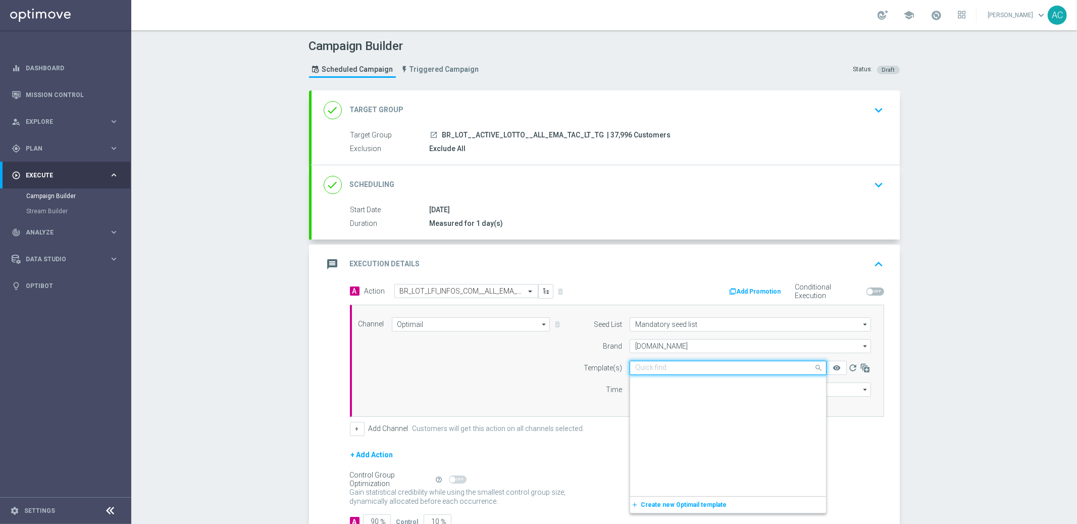
click at [668, 367] on input "text" at bounding box center [718, 368] width 166 height 9
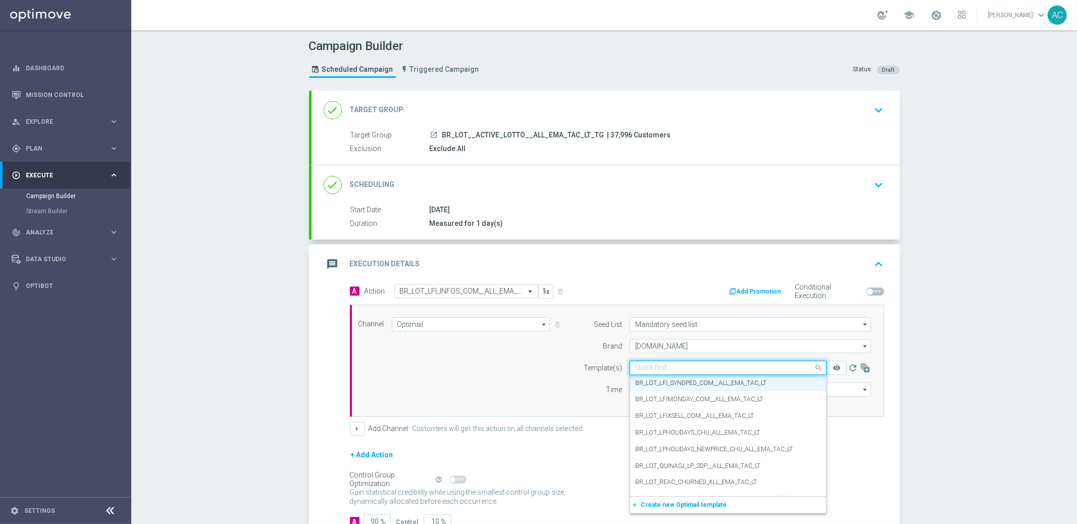
paste input "BR_LOT_LFI_INFOS_COM__ALL_EMA_TAC_LT"
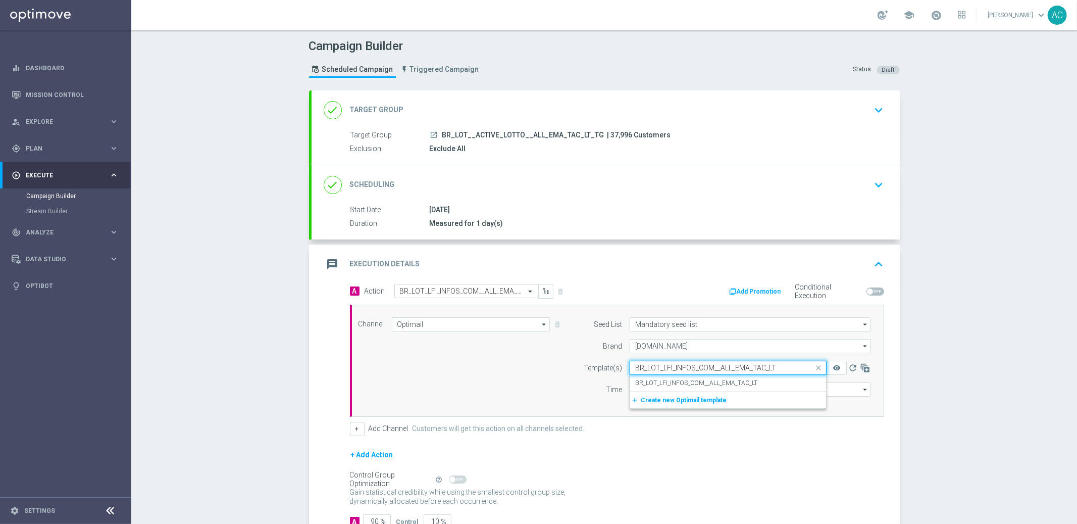
scroll to position [0, 0]
click at [665, 381] on label "BR_LOT_LFI_INFOS_COM__ALL_EMA_TAC_LT" at bounding box center [696, 383] width 122 height 9
type input "BR_LOT_LFI_INFOS_COM__ALL_EMA_TAC_LT"
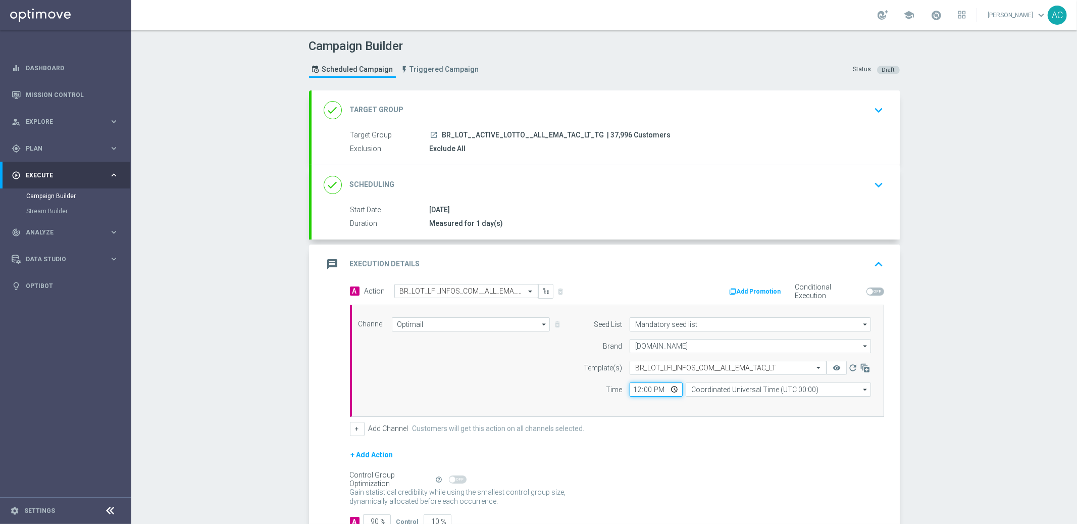
click at [633, 392] on input "12:00" at bounding box center [656, 389] width 53 height 14
type input "16:00"
click at [753, 392] on input "Coordinated Universal Time (UTC 00:00)" at bounding box center [778, 389] width 185 height 14
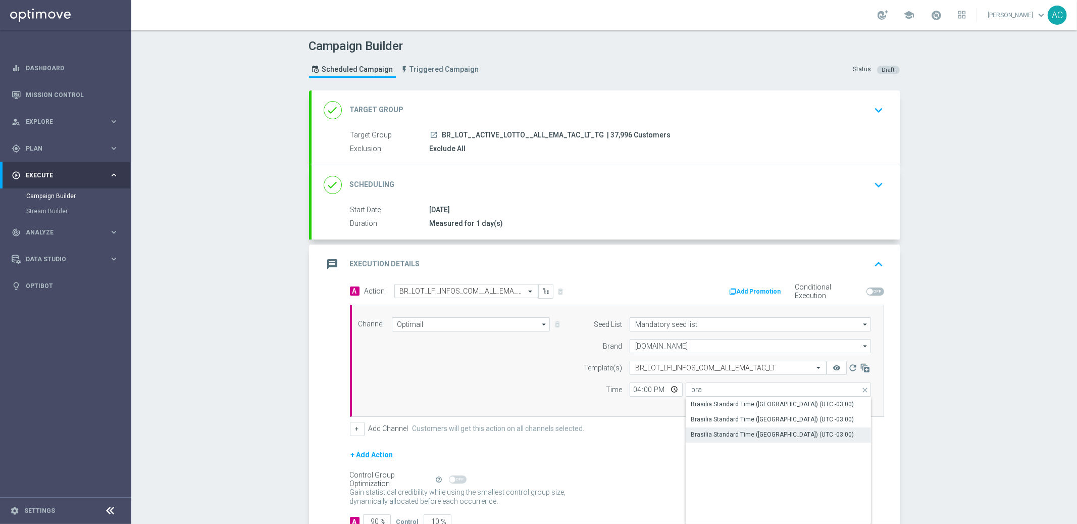
click at [769, 427] on div "Brasilia Standard Time ([GEOGRAPHIC_DATA]) (UTC -03:00)" at bounding box center [779, 434] width 186 height 14
type input "Brasilia Standard Time ([GEOGRAPHIC_DATA]) (UTC -03:00)"
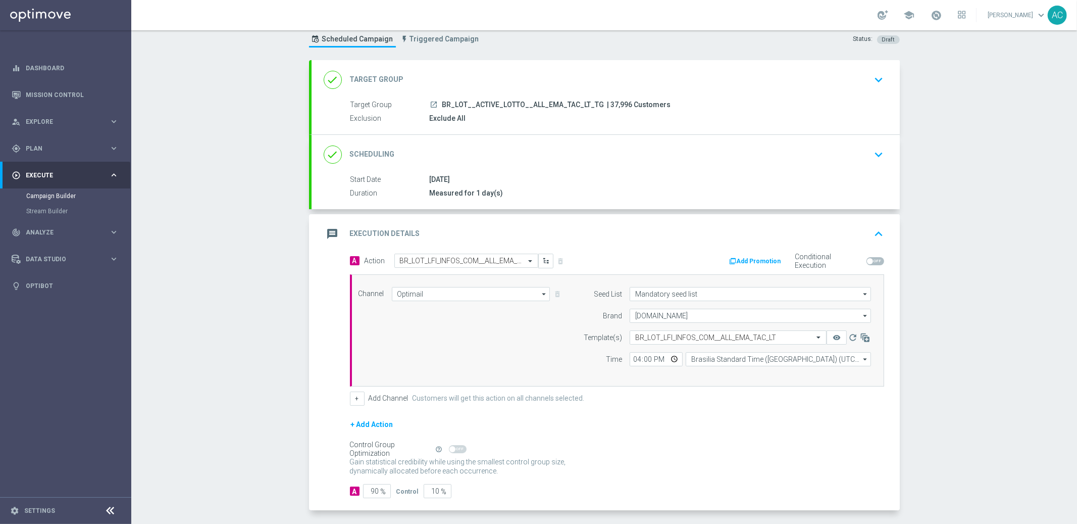
scroll to position [71, 0]
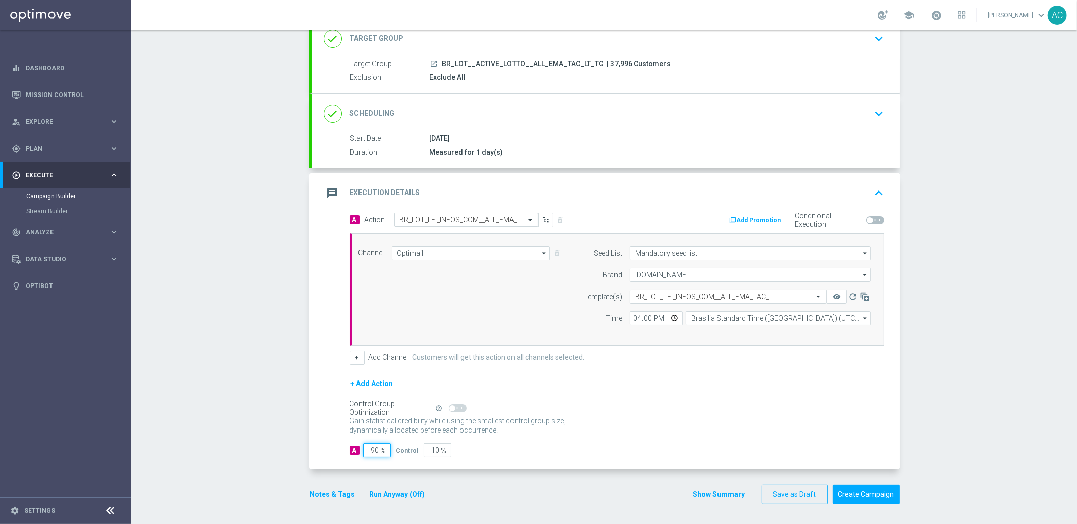
click at [367, 445] on input "90" at bounding box center [377, 450] width 28 height 14
type input "1"
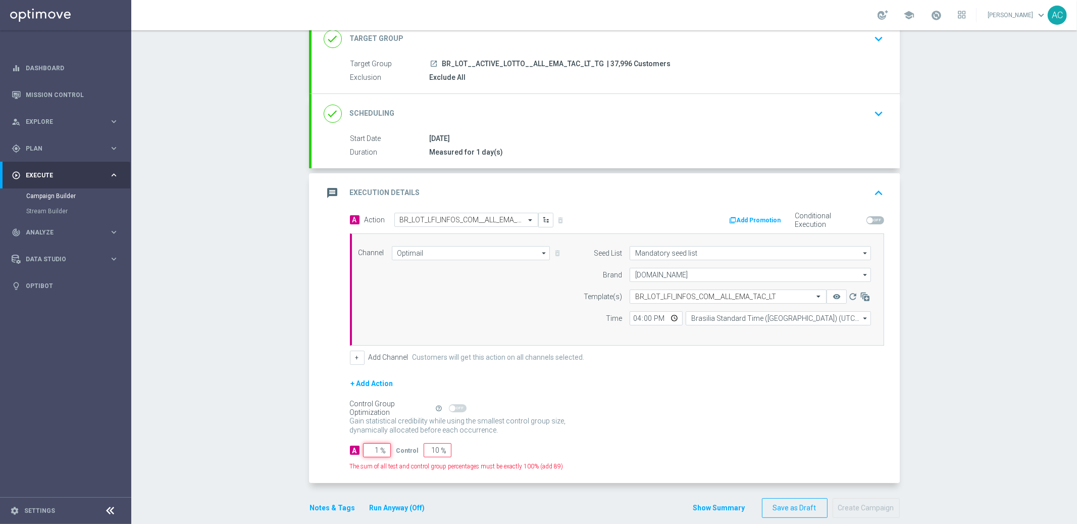
type input "99"
type input "10"
type input "90"
type input "100"
type input "0"
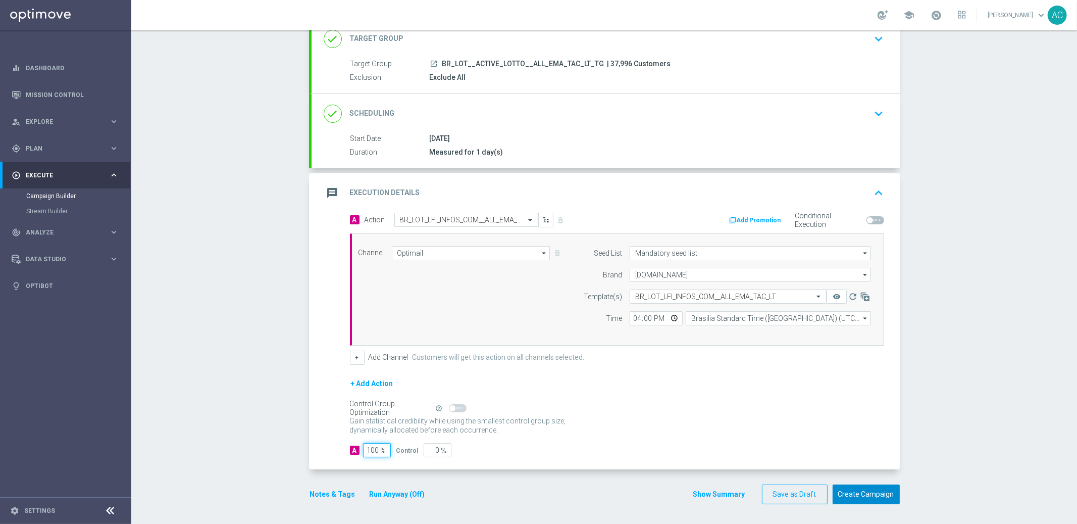
type input "100"
click at [865, 489] on button "Create Campaign" at bounding box center [866, 494] width 67 height 20
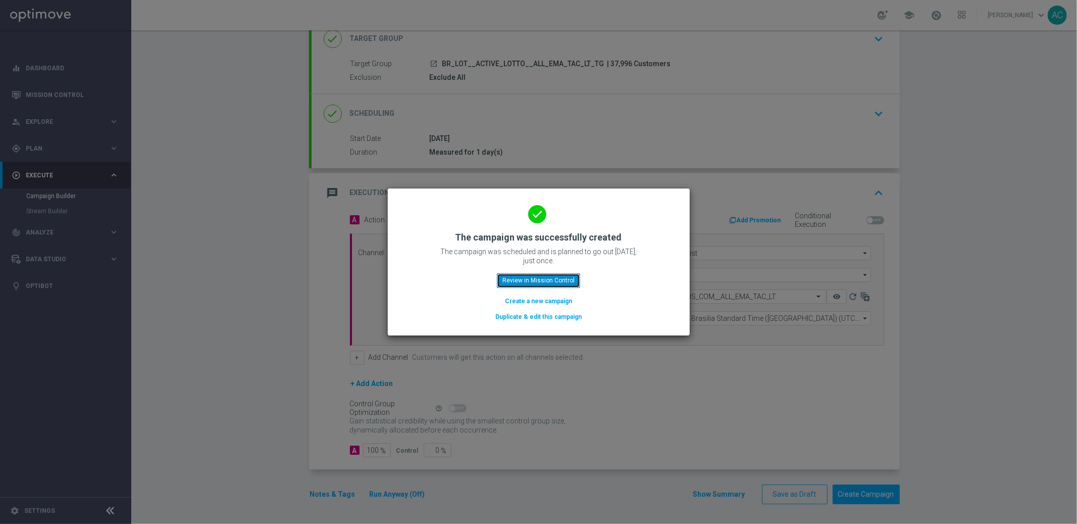
click at [560, 284] on button "Review in Mission Control" at bounding box center [538, 280] width 83 height 14
